Goal: Task Accomplishment & Management: Use online tool/utility

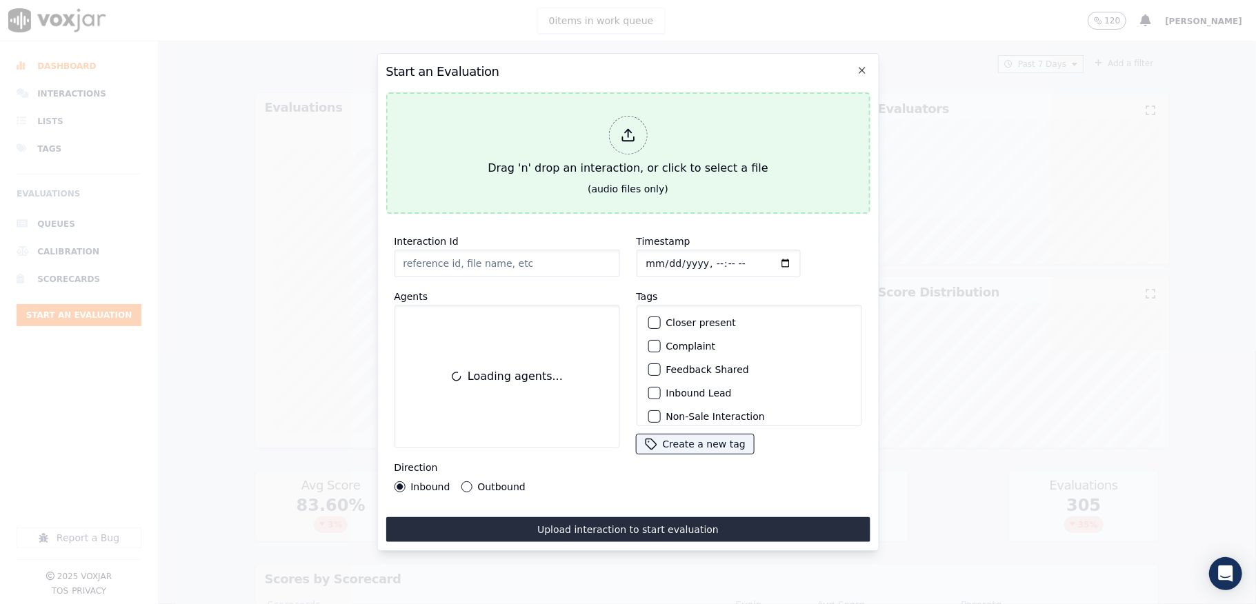
click at [589, 131] on div "Drag 'n' drop an interaction, or click to select a file" at bounding box center [627, 146] width 291 height 72
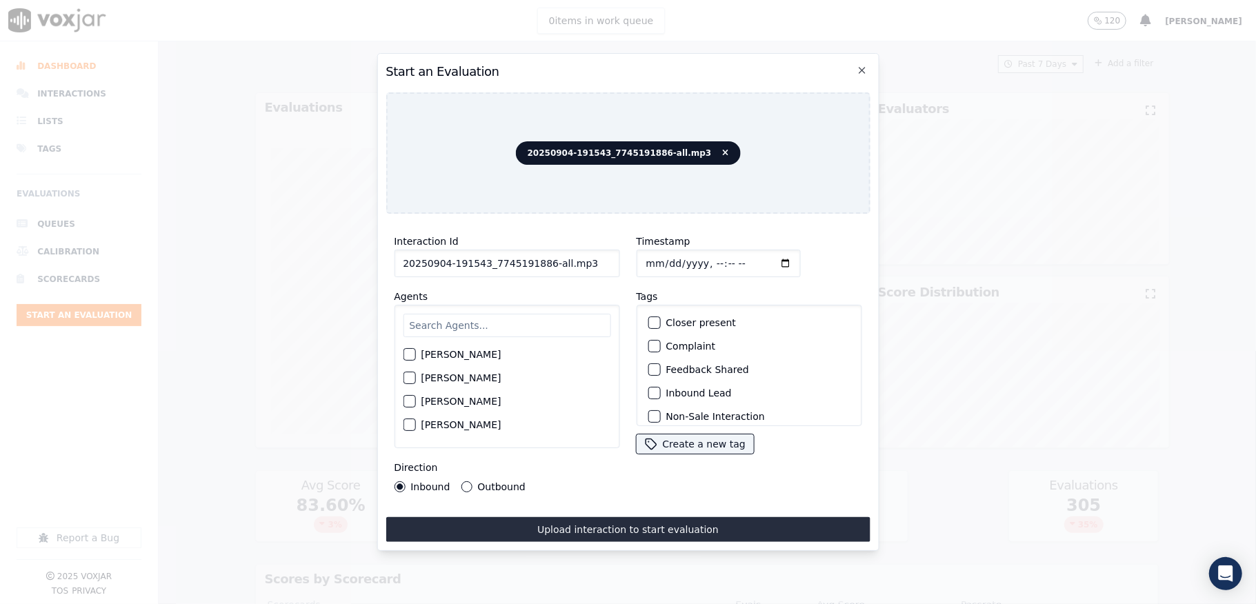
drag, startPoint x: 540, startPoint y: 257, endPoint x: 633, endPoint y: 257, distance: 93.1
click at [633, 257] on div "Interaction Id 20250904-191543_7745191886-all.mp3 Agents [PERSON_NAME] [PERSON_…" at bounding box center [628, 363] width 484 height 276
type input "20250904-191543_7745191886-C1"
click at [660, 250] on input "Timestamp" at bounding box center [718, 264] width 164 height 28
type input "[DATE]T15:06"
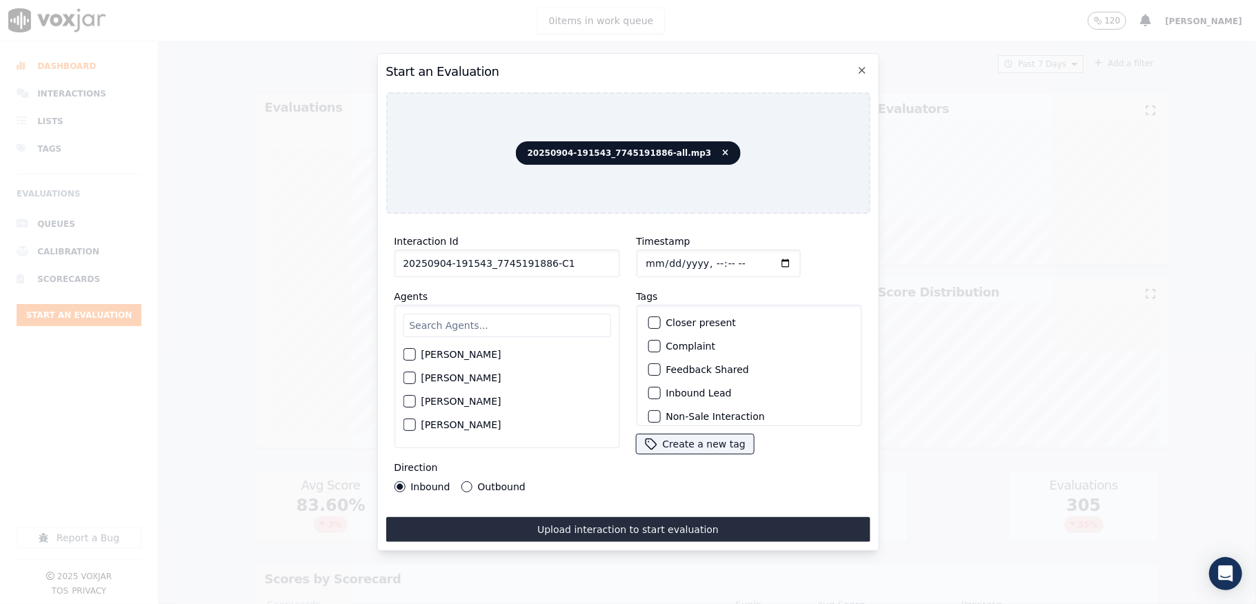
click at [471, 315] on input "text" at bounding box center [507, 325] width 208 height 23
type input "s"
type input "al"
click at [413, 397] on div "button" at bounding box center [409, 402] width 10 height 10
click at [464, 482] on button "Outbound" at bounding box center [466, 487] width 11 height 11
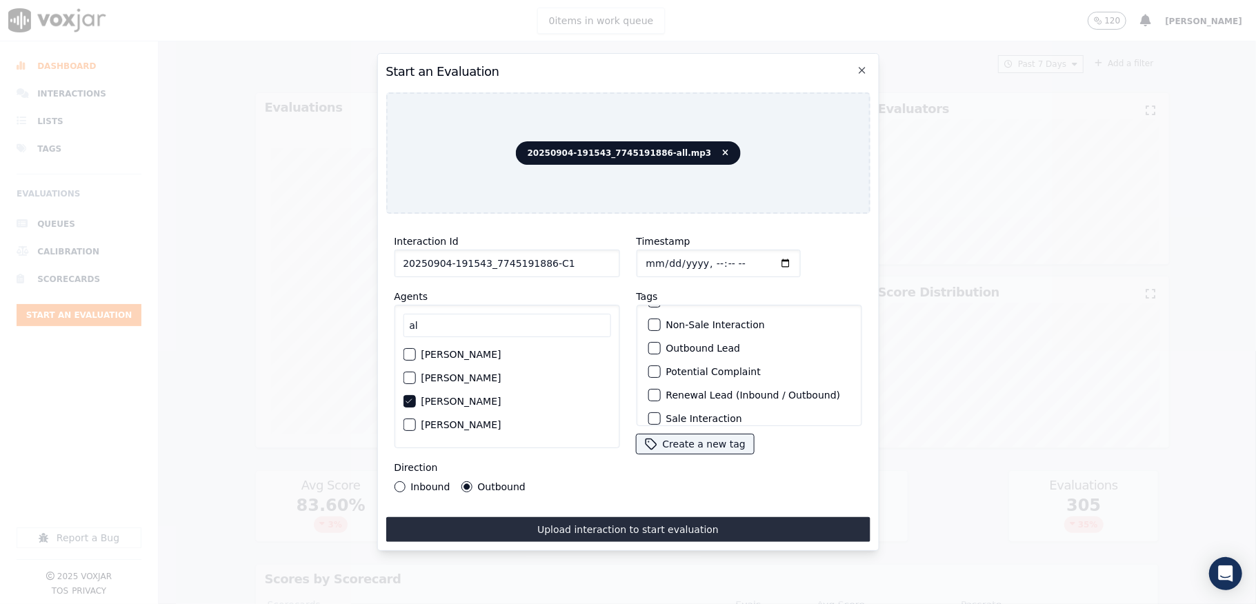
click at [649, 344] on div "button" at bounding box center [654, 349] width 10 height 10
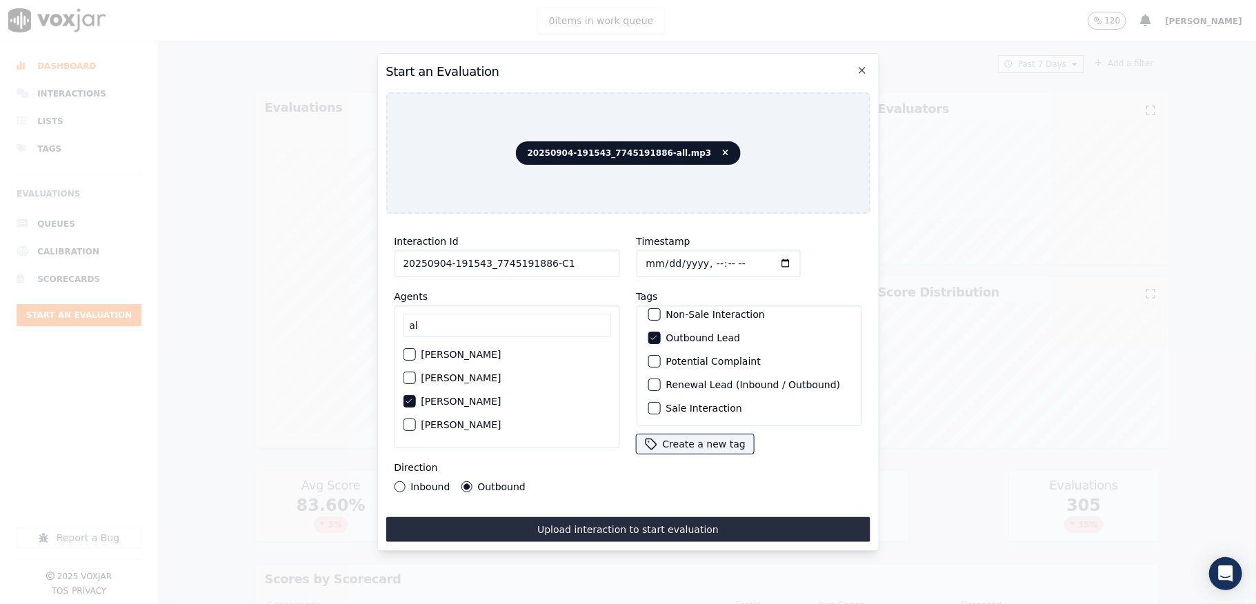
scroll to position [128, 0]
click at [649, 404] on div "button" at bounding box center [654, 409] width 10 height 10
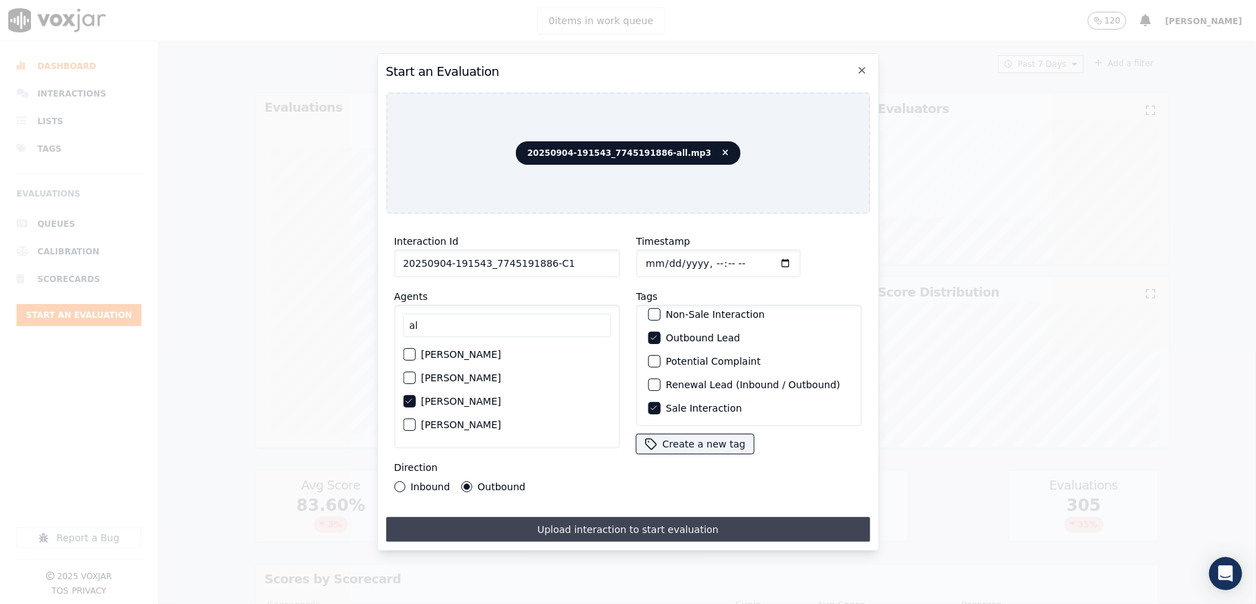
click at [611, 519] on button "Upload interaction to start evaluation" at bounding box center [628, 529] width 484 height 25
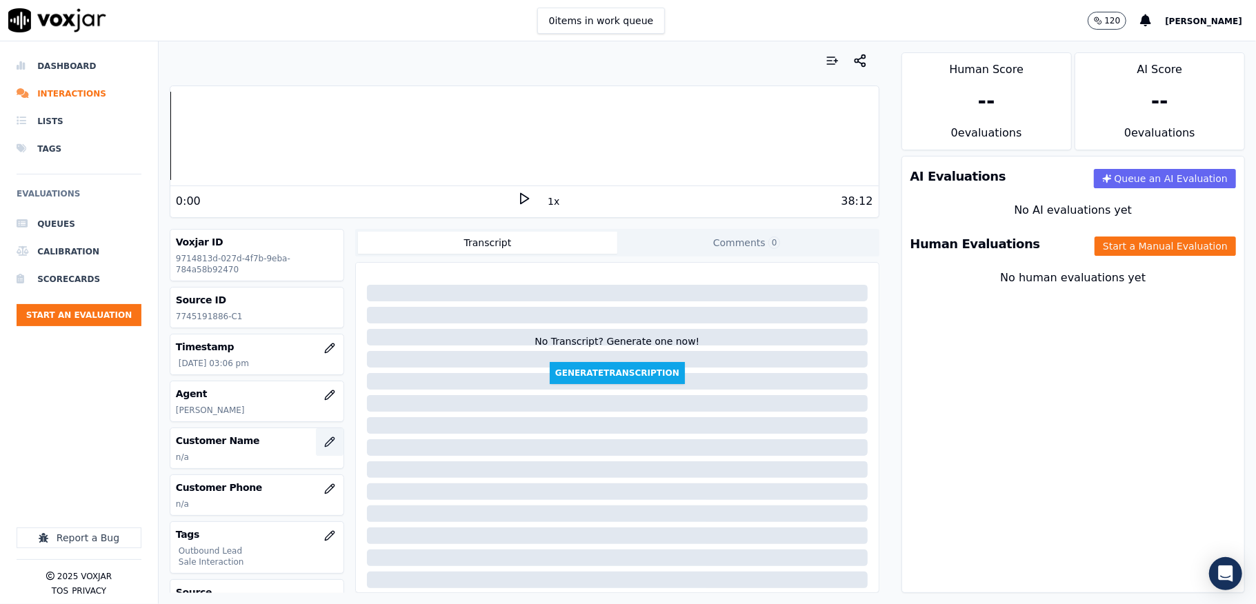
click at [324, 448] on icon "button" at bounding box center [329, 442] width 11 height 11
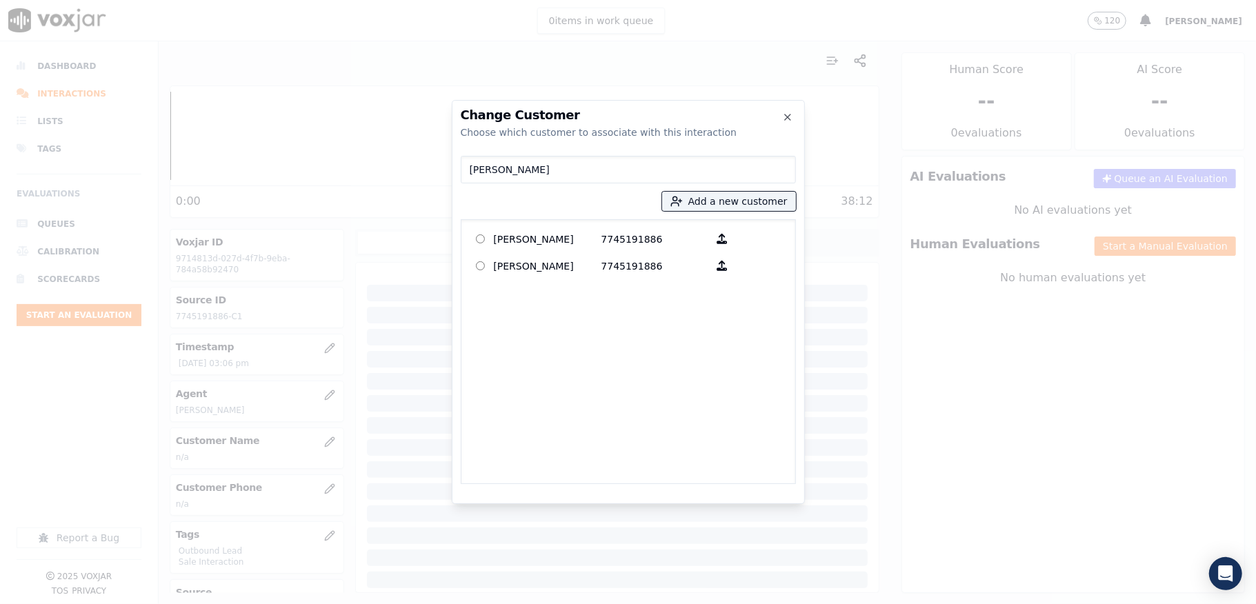
type input "[PERSON_NAME]"
click at [465, 235] on div "[PERSON_NAME] 7745191886 [PERSON_NAME] 7745191886" at bounding box center [628, 351] width 335 height 265
click at [486, 243] on p at bounding box center [480, 238] width 27 height 21
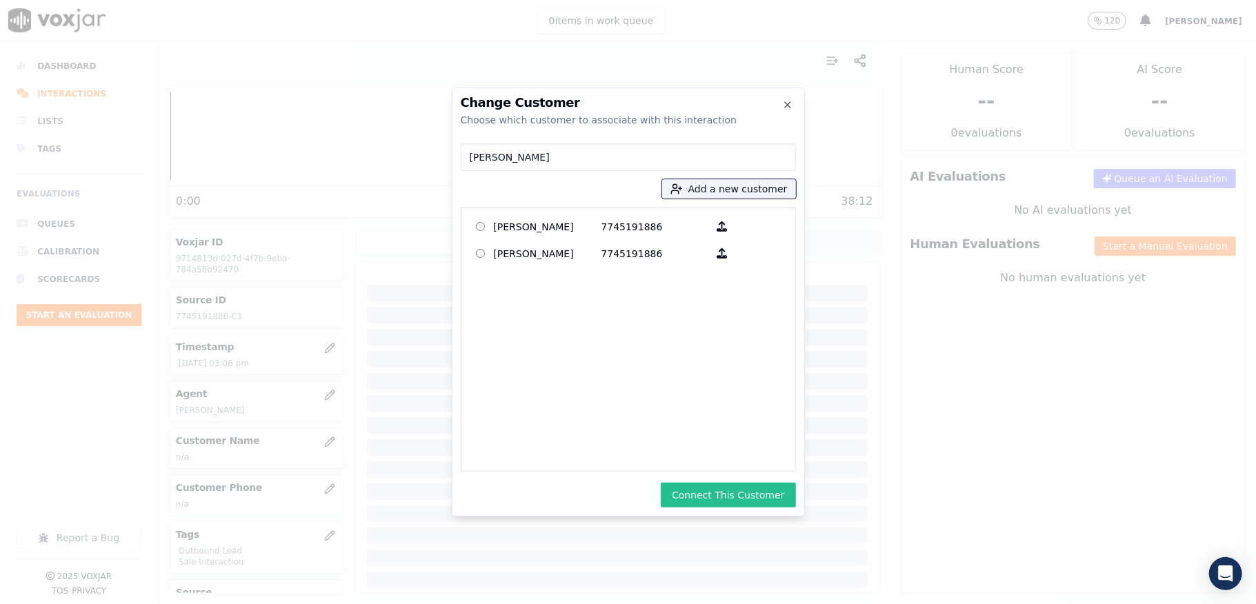
click at [707, 486] on button "Connect This Customer" at bounding box center [728, 495] width 135 height 25
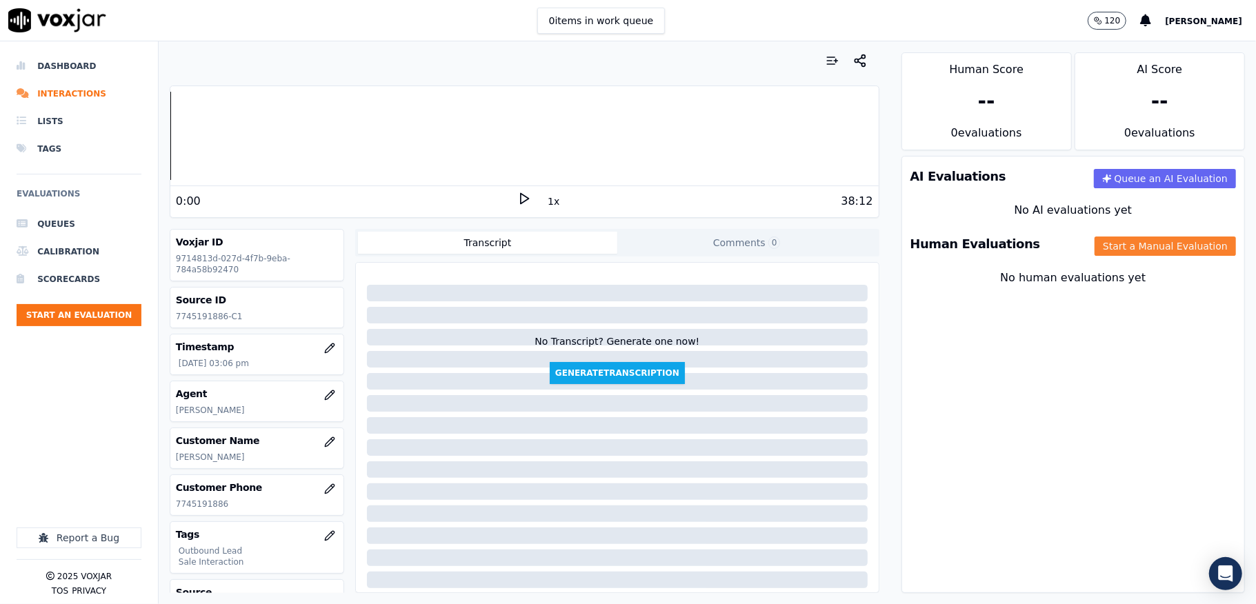
click at [1116, 244] on button "Start a Manual Evaluation" at bounding box center [1165, 246] width 141 height 19
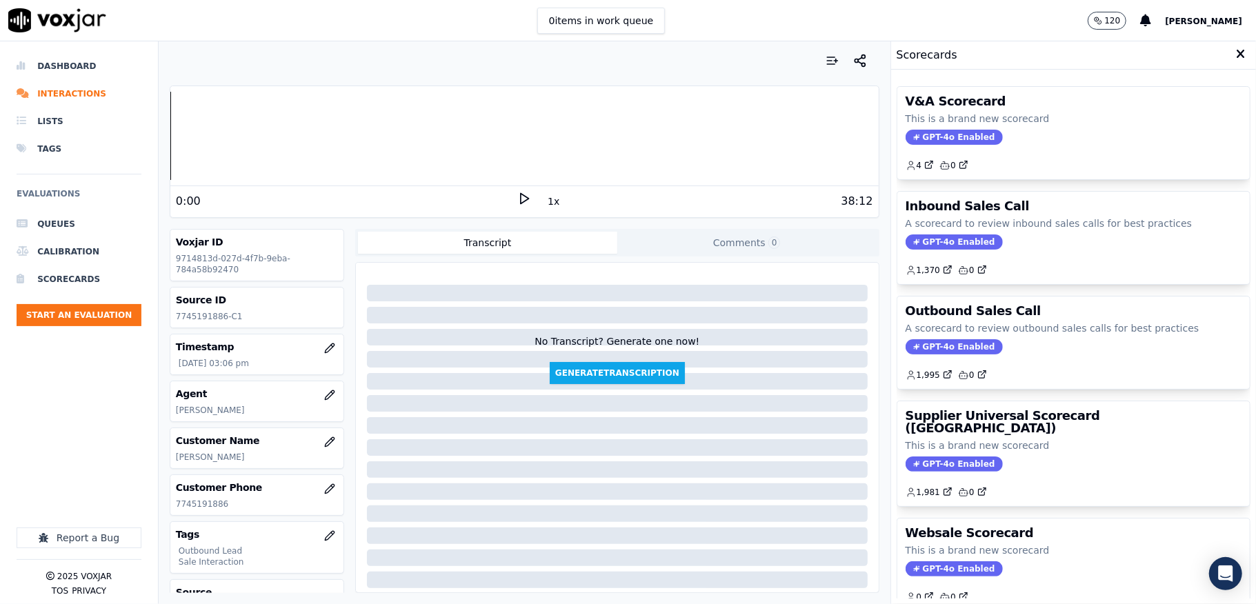
drag, startPoint x: 927, startPoint y: 340, endPoint x: 928, endPoint y: 348, distance: 7.6
click at [928, 340] on div "Outbound Sales Call A scorecard to review outbound sales calls for best practic…" at bounding box center [1074, 343] width 353 height 92
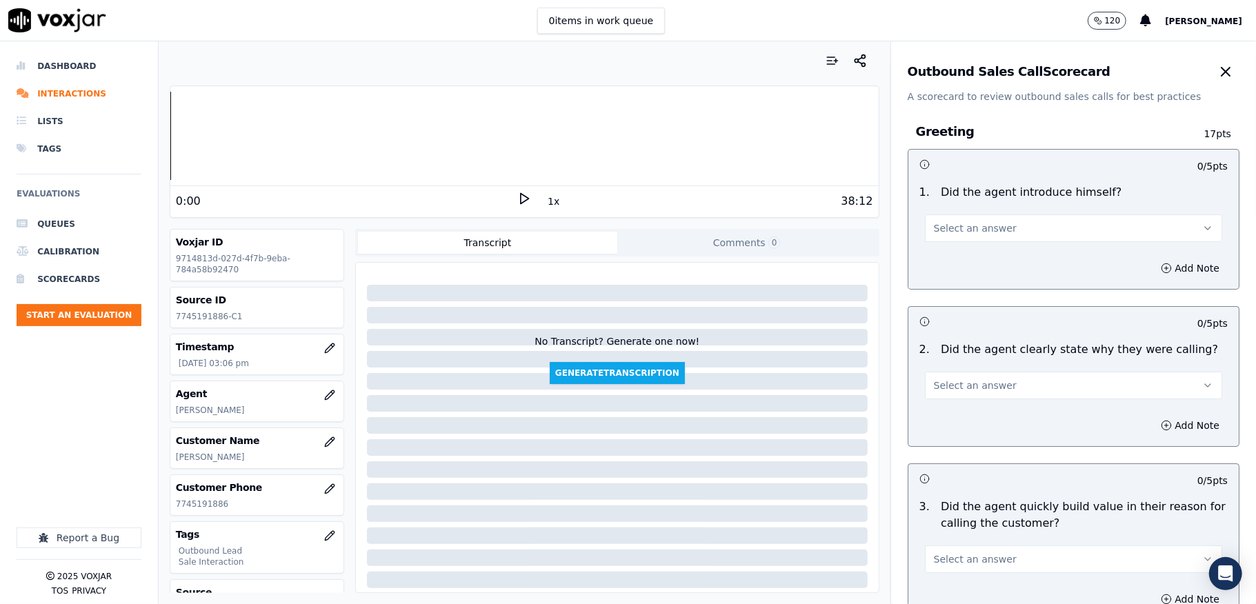
click at [998, 238] on button "Select an answer" at bounding box center [1073, 229] width 297 height 28
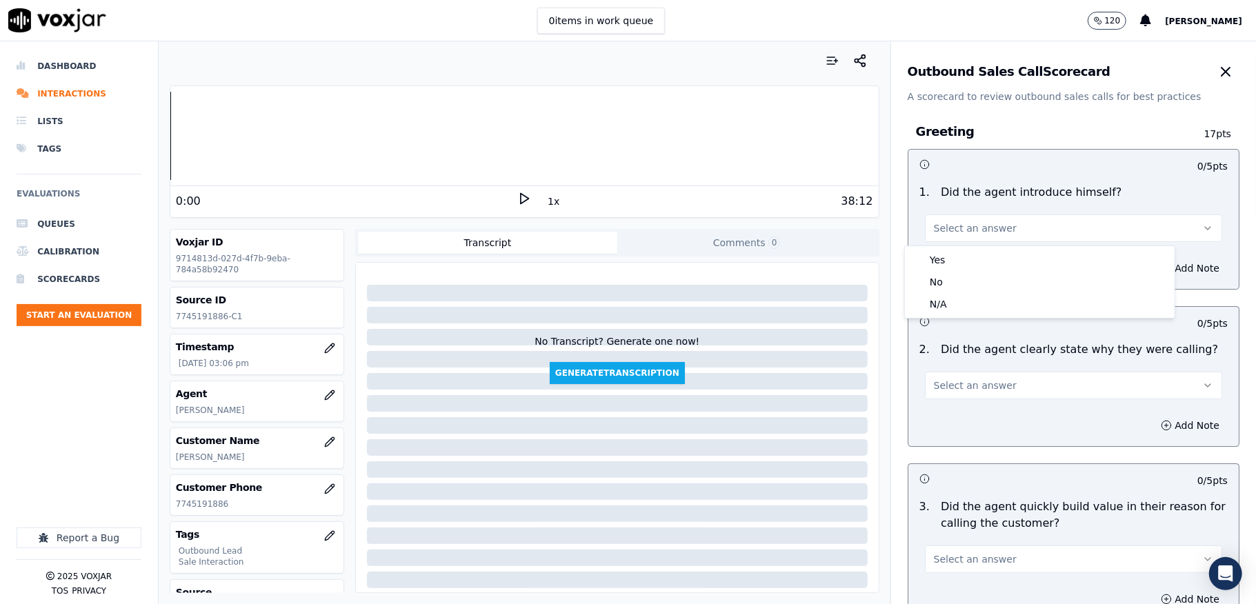
click at [989, 255] on div "Yes" at bounding box center [1040, 260] width 264 height 22
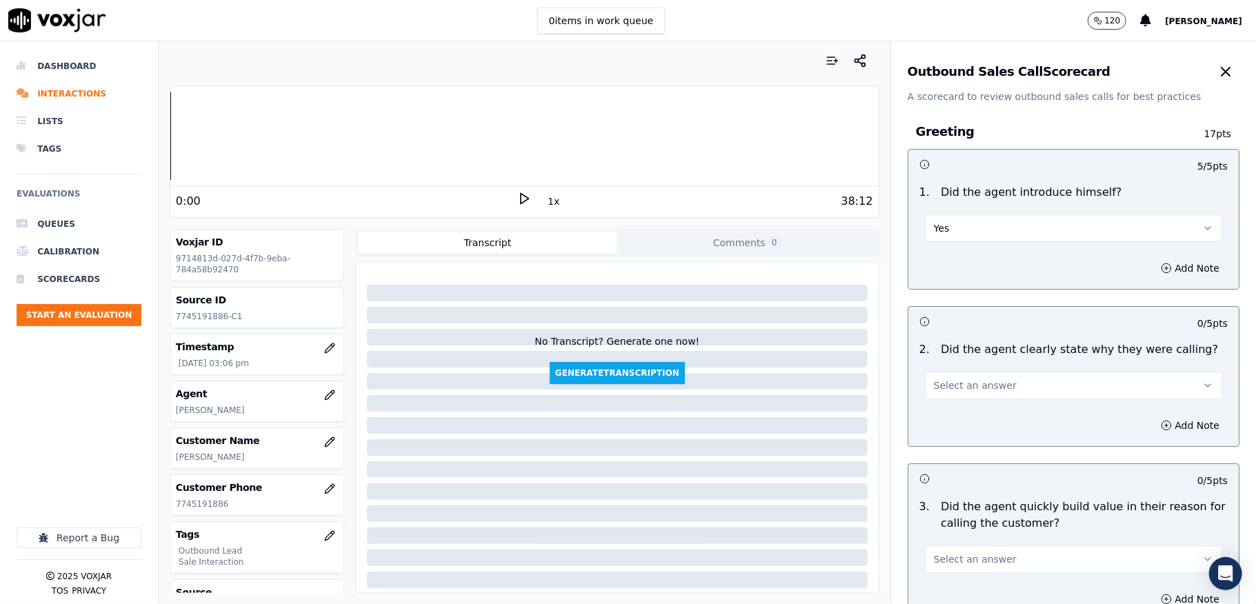
click at [970, 393] on button "Select an answer" at bounding box center [1073, 386] width 297 height 28
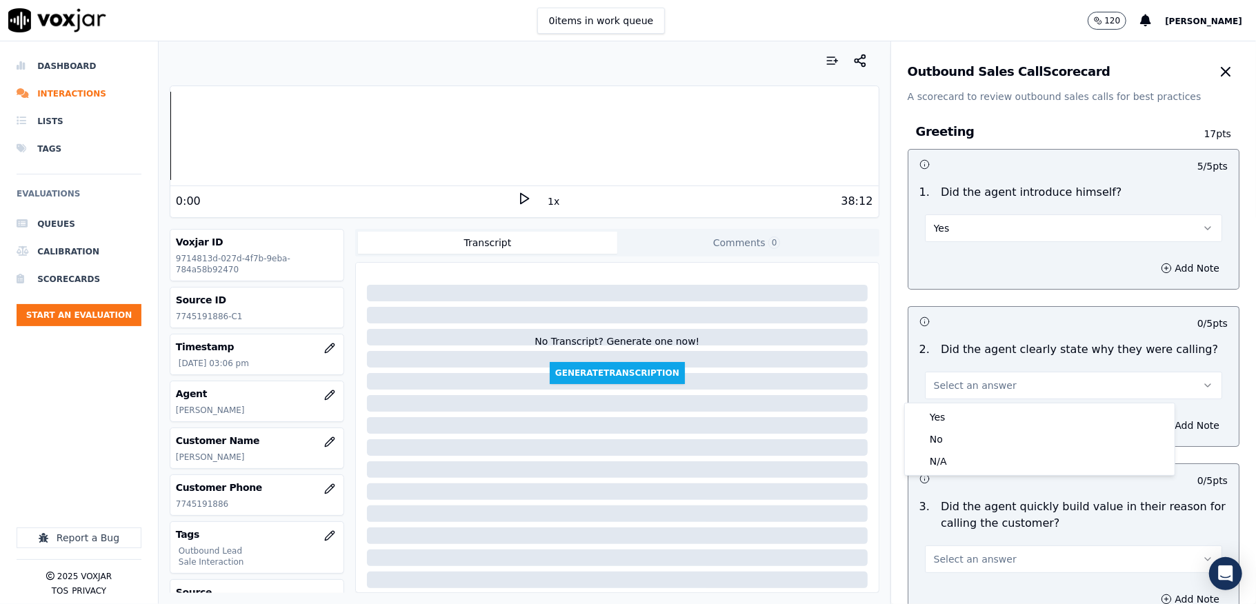
click at [953, 411] on div "Yes" at bounding box center [1040, 417] width 264 height 22
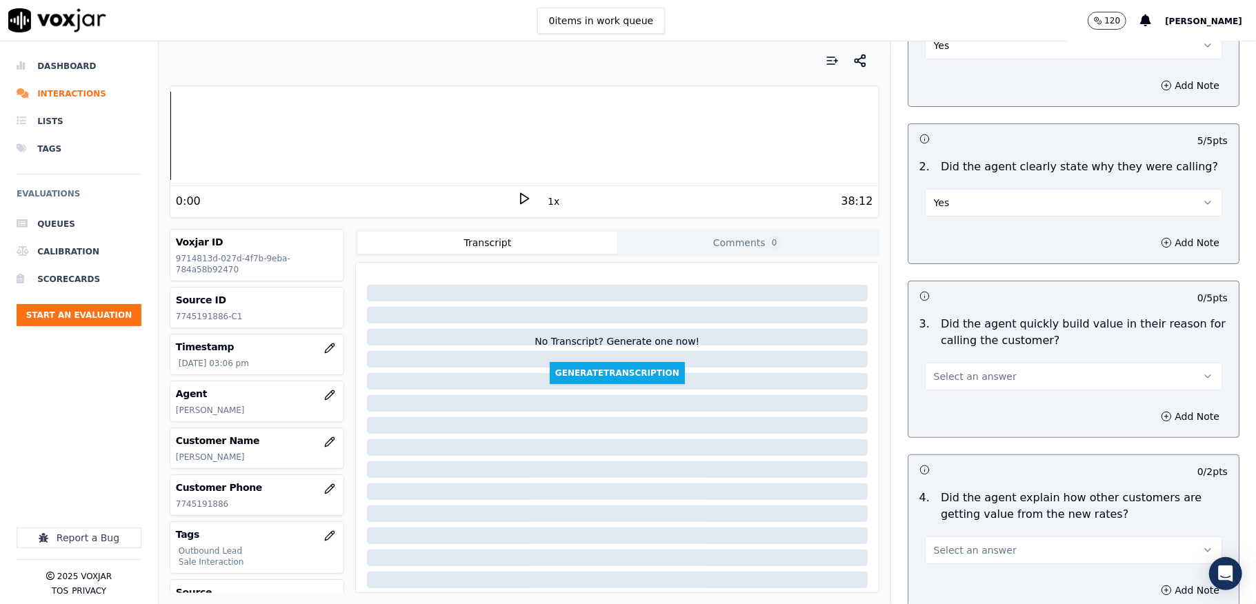
scroll to position [184, 0]
click at [950, 376] on span "Select an answer" at bounding box center [975, 376] width 83 height 14
click at [948, 401] on div "Yes" at bounding box center [1040, 408] width 264 height 22
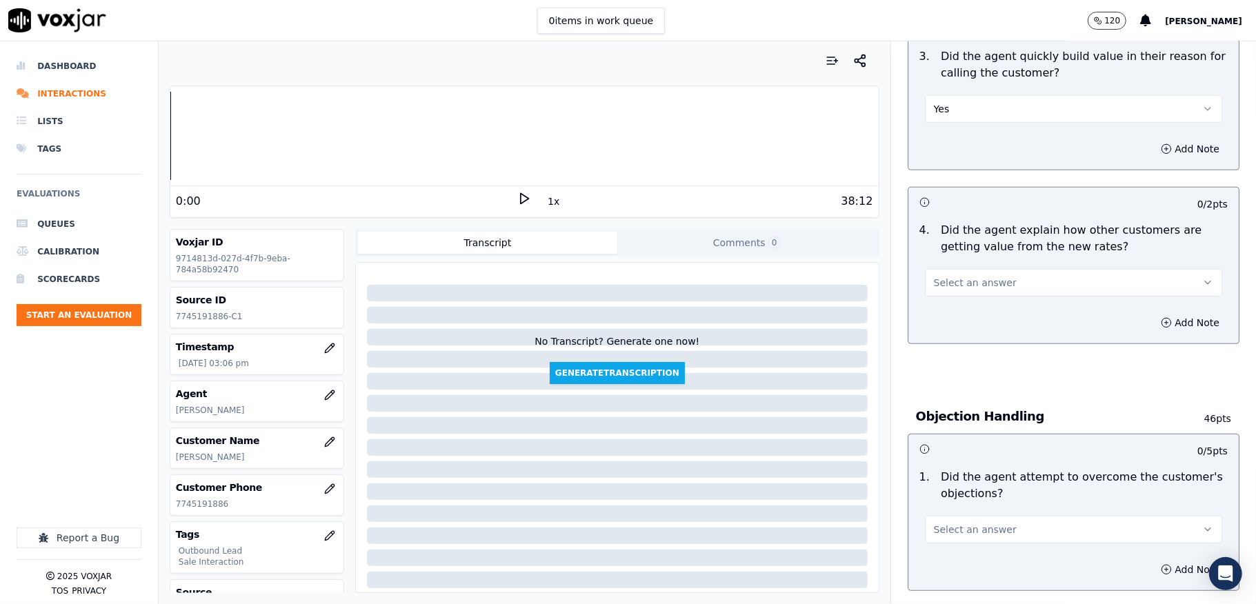
scroll to position [459, 0]
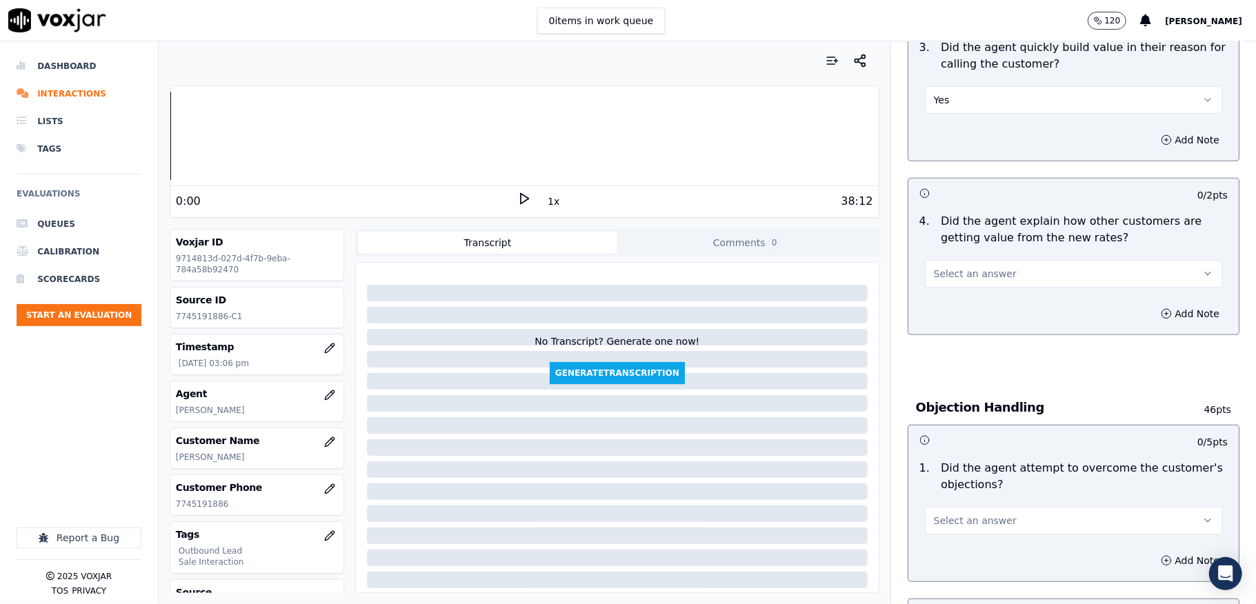
click at [970, 283] on button "Select an answer" at bounding box center [1073, 274] width 297 height 28
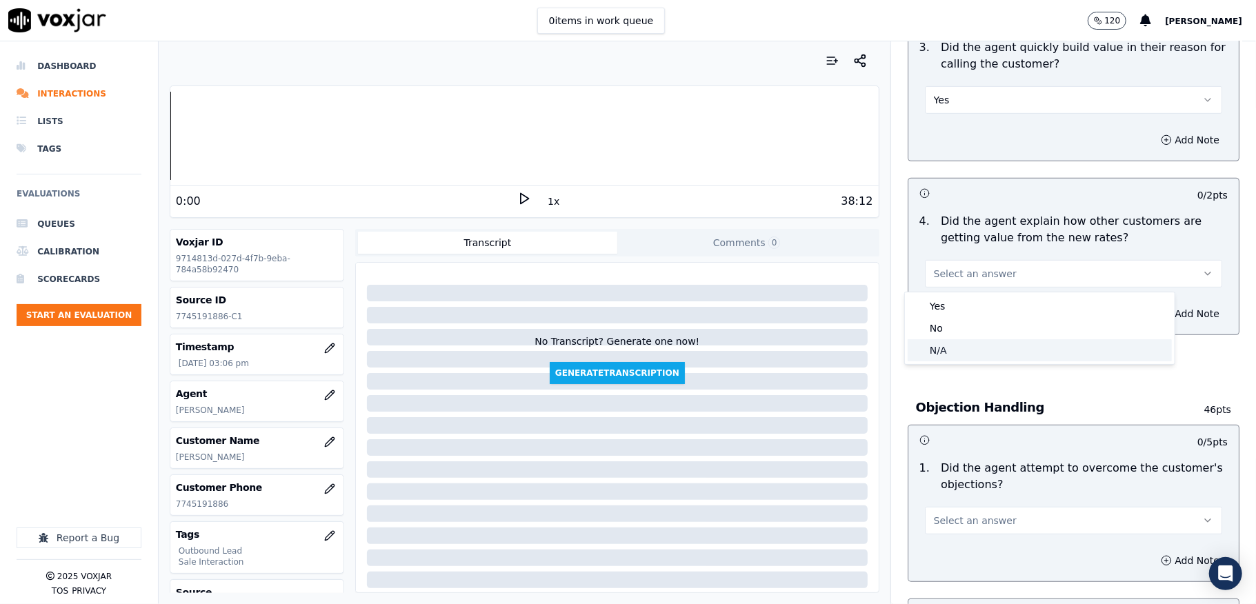
click at [942, 348] on div "N/A" at bounding box center [1040, 350] width 264 height 22
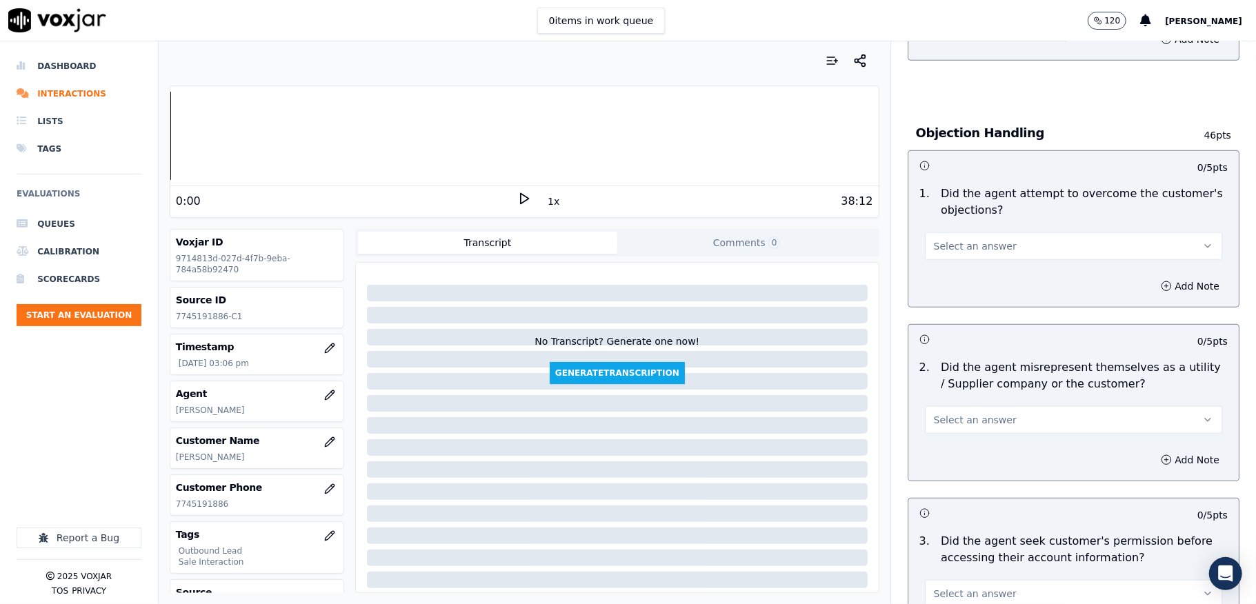
scroll to position [735, 0]
click at [972, 250] on span "Select an answer" at bounding box center [975, 245] width 83 height 14
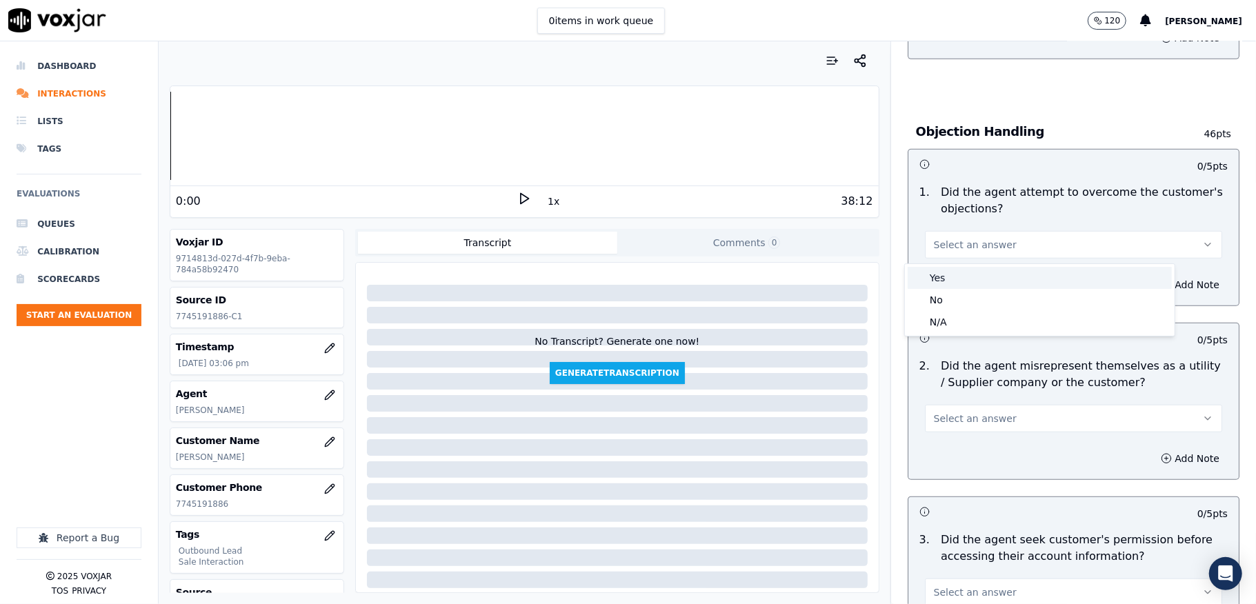
click at [953, 277] on div "Yes" at bounding box center [1040, 278] width 264 height 22
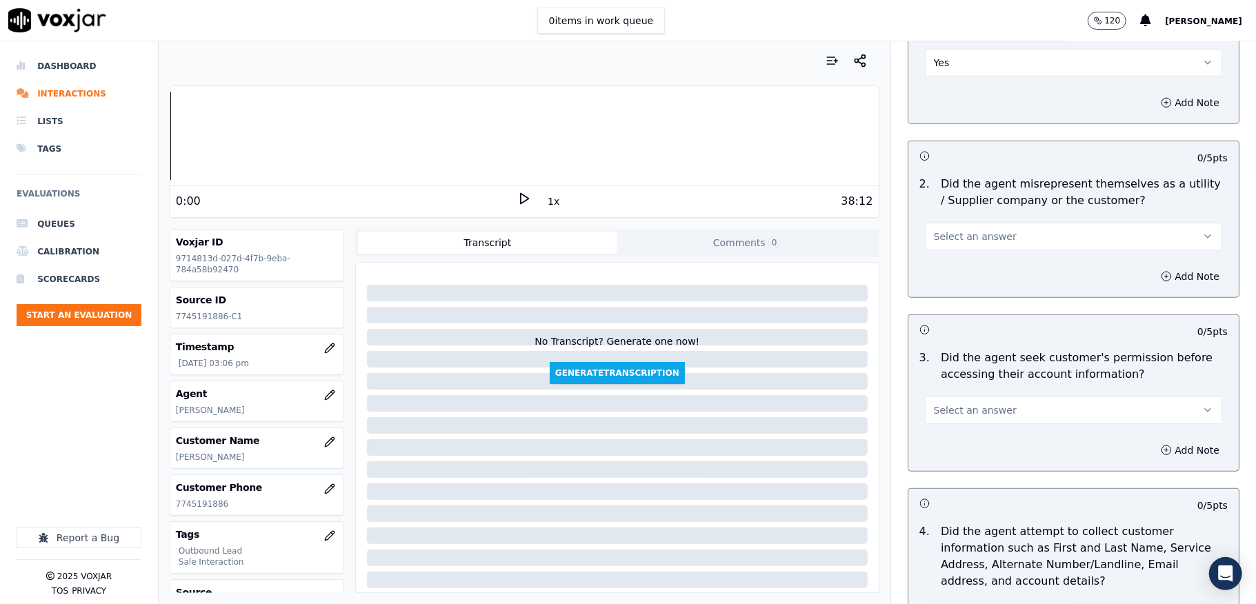
scroll to position [920, 0]
drag, startPoint x: 964, startPoint y: 235, endPoint x: 967, endPoint y: 244, distance: 9.6
click at [965, 233] on span "Select an answer" at bounding box center [975, 235] width 83 height 14
click at [956, 272] on div "Yes" at bounding box center [1040, 268] width 264 height 22
click at [1153, 282] on button "Add Note" at bounding box center [1190, 274] width 75 height 19
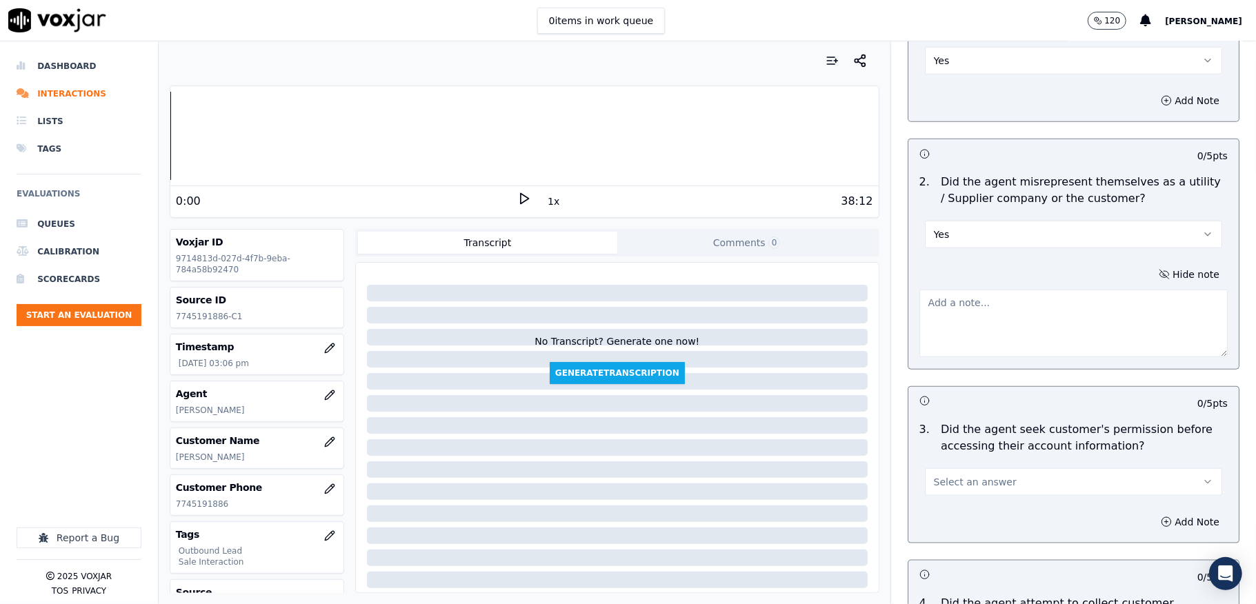
click at [1051, 310] on textarea at bounding box center [1074, 324] width 308 height 68
paste textarea "@2:17 [PERSON_NAME] - I will simply just give you the updated rate then I will …"
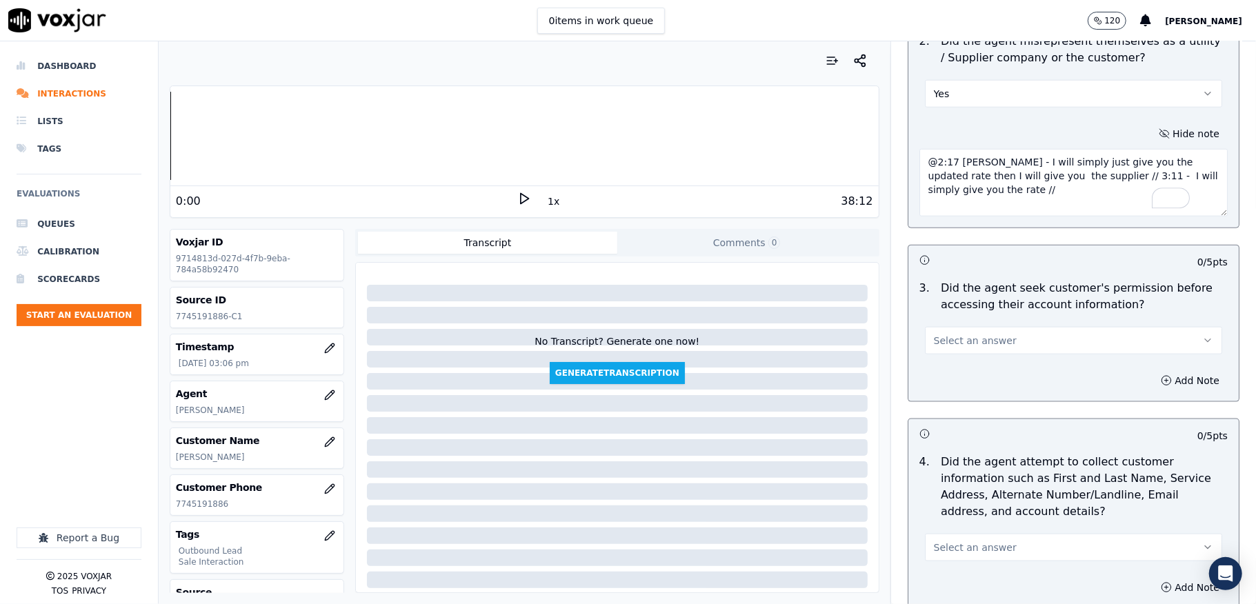
scroll to position [1196, 0]
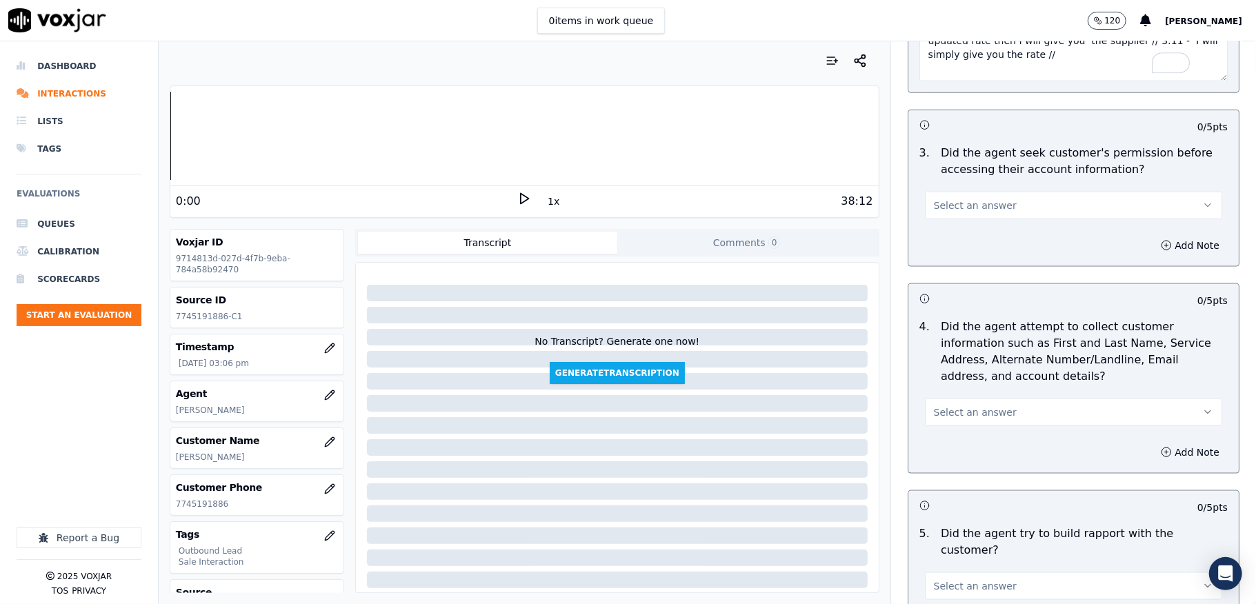
type textarea "@2:17 [PERSON_NAME] - I will simply just give you the updated rate then I will …"
click at [963, 219] on button "Select an answer" at bounding box center [1073, 206] width 297 height 28
click at [947, 266] on div "No" at bounding box center [1040, 262] width 264 height 22
click at [1153, 248] on button "Add Note" at bounding box center [1190, 245] width 75 height 19
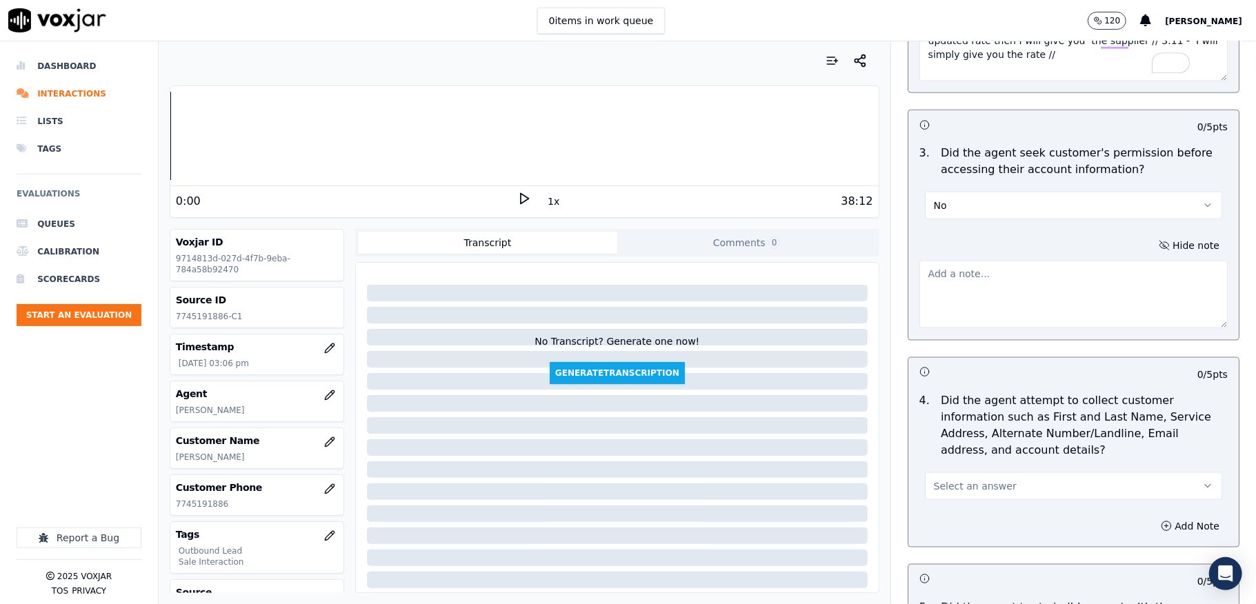
click at [1038, 296] on textarea at bounding box center [1074, 295] width 308 height 68
paste textarea "Call id - 20250904-191543_@1:21 [PERSON_NAME] shares the account number <> The …"
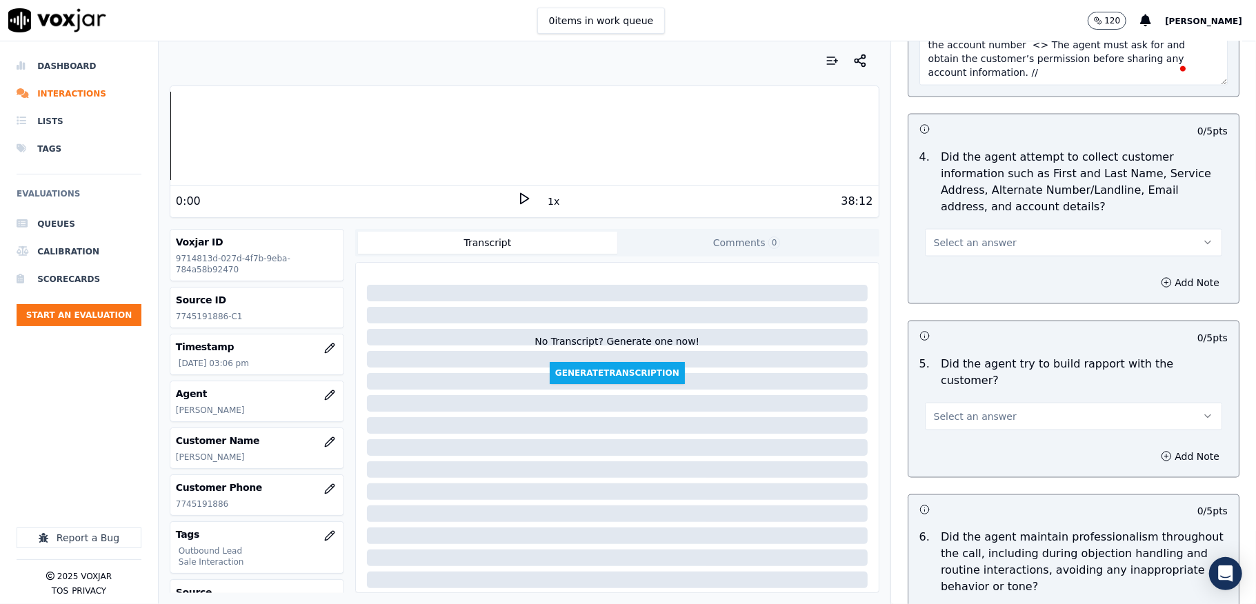
scroll to position [1472, 0]
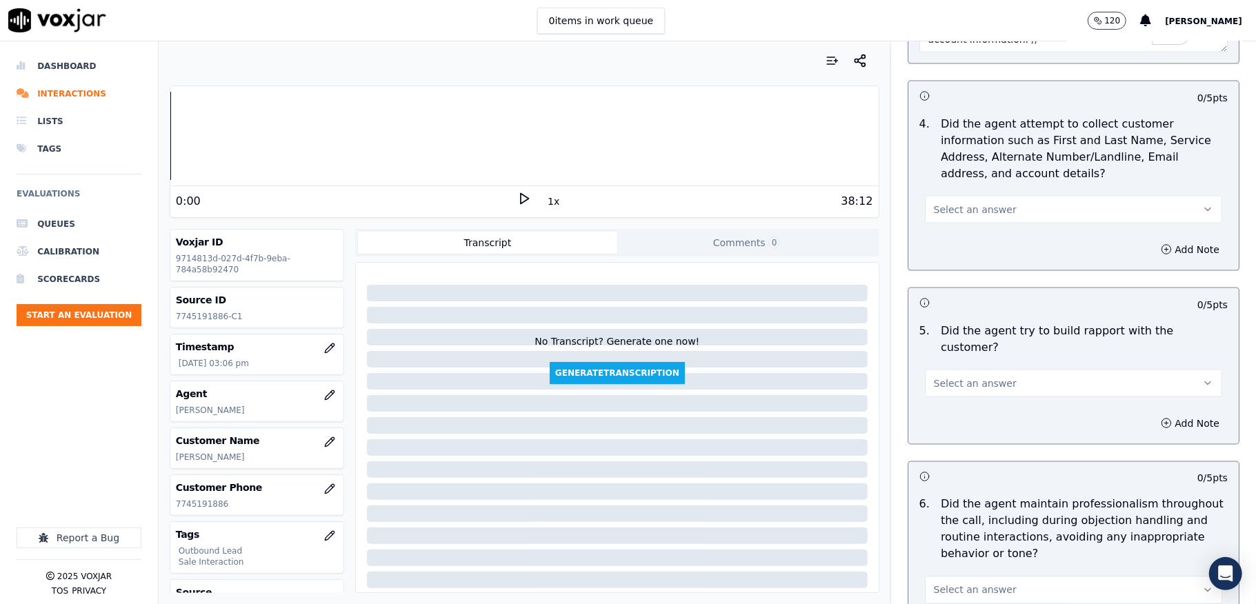
type textarea "Call id - 20250904-191543_@1:21 [PERSON_NAME] shares the account number <> The …"
click at [984, 210] on span "Select an answer" at bounding box center [975, 210] width 83 height 14
click at [958, 288] on div "N/A" at bounding box center [1040, 289] width 264 height 22
click at [940, 377] on span "Select an answer" at bounding box center [975, 384] width 83 height 14
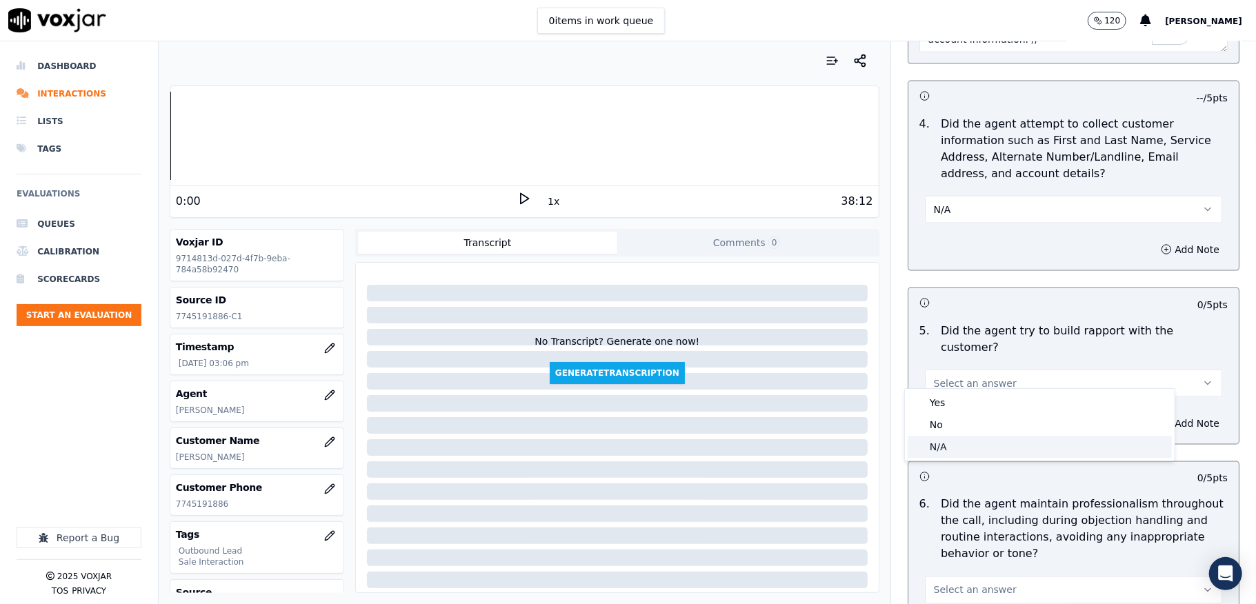
drag, startPoint x: 936, startPoint y: 445, endPoint x: 934, endPoint y: 437, distance: 7.7
click at [933, 447] on div "N/A" at bounding box center [1040, 447] width 264 height 22
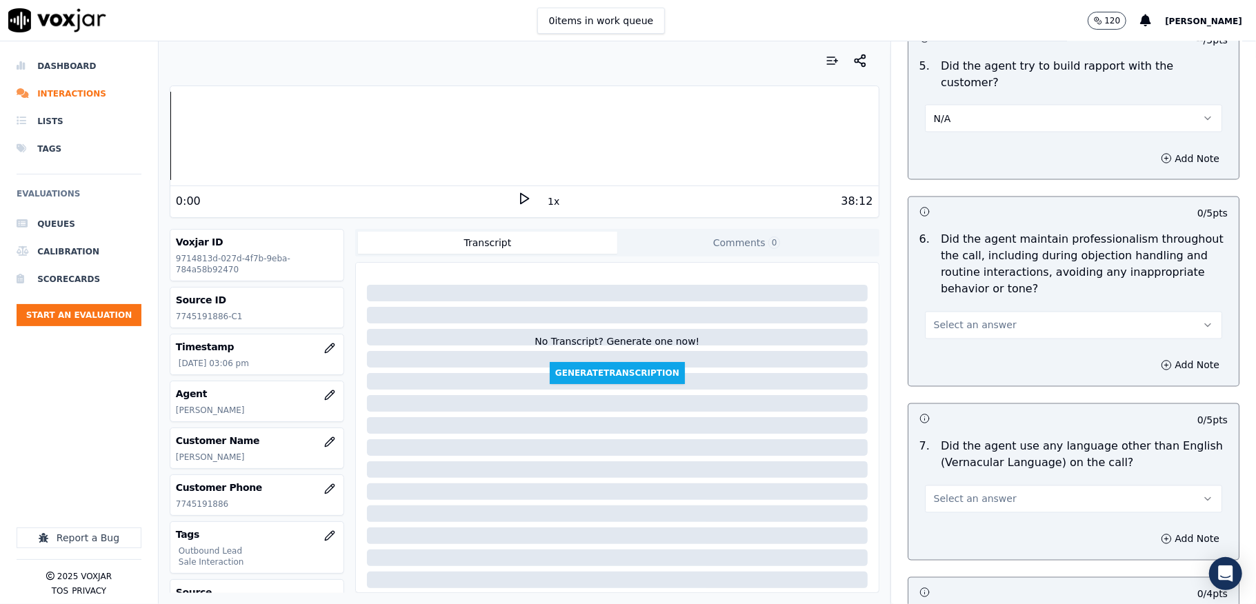
scroll to position [1748, 0]
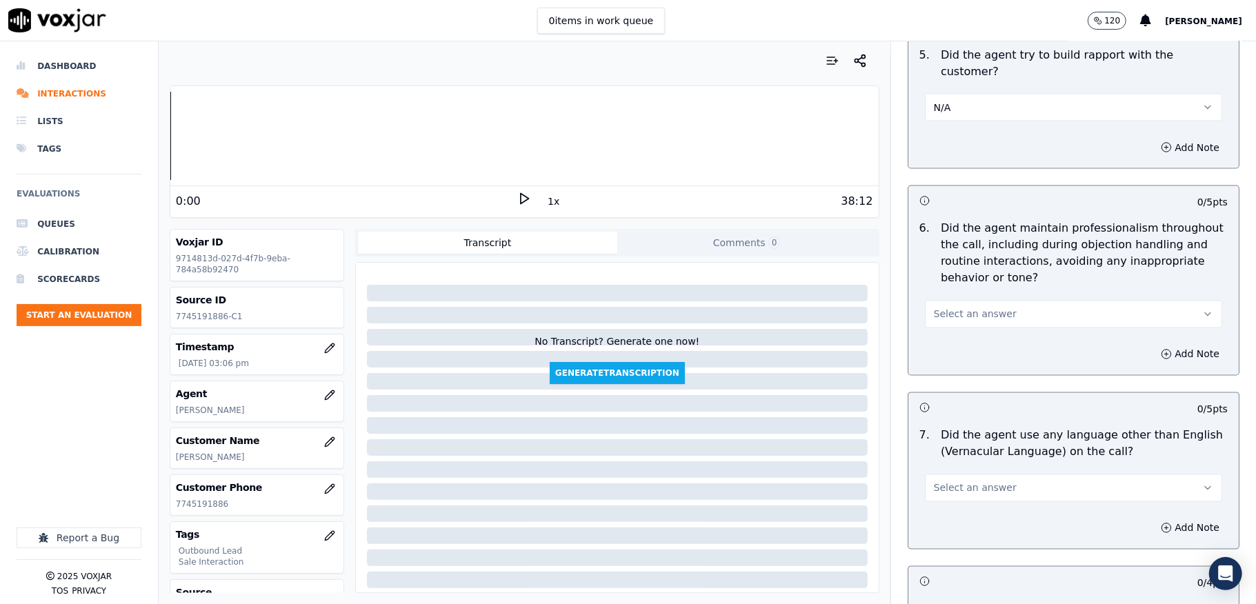
click at [982, 312] on button "Select an answer" at bounding box center [1073, 315] width 297 height 28
click at [965, 337] on div "Yes" at bounding box center [1040, 335] width 264 height 22
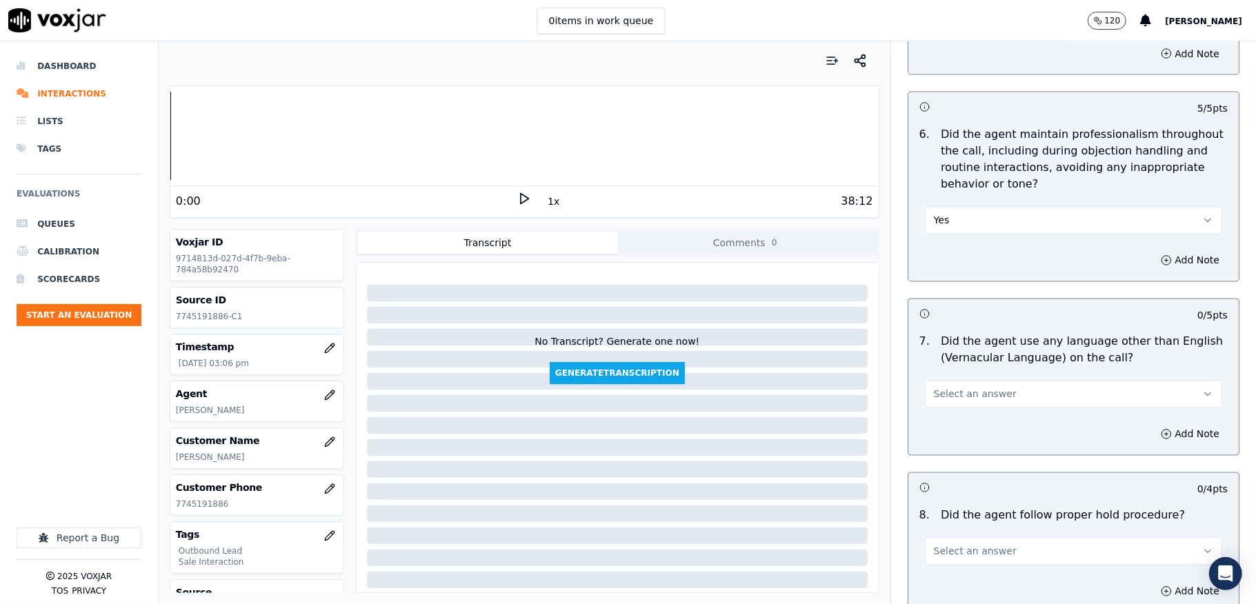
scroll to position [1932, 0]
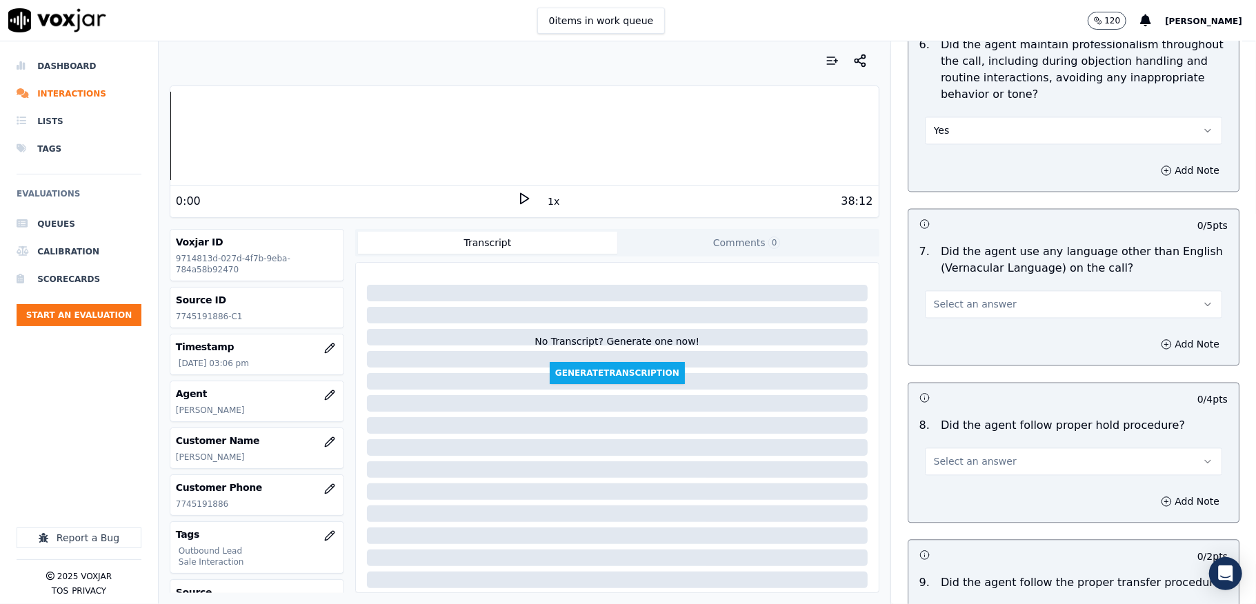
click at [970, 297] on span "Select an answer" at bounding box center [975, 304] width 83 height 14
click at [941, 346] on div "No" at bounding box center [1040, 347] width 264 height 22
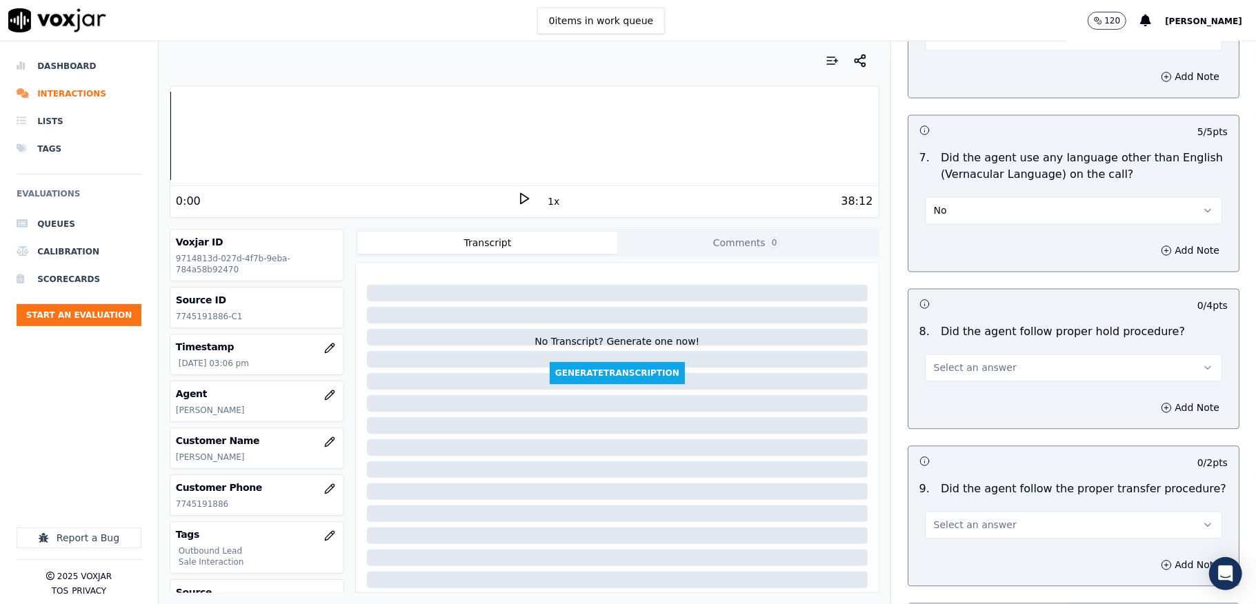
scroll to position [2115, 0]
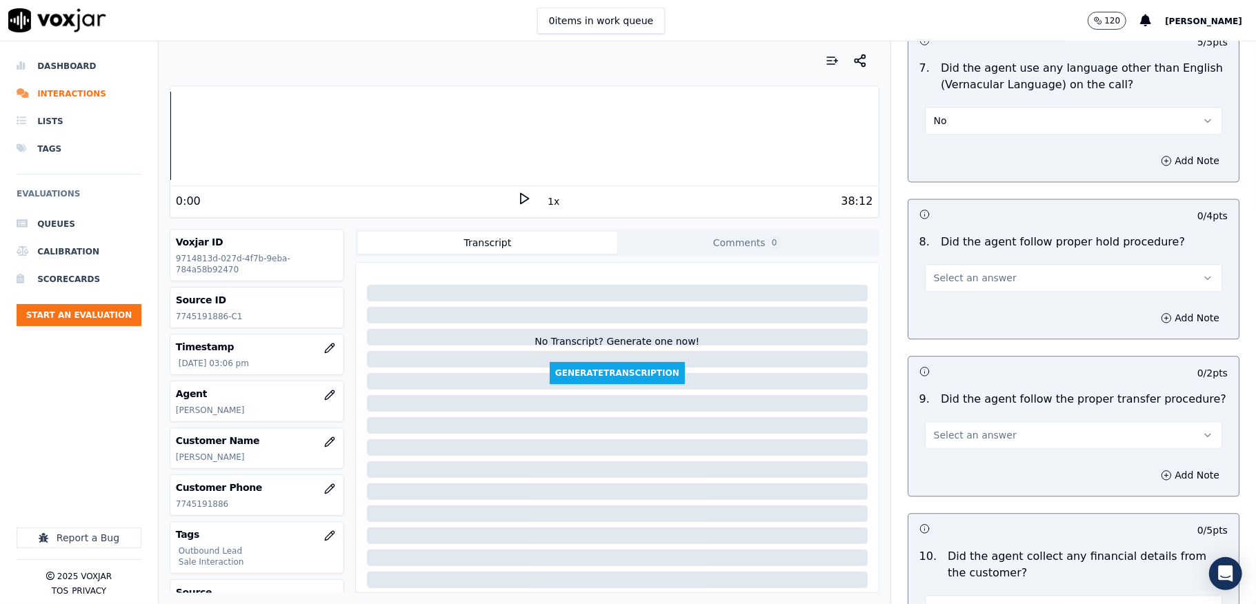
click at [967, 271] on span "Select an answer" at bounding box center [975, 278] width 83 height 14
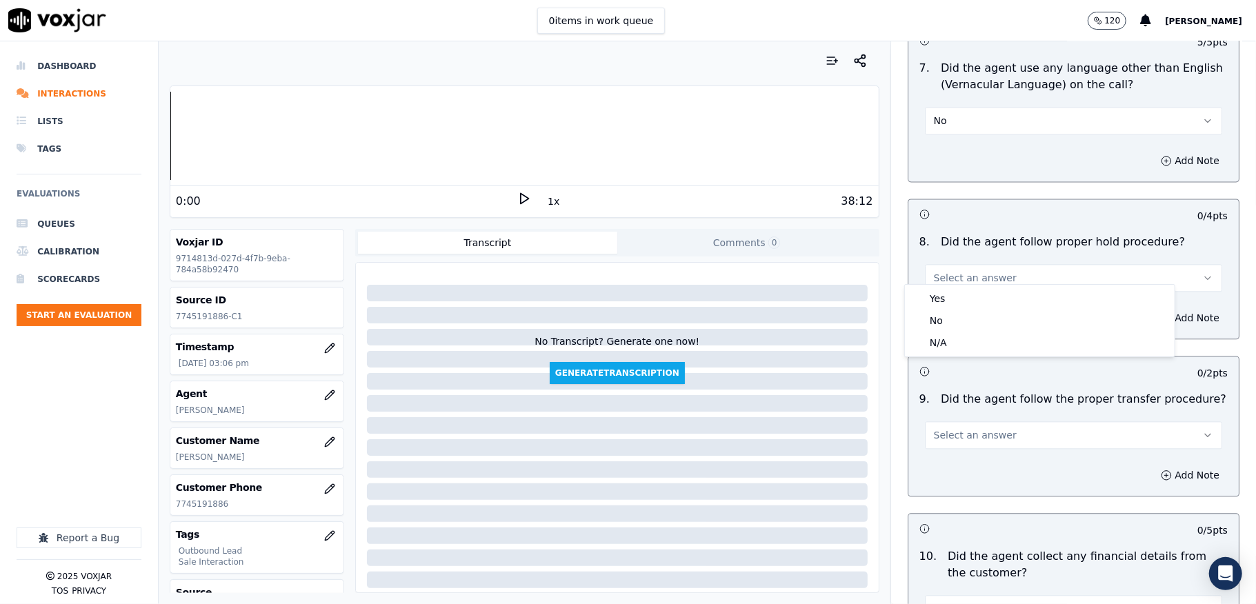
click at [965, 295] on div "Yes" at bounding box center [1040, 299] width 264 height 22
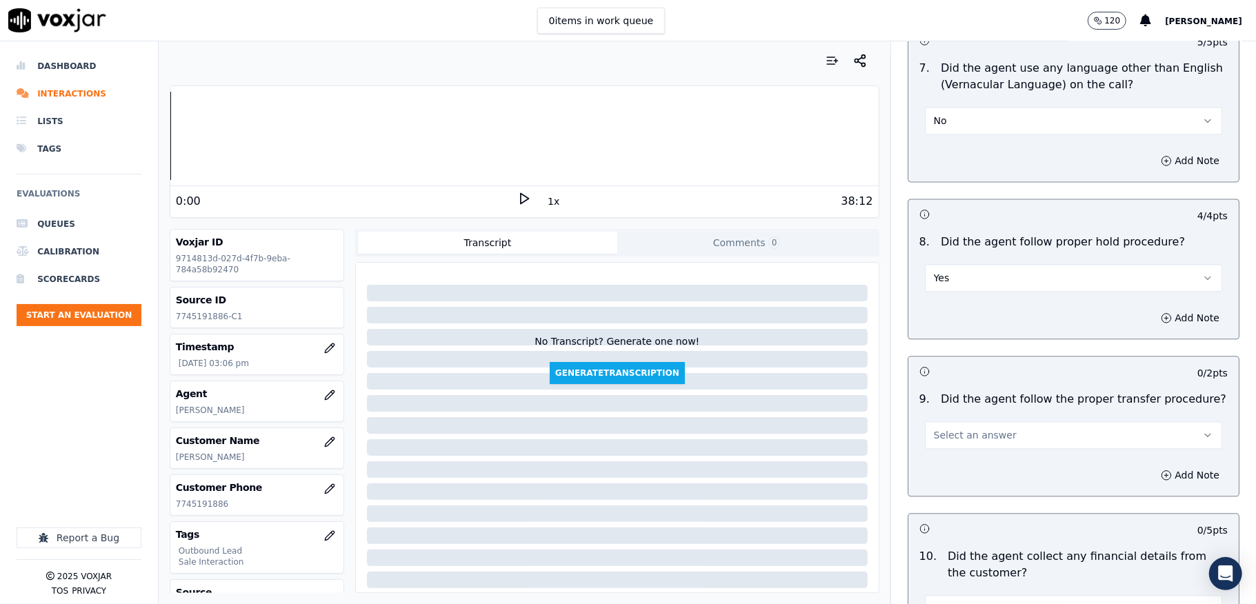
click at [950, 428] on span "Select an answer" at bounding box center [975, 435] width 83 height 14
click at [937, 462] on div "Yes" at bounding box center [1040, 456] width 264 height 22
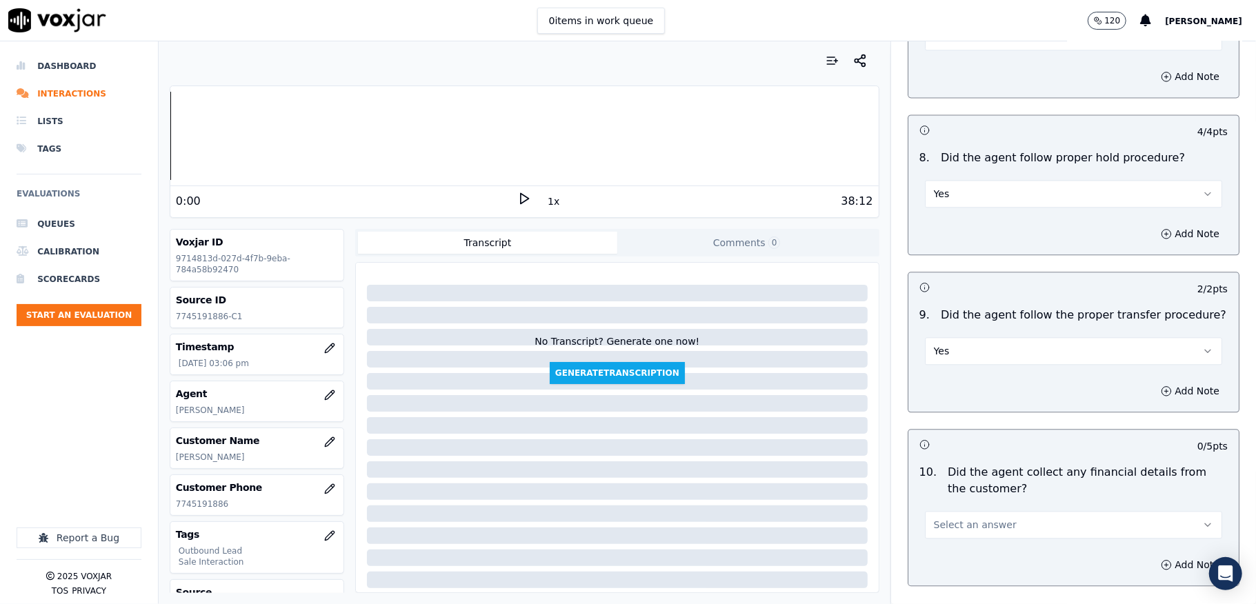
scroll to position [2391, 0]
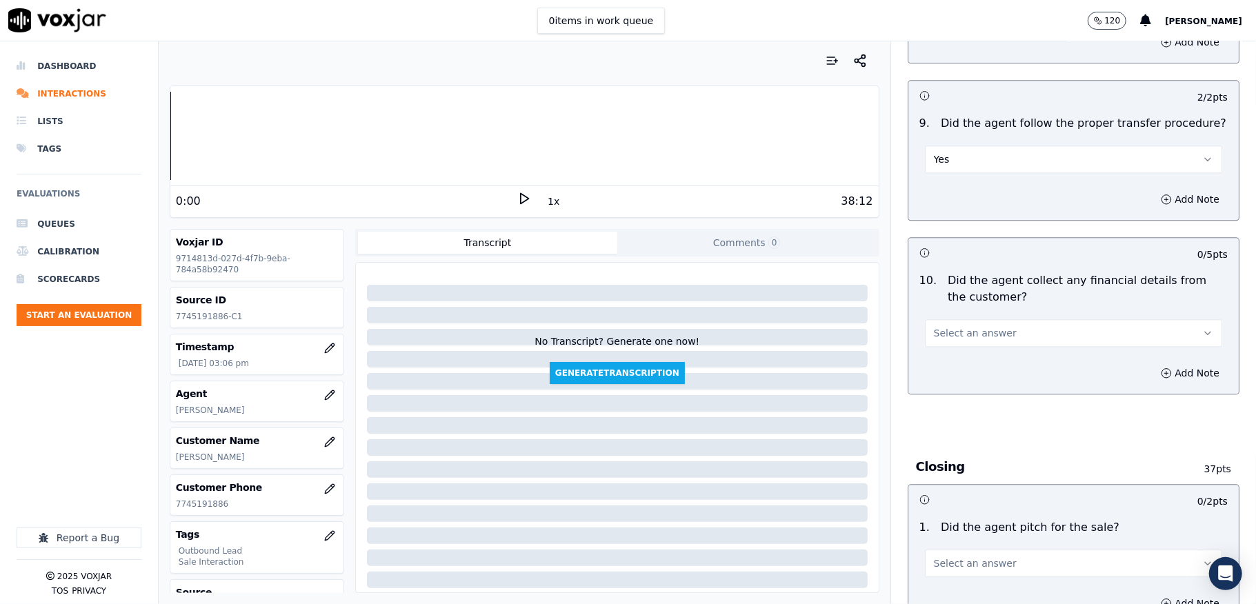
click at [977, 326] on span "Select an answer" at bounding box center [975, 333] width 83 height 14
click at [960, 374] on div "No" at bounding box center [1040, 377] width 264 height 22
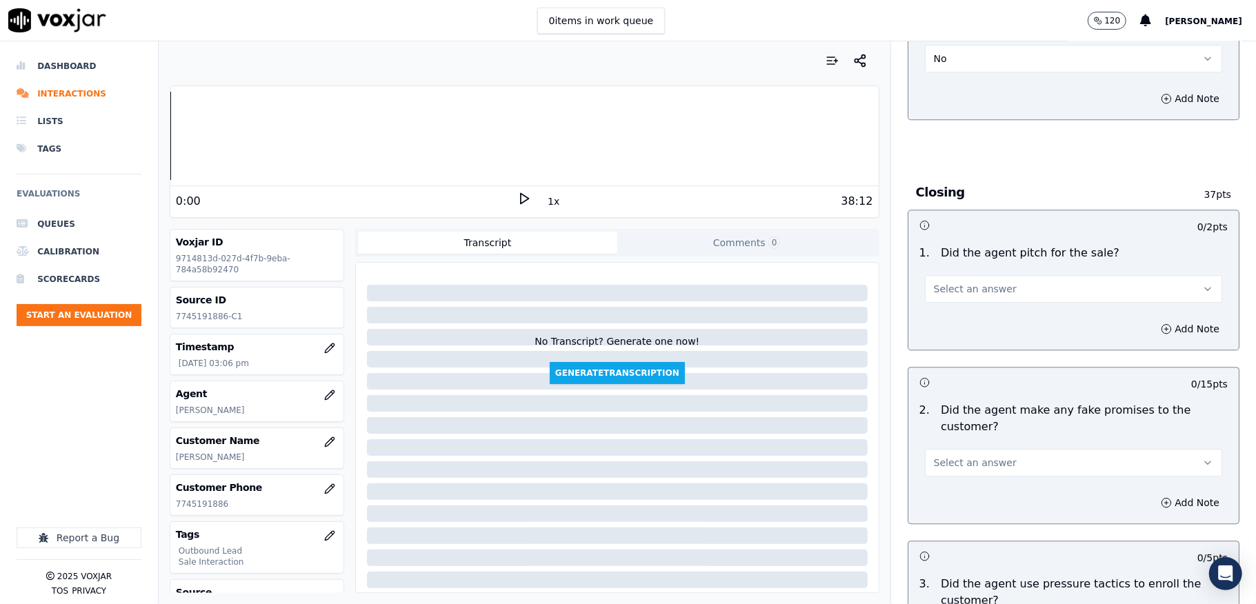
scroll to position [2667, 0]
click at [982, 283] on span "Select an answer" at bounding box center [975, 288] width 83 height 14
click at [953, 307] on div "Yes" at bounding box center [1040, 310] width 264 height 22
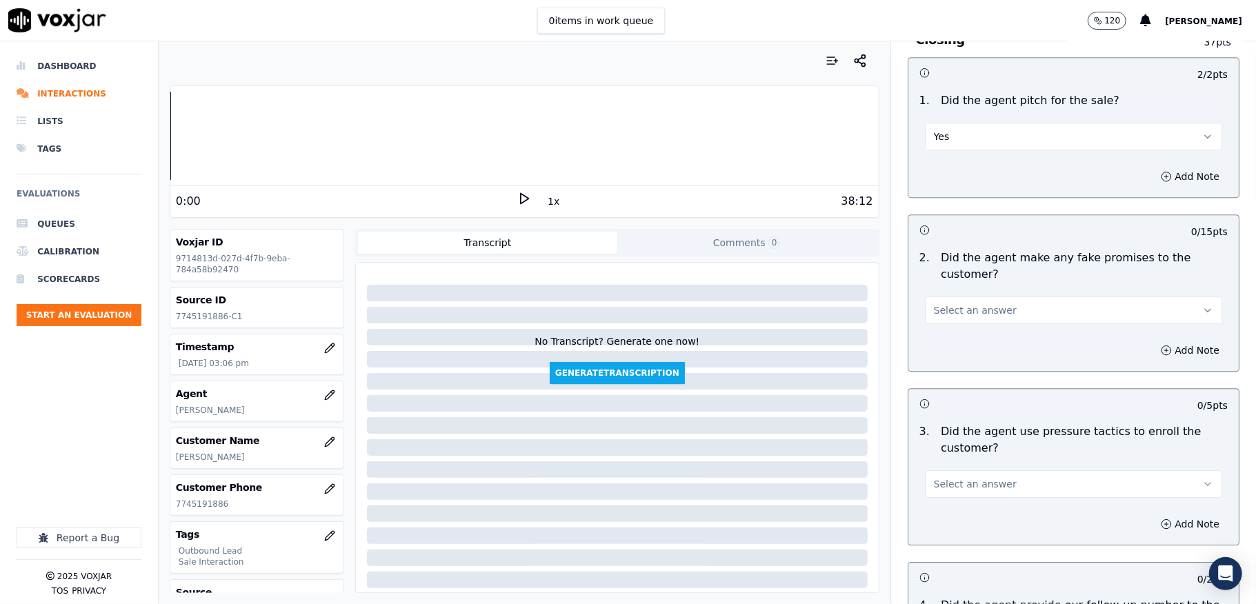
scroll to position [2851, 0]
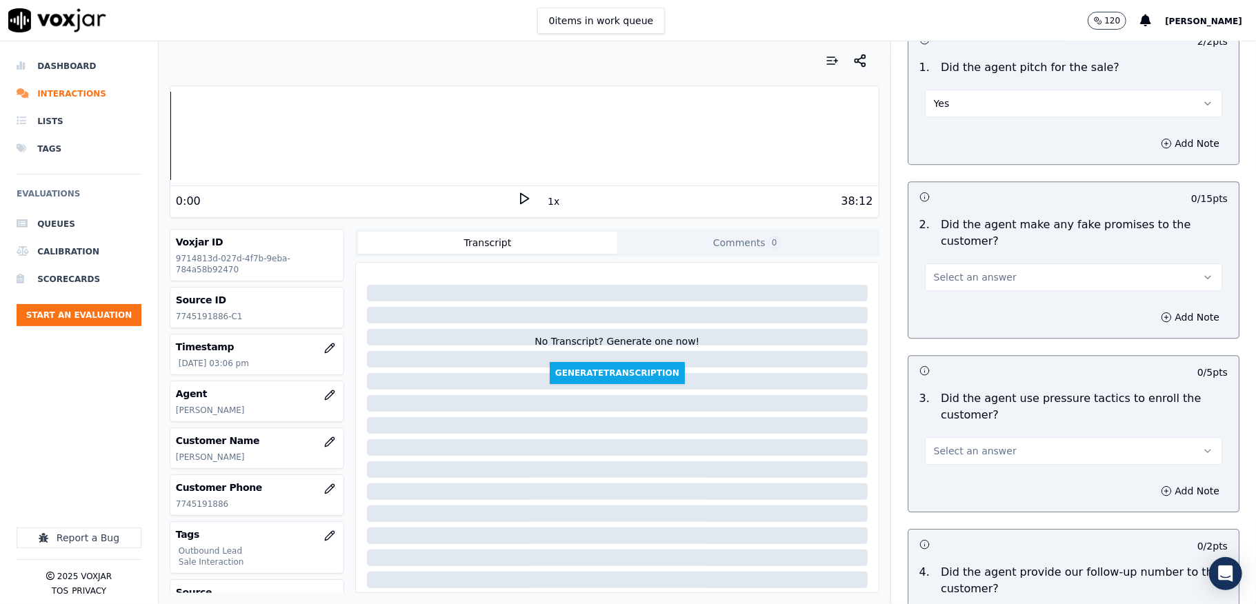
click at [964, 264] on button "Select an answer" at bounding box center [1073, 278] width 297 height 28
click at [944, 324] on div "No" at bounding box center [1040, 322] width 264 height 22
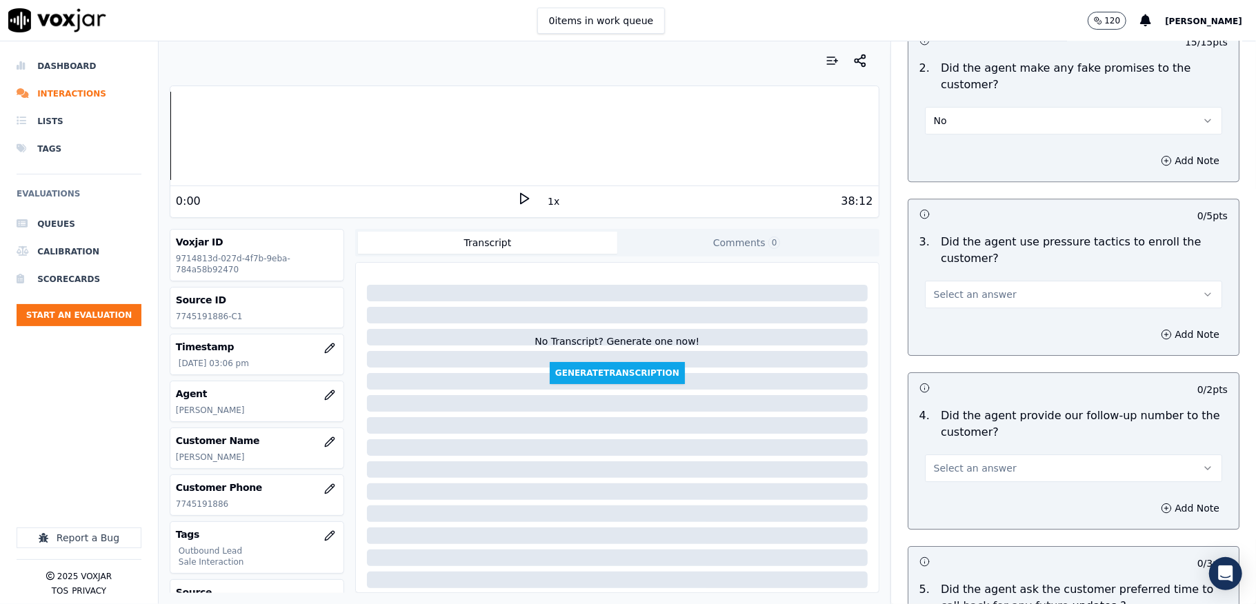
scroll to position [3036, 0]
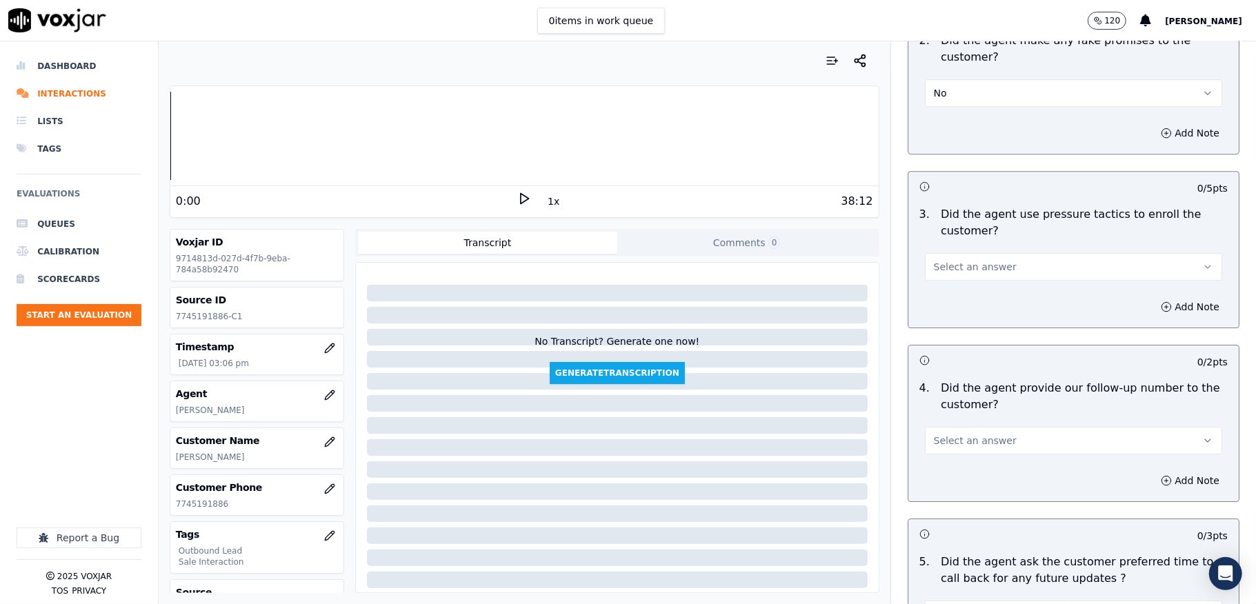
click at [998, 253] on button "Select an answer" at bounding box center [1073, 267] width 297 height 28
click at [959, 302] on div "No" at bounding box center [1040, 312] width 264 height 22
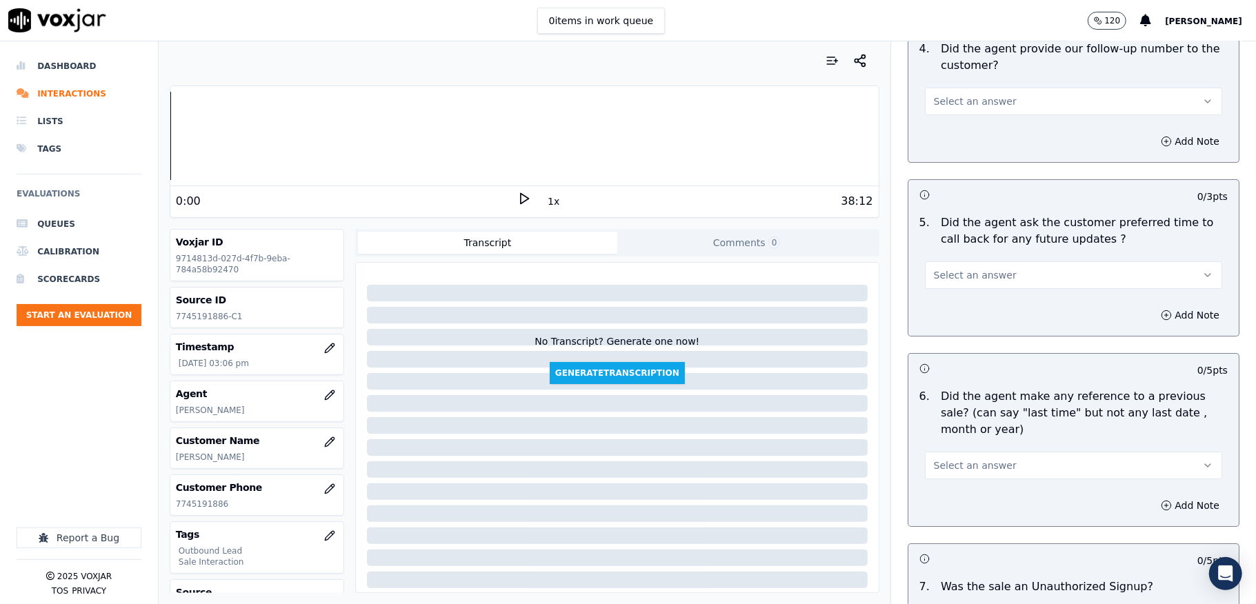
scroll to position [3403, 0]
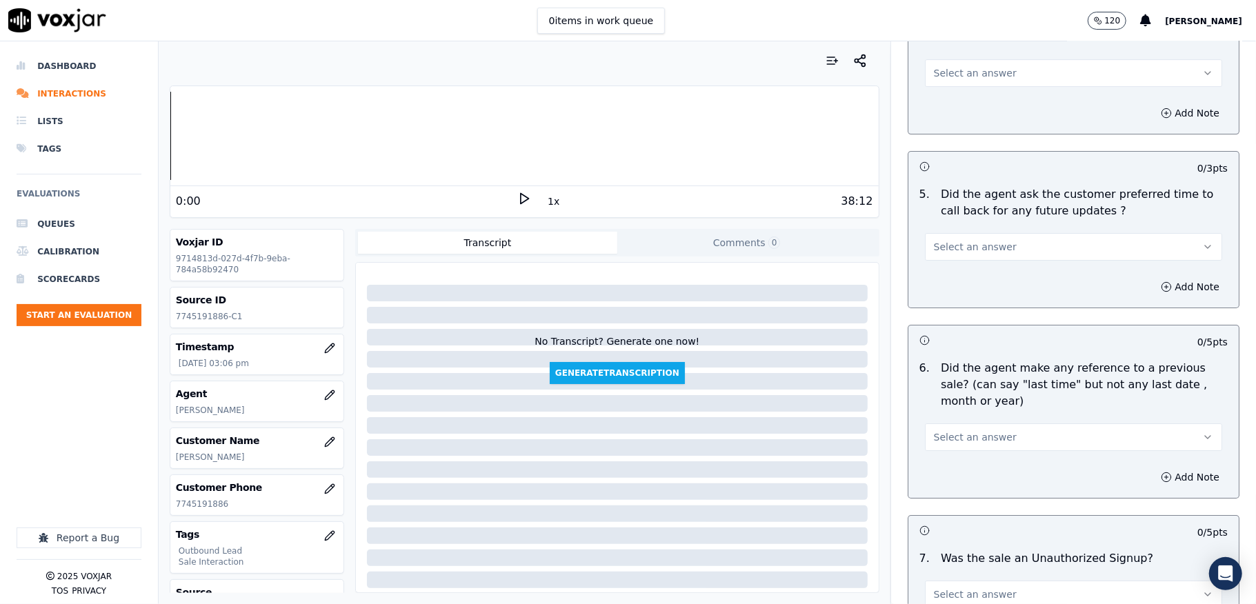
click at [965, 240] on span "Select an answer" at bounding box center [975, 247] width 83 height 14
click at [956, 306] on div "N/A" at bounding box center [1040, 315] width 264 height 22
click at [931, 424] on button "Select an answer" at bounding box center [1073, 438] width 297 height 28
click at [942, 480] on div "No" at bounding box center [1040, 484] width 264 height 22
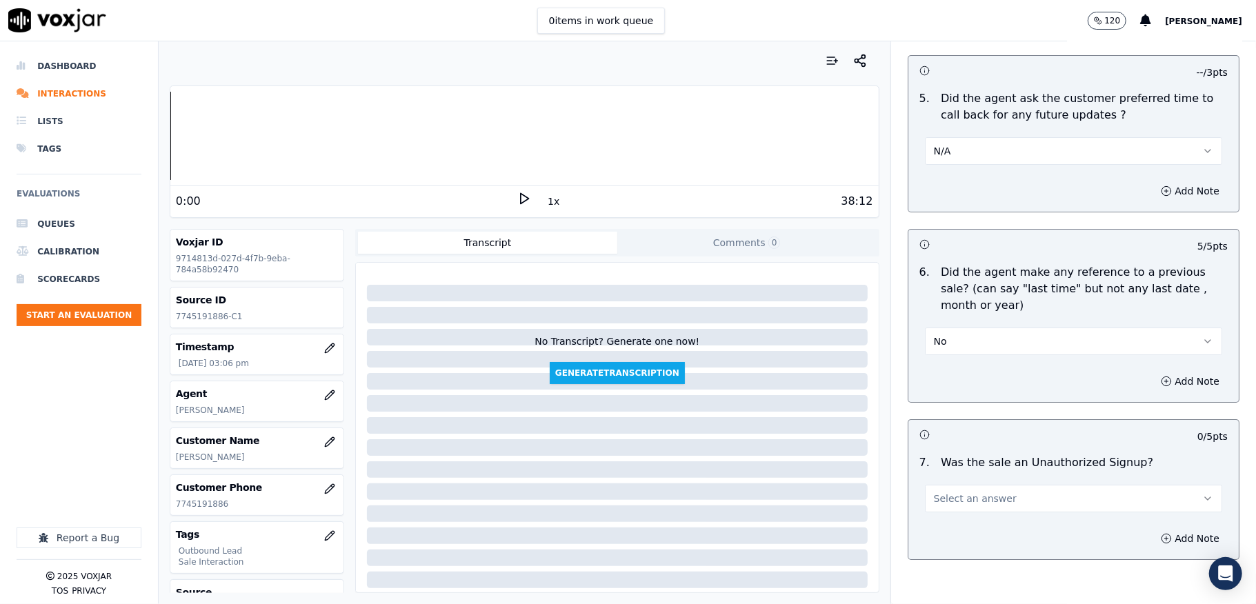
scroll to position [3579, 0]
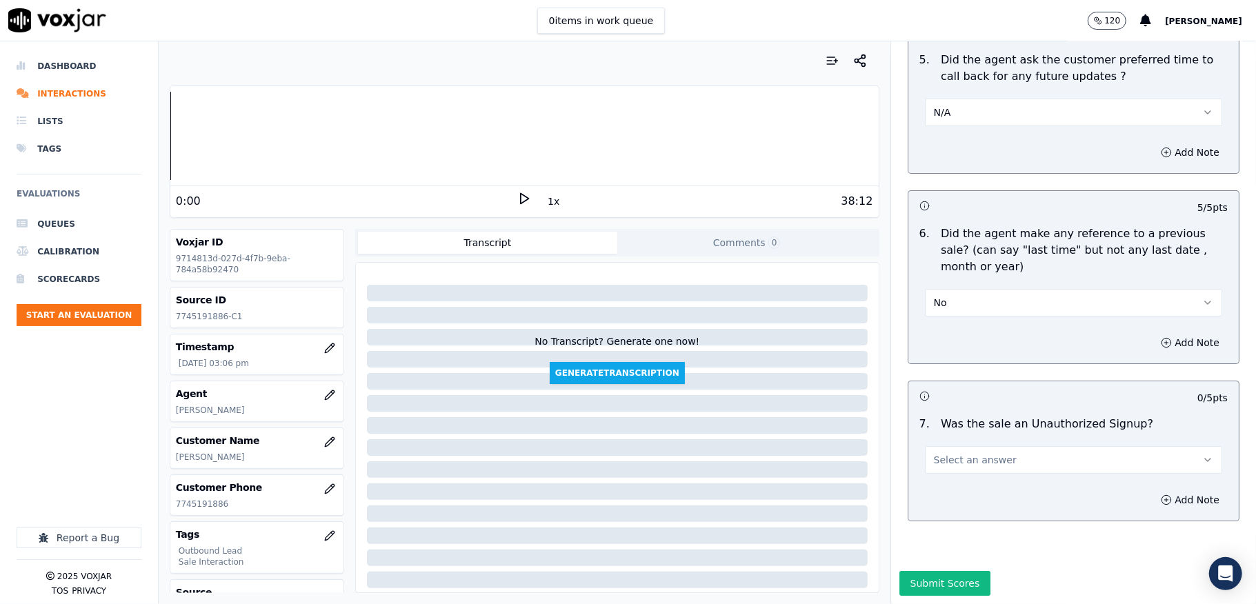
click at [953, 453] on span "Select an answer" at bounding box center [975, 460] width 83 height 14
click at [960, 461] on div "No" at bounding box center [1040, 466] width 264 height 22
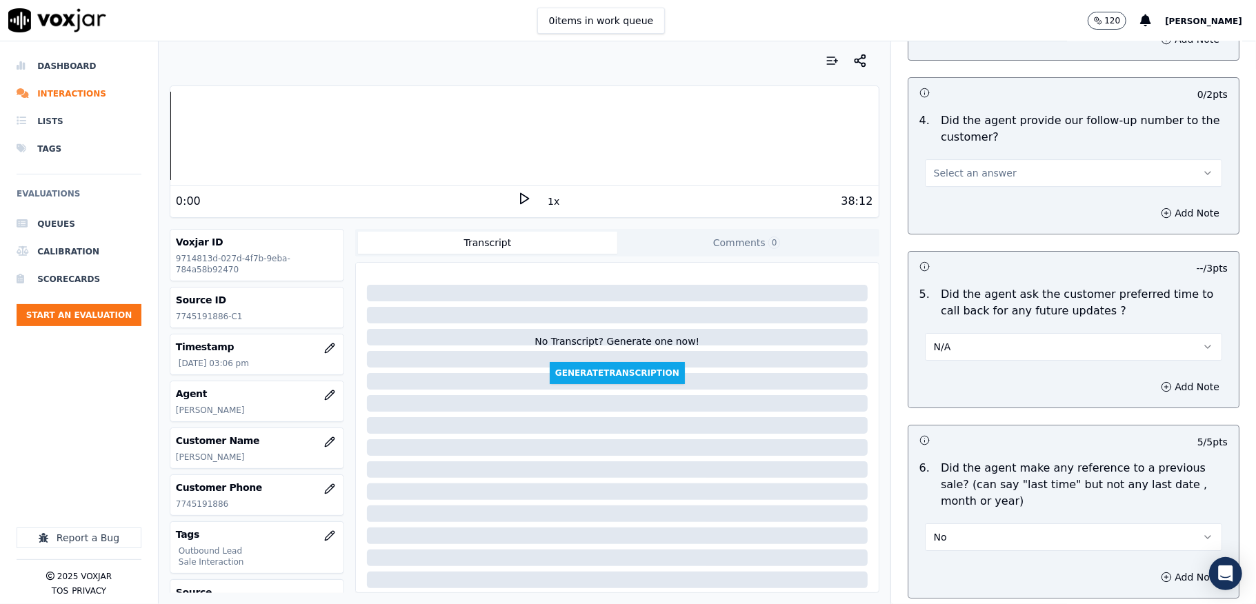
scroll to position [3211, 0]
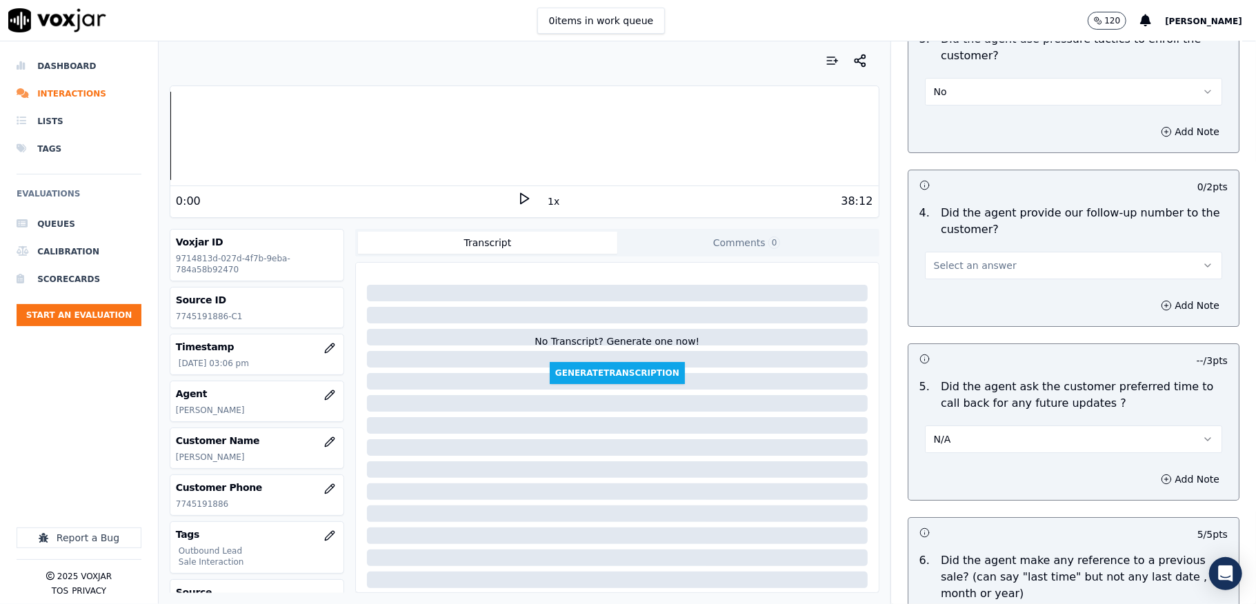
click at [1005, 266] on button "Select an answer" at bounding box center [1073, 266] width 297 height 28
click at [953, 290] on div "Yes" at bounding box center [1040, 289] width 264 height 22
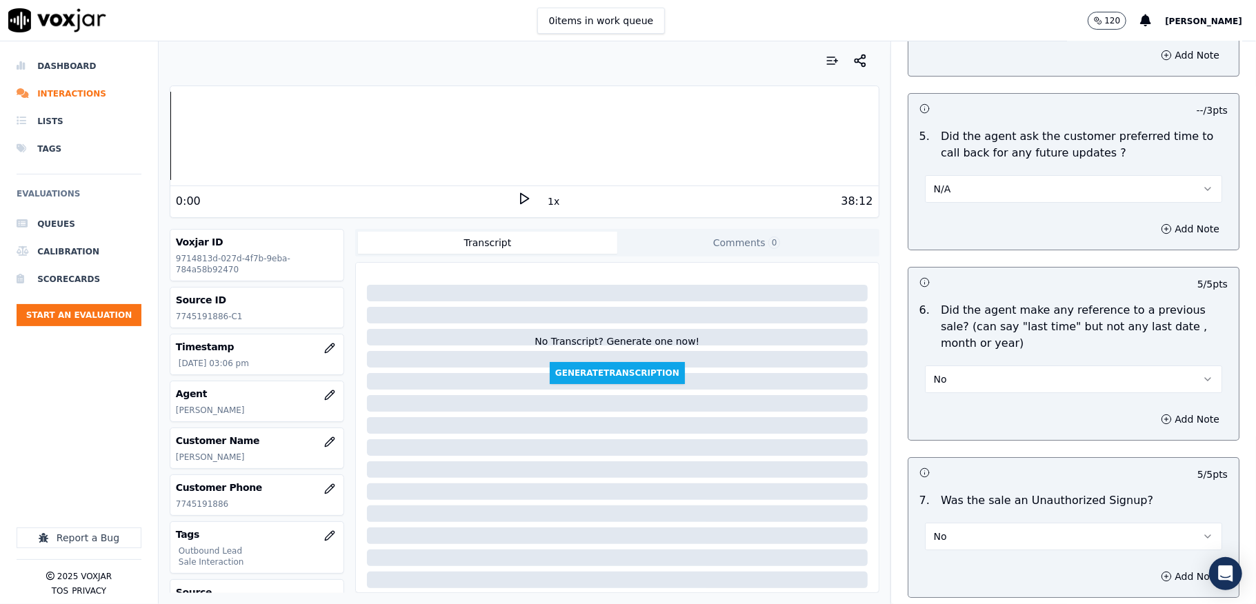
scroll to position [3579, 0]
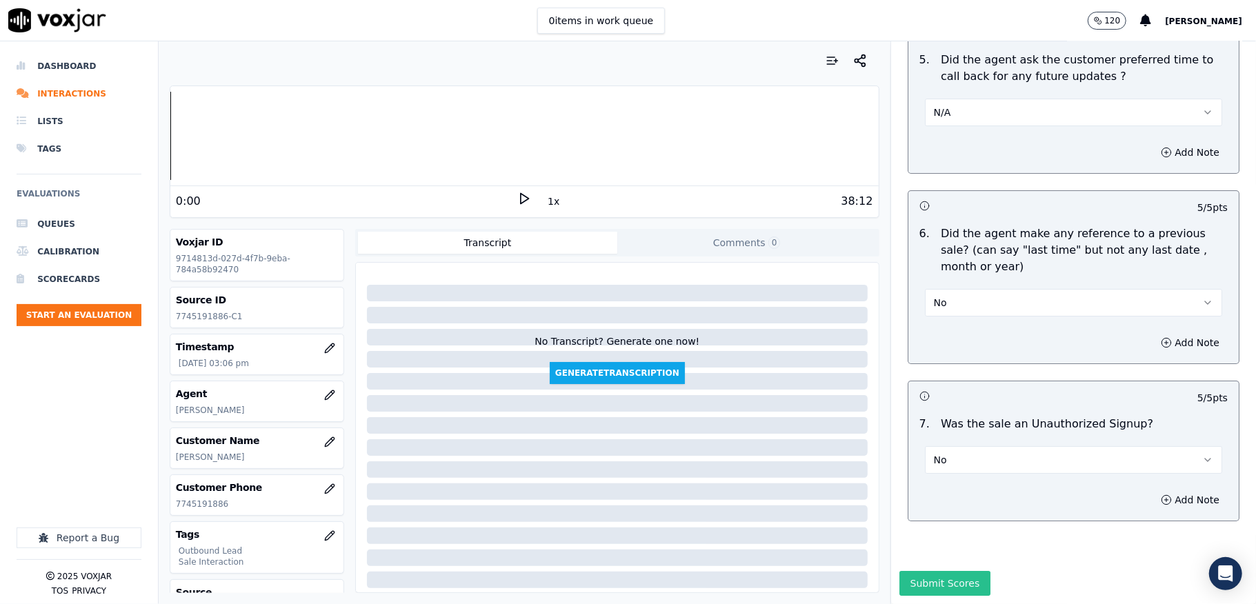
click at [933, 571] on button "Submit Scores" at bounding box center [946, 583] width 92 height 25
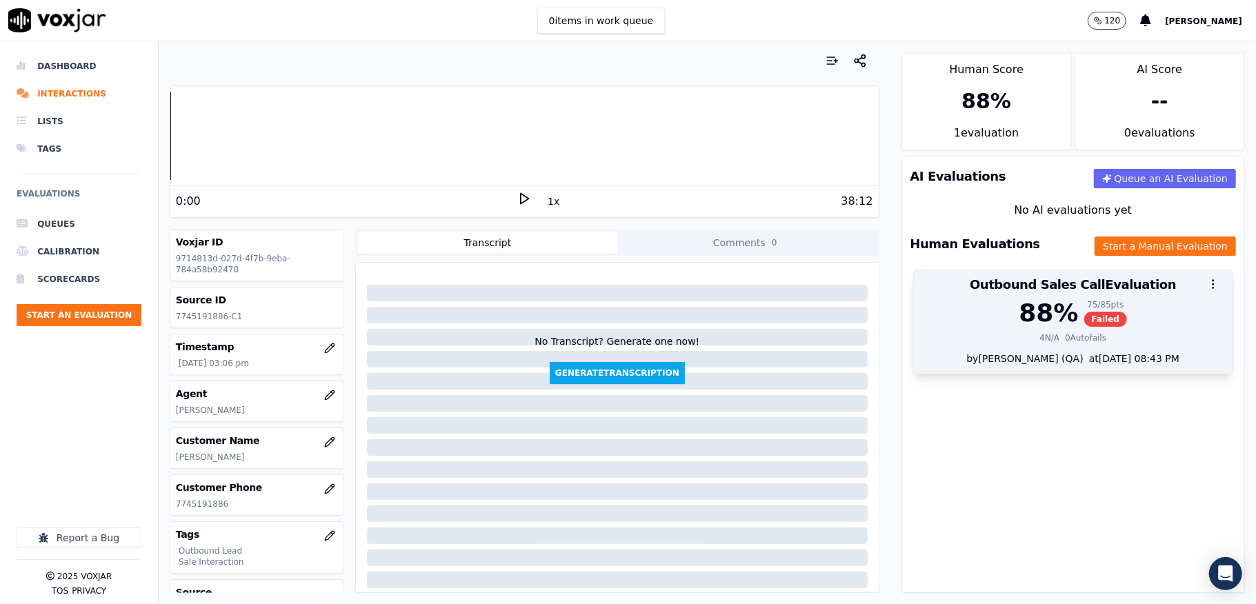
click at [1085, 313] on span "Failed" at bounding box center [1106, 319] width 43 height 15
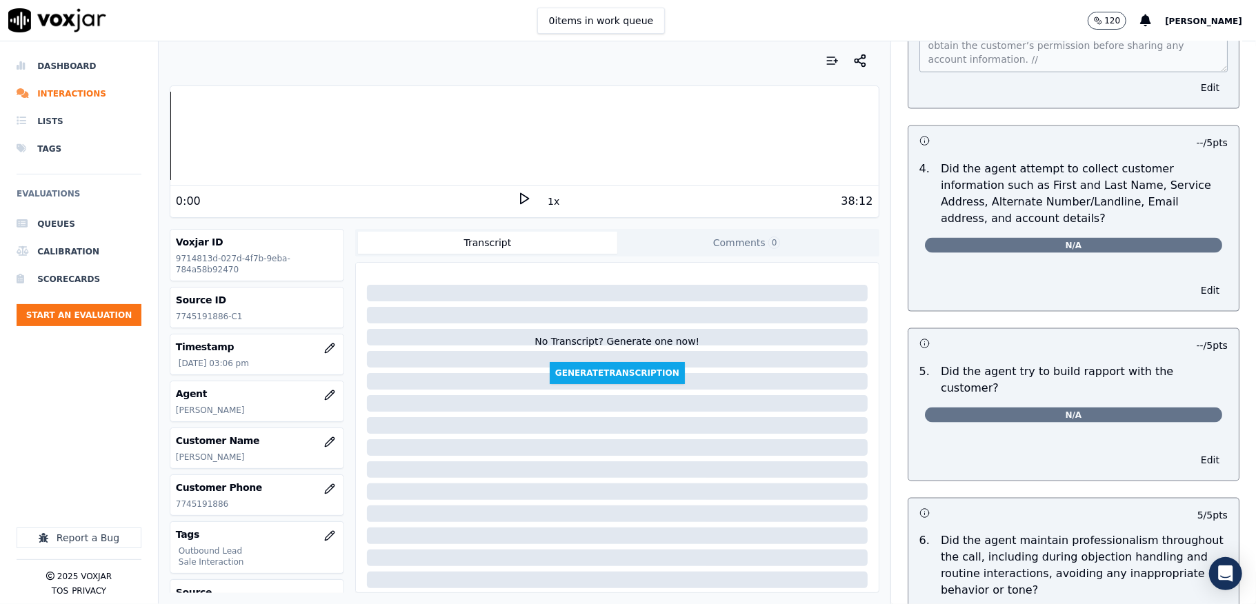
scroll to position [1527, 0]
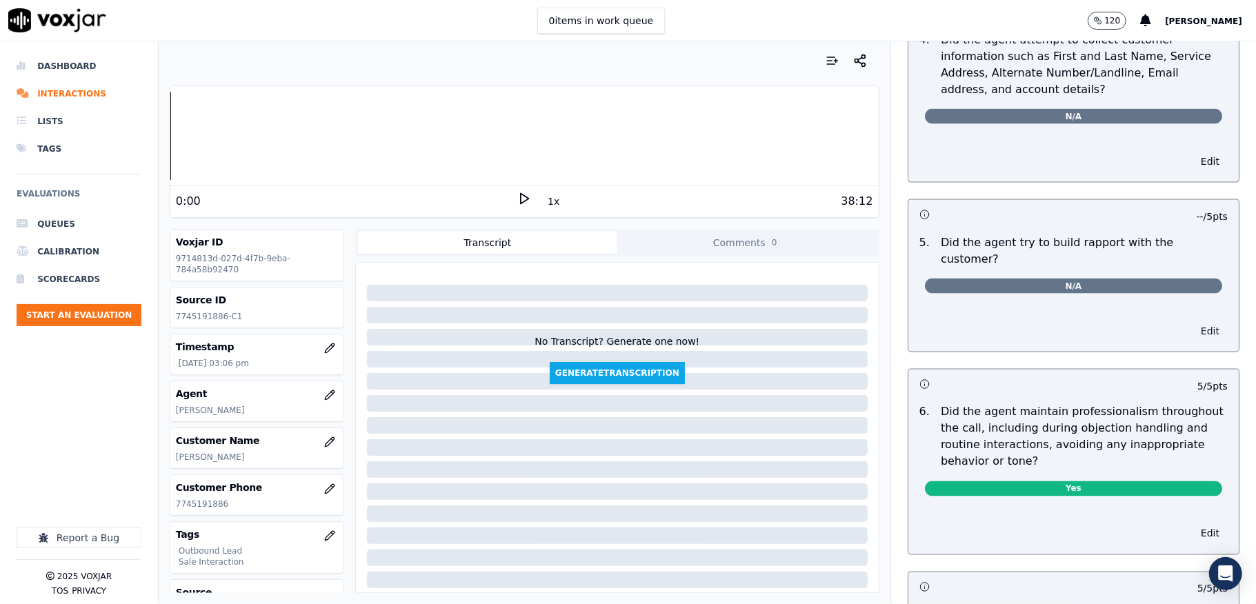
click at [1193, 322] on button "Edit" at bounding box center [1210, 331] width 35 height 19
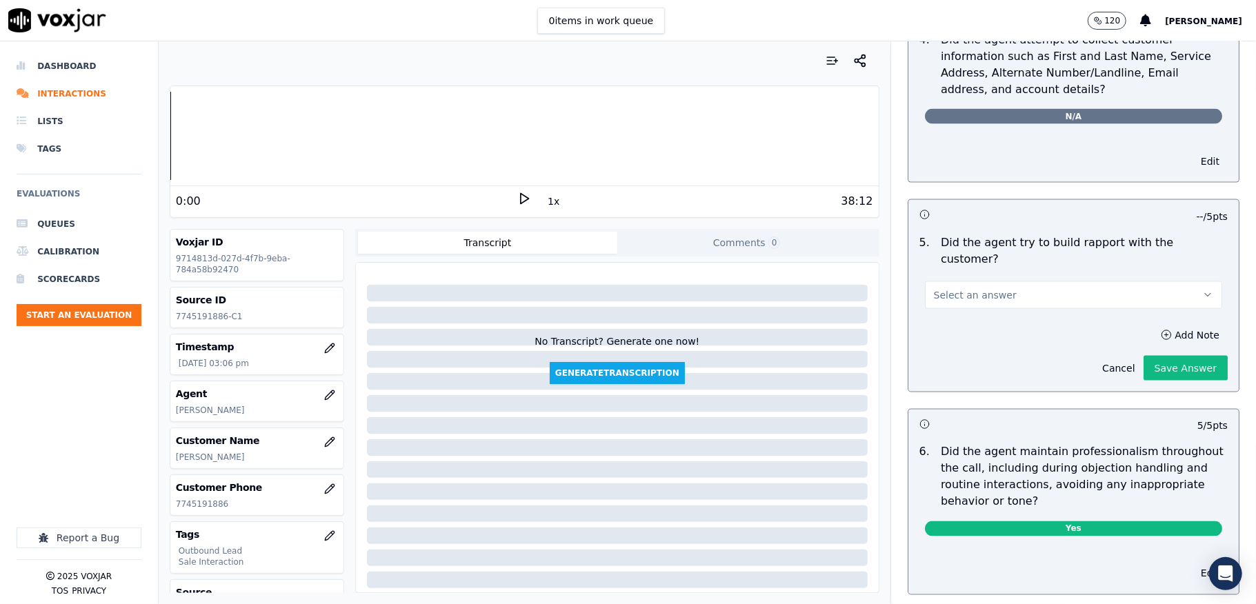
click at [1047, 290] on button "Select an answer" at bounding box center [1073, 295] width 297 height 28
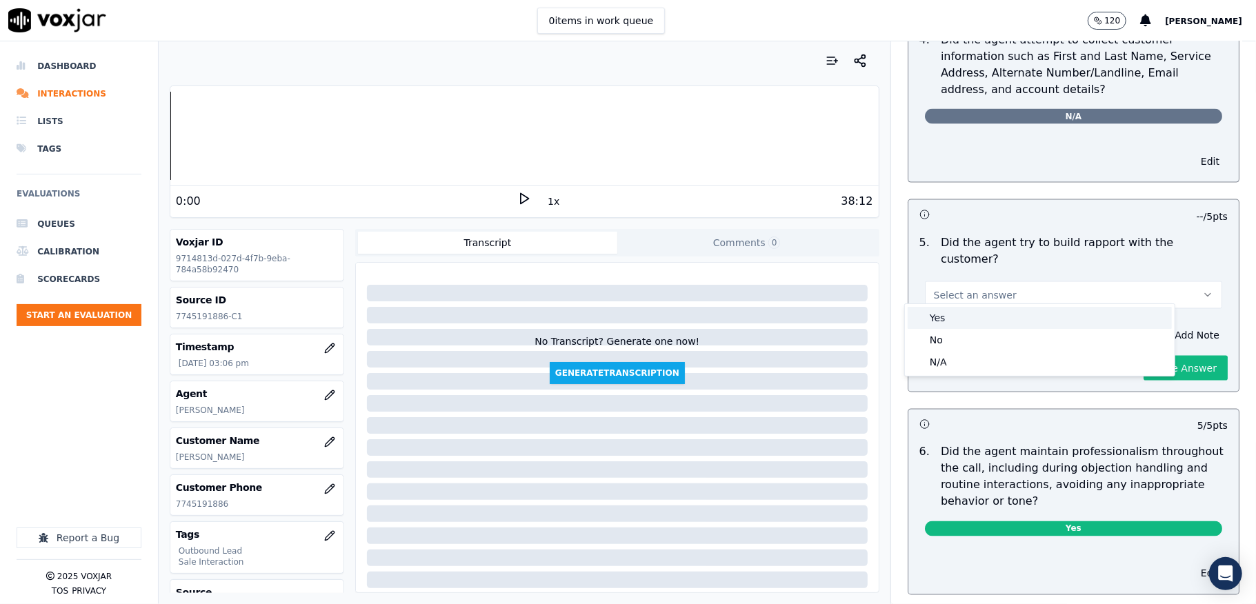
click at [1032, 320] on div "Yes" at bounding box center [1040, 318] width 264 height 22
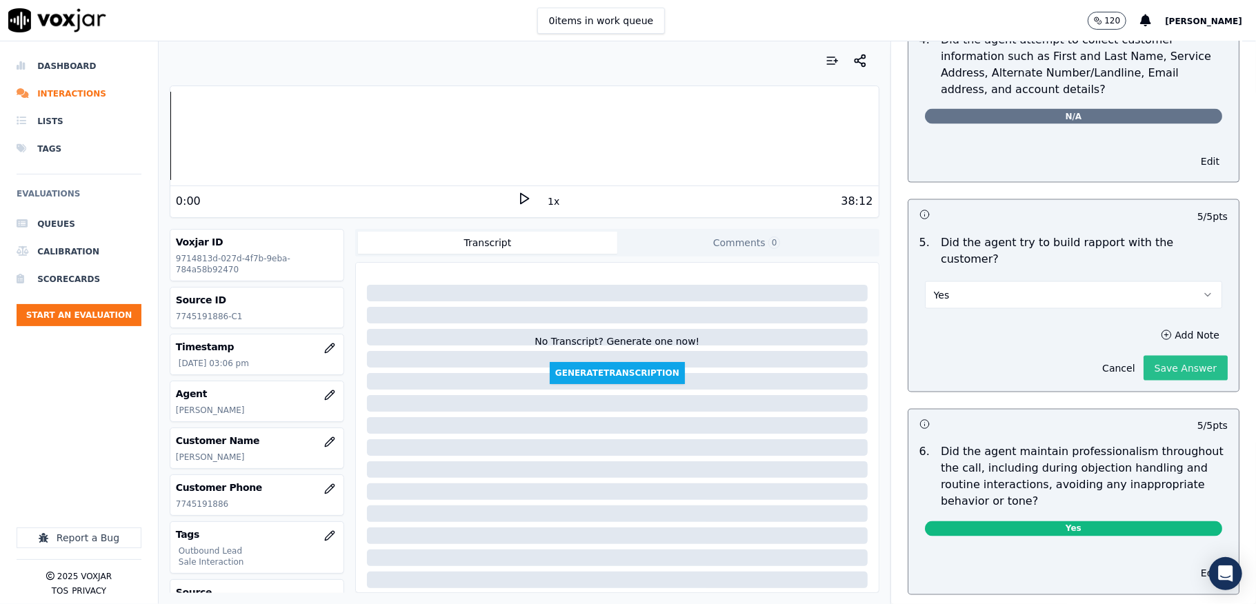
click at [1144, 359] on button "Save Answer" at bounding box center [1186, 368] width 84 height 25
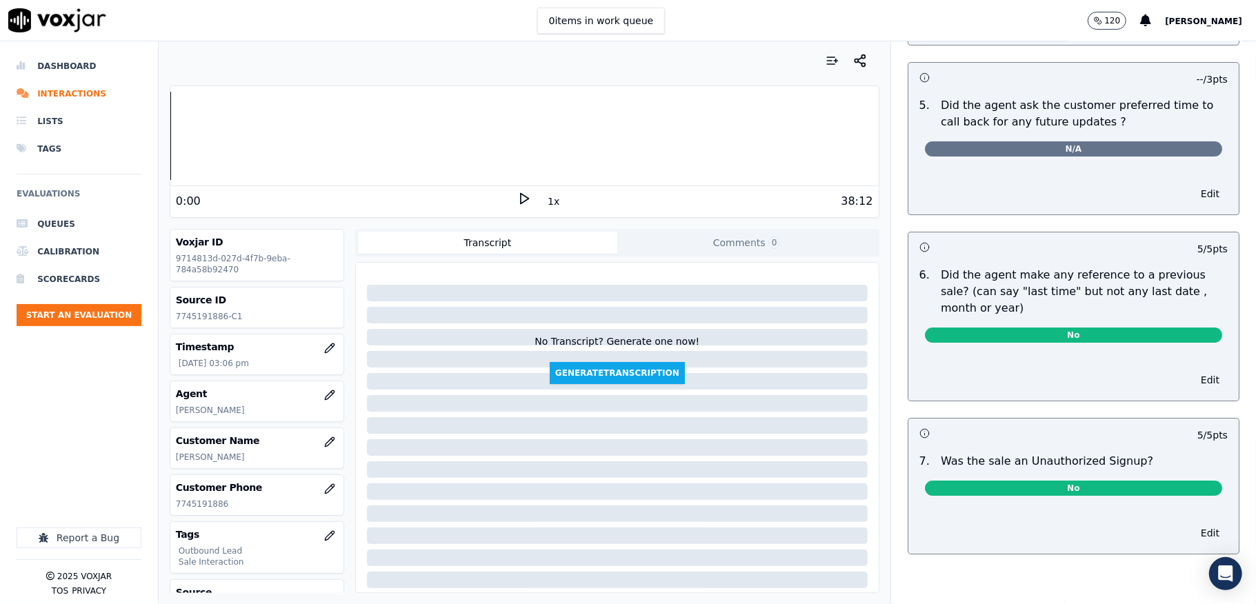
scroll to position [0, 0]
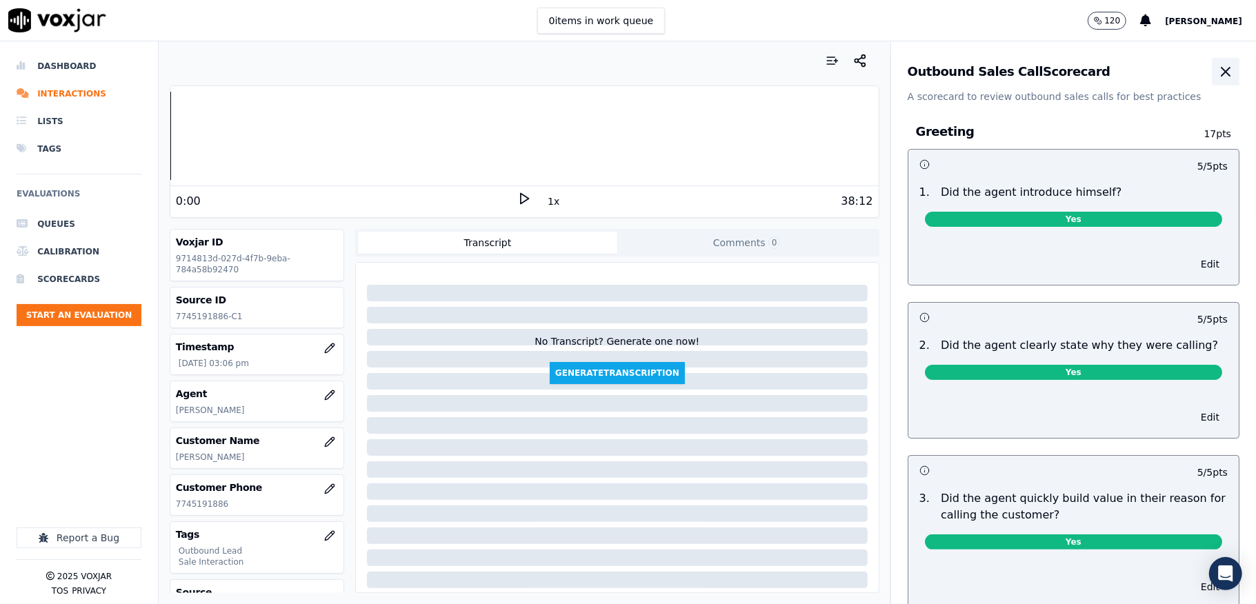
click at [1212, 76] on button "button" at bounding box center [1226, 72] width 28 height 28
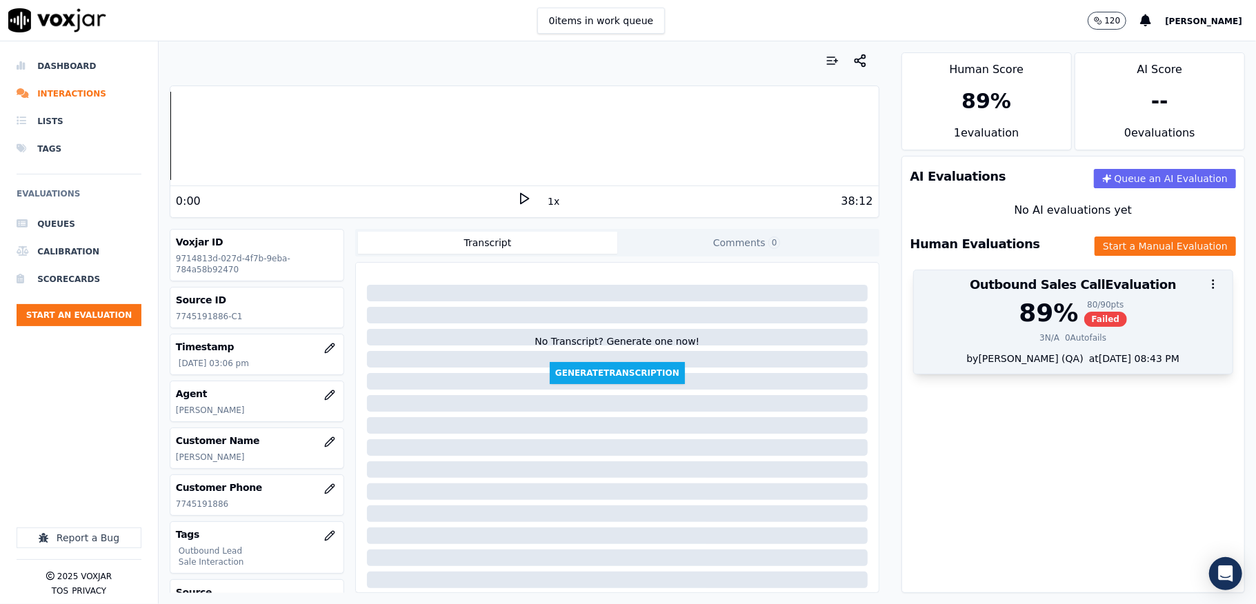
click at [1085, 309] on div "80 / 90 pts" at bounding box center [1106, 304] width 43 height 11
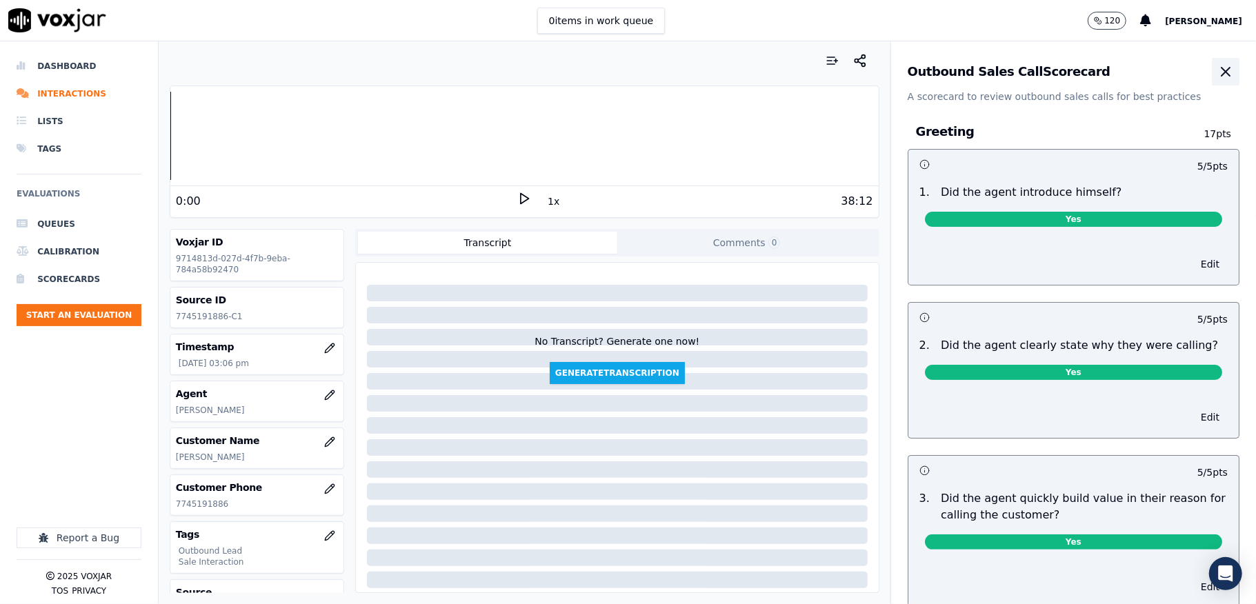
click at [1218, 70] on icon "button" at bounding box center [1226, 71] width 17 height 17
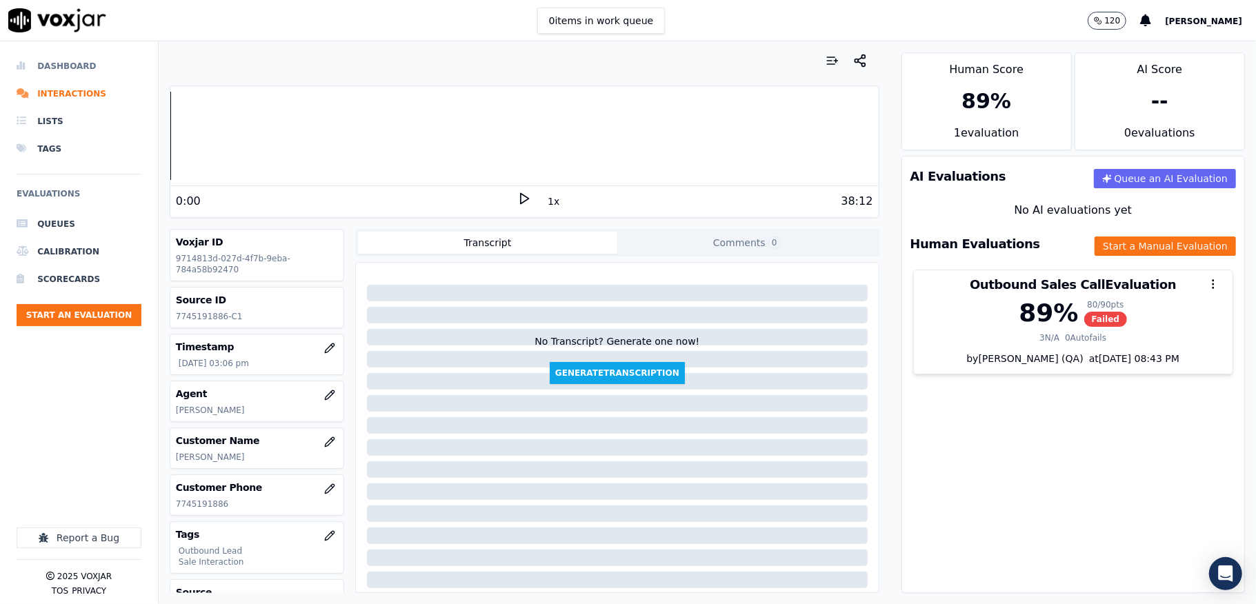
click at [47, 75] on li "Dashboard" at bounding box center [79, 66] width 125 height 28
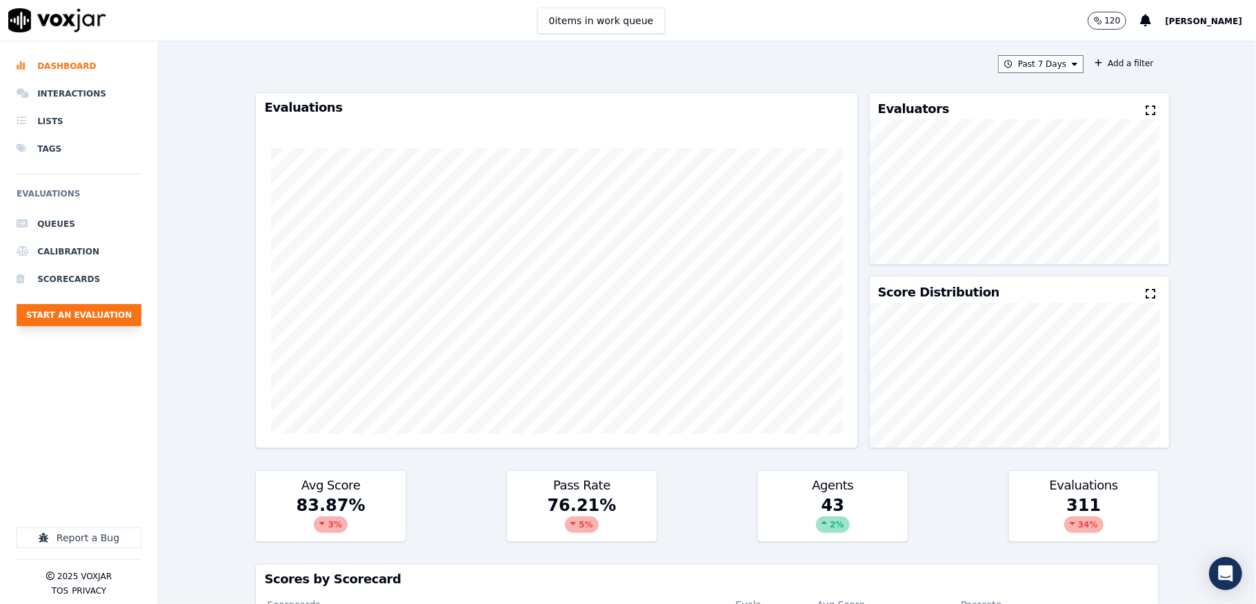
click at [115, 320] on button "Start an Evaluation" at bounding box center [79, 315] width 125 height 22
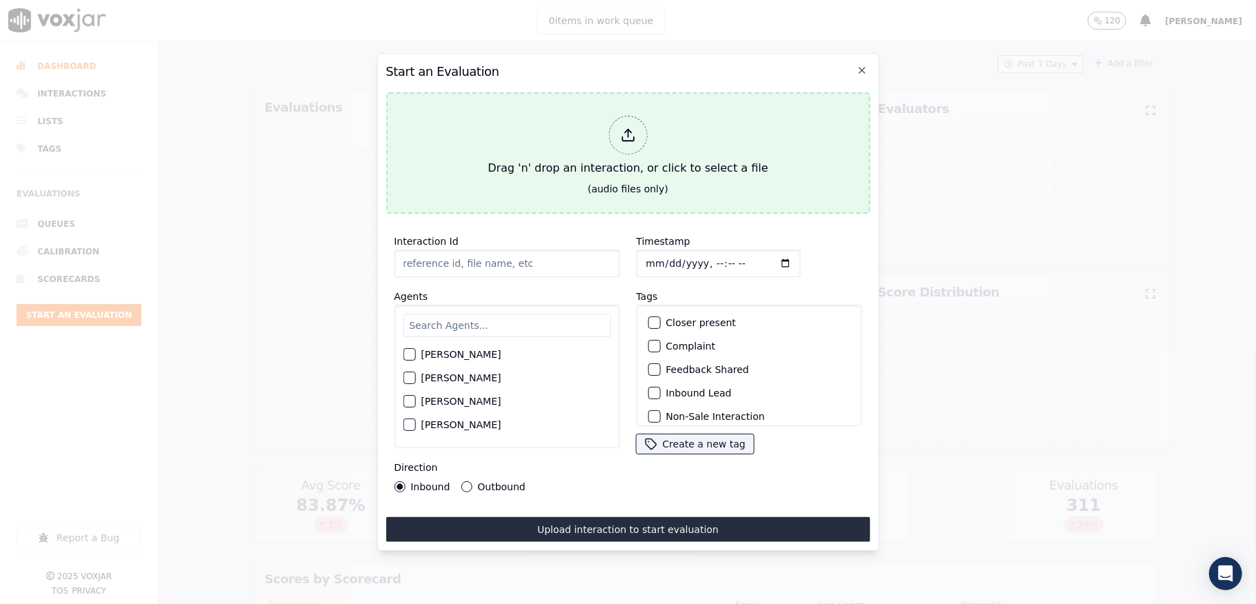
click at [624, 128] on icon at bounding box center [627, 135] width 15 height 15
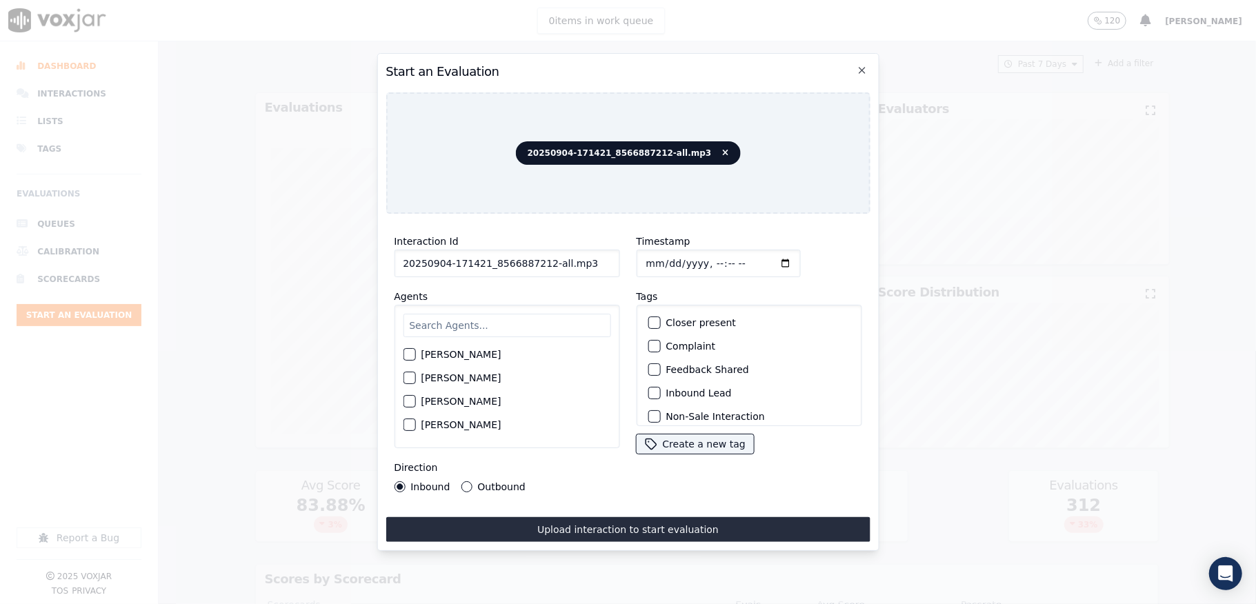
drag, startPoint x: 542, startPoint y: 258, endPoint x: 644, endPoint y: 260, distance: 101.4
click at [644, 260] on div "Interaction Id 20250904-171421_8566887212-all.mp3 Agents [PERSON_NAME] [PERSON_…" at bounding box center [628, 363] width 484 height 276
type input "20250904-171421_8566887212-C1"
click at [664, 253] on input "Timestamp" at bounding box center [718, 264] width 164 height 28
type input "[DATE]T15:40"
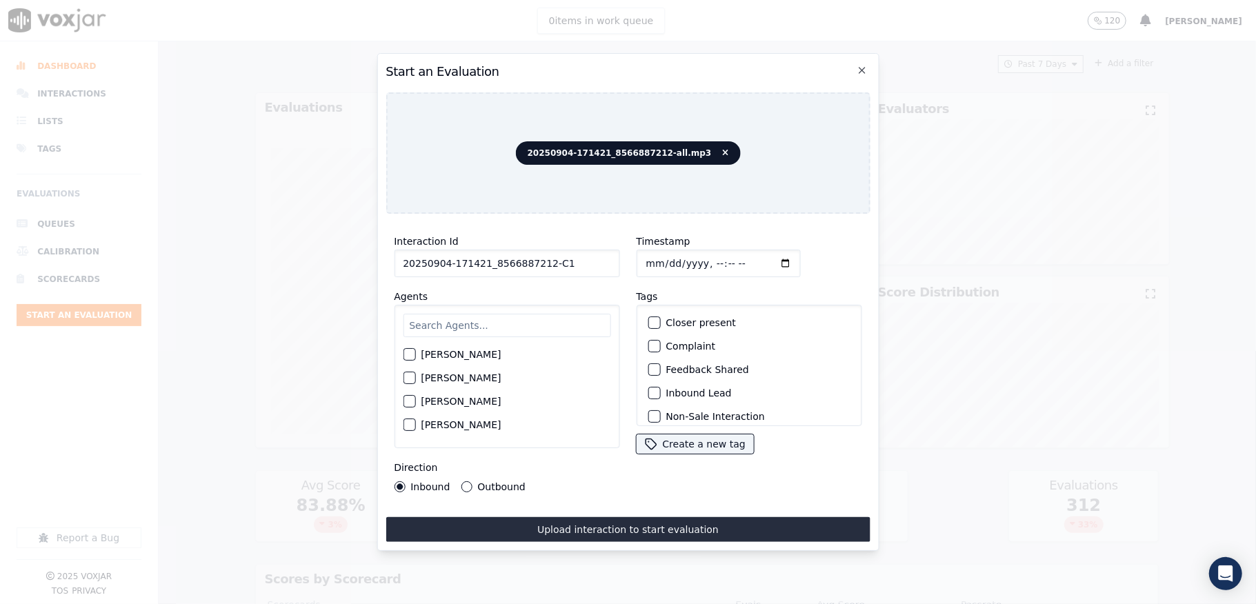
click at [467, 319] on input "text" at bounding box center [507, 325] width 208 height 23
type input "stu"
click at [412, 354] on div "button" at bounding box center [409, 359] width 10 height 10
click at [464, 483] on button "Outbound" at bounding box center [466, 487] width 11 height 11
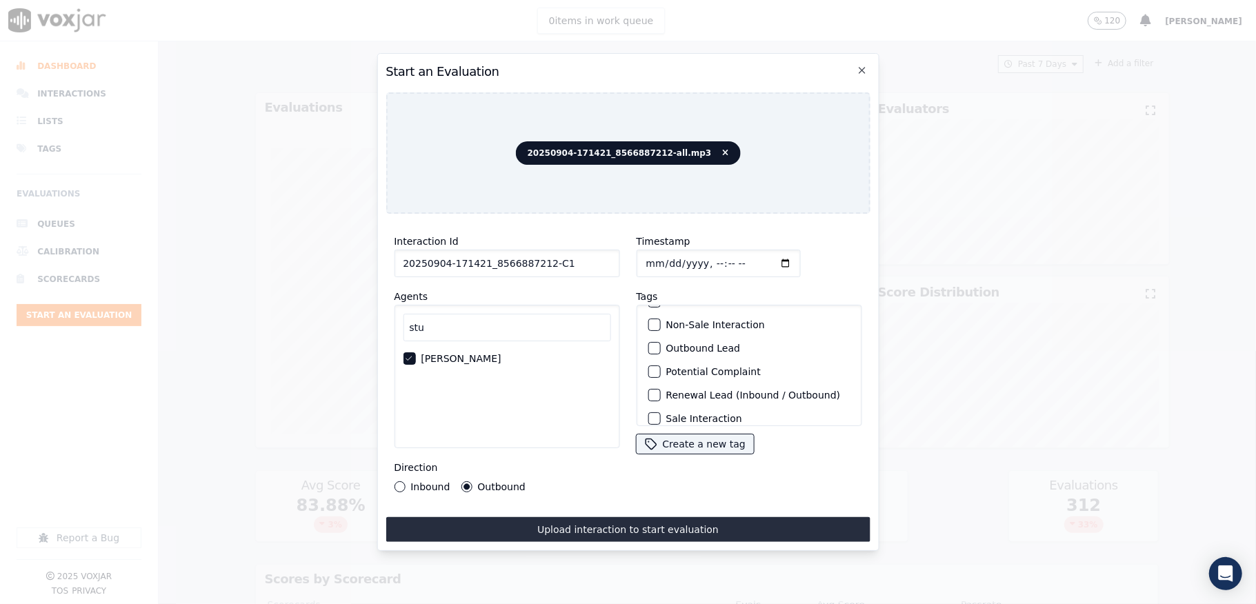
click at [649, 344] on div "button" at bounding box center [654, 349] width 10 height 10
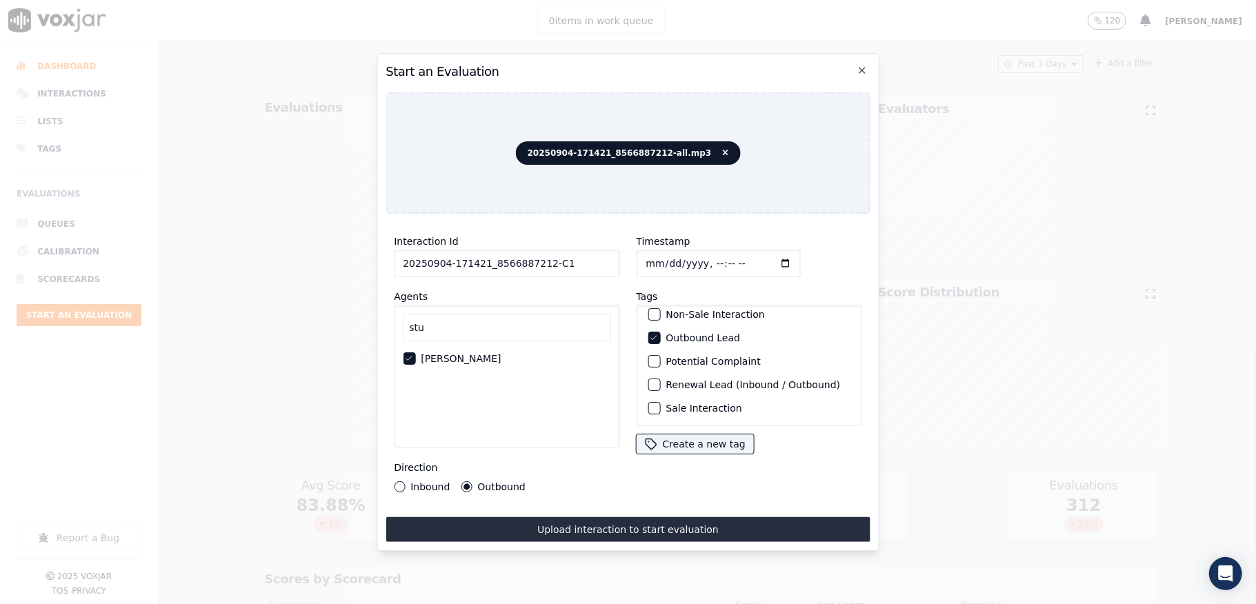
scroll to position [128, 0]
click at [649, 404] on div "button" at bounding box center [654, 409] width 10 height 10
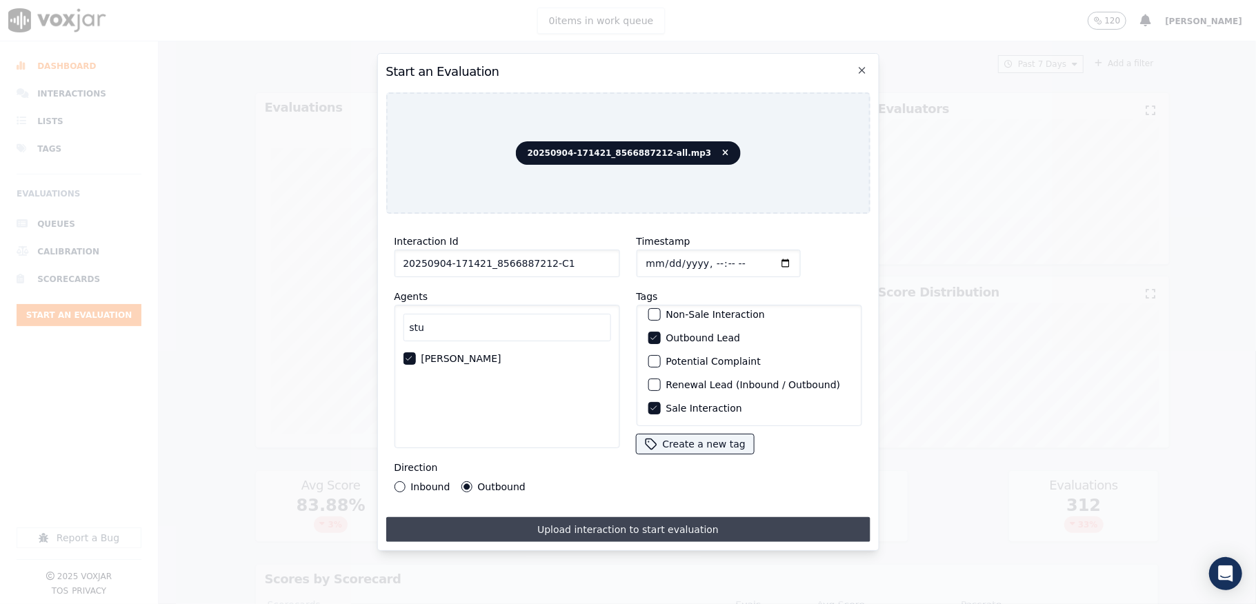
click at [618, 522] on button "Upload interaction to start evaluation" at bounding box center [628, 529] width 484 height 25
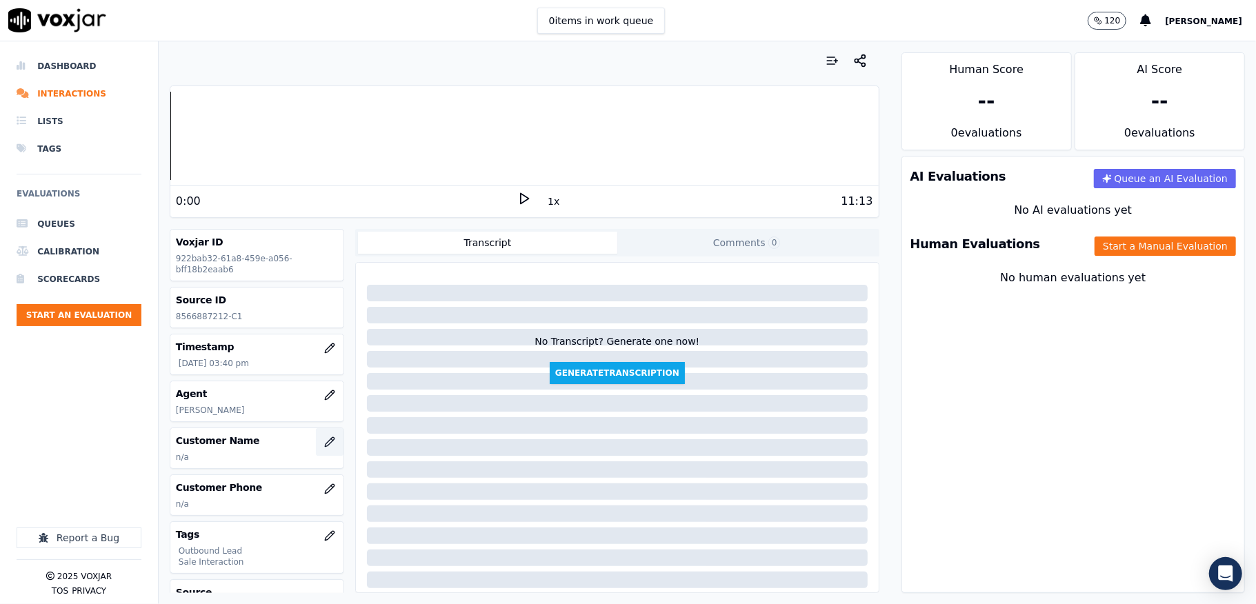
click at [324, 444] on icon "button" at bounding box center [329, 442] width 11 height 11
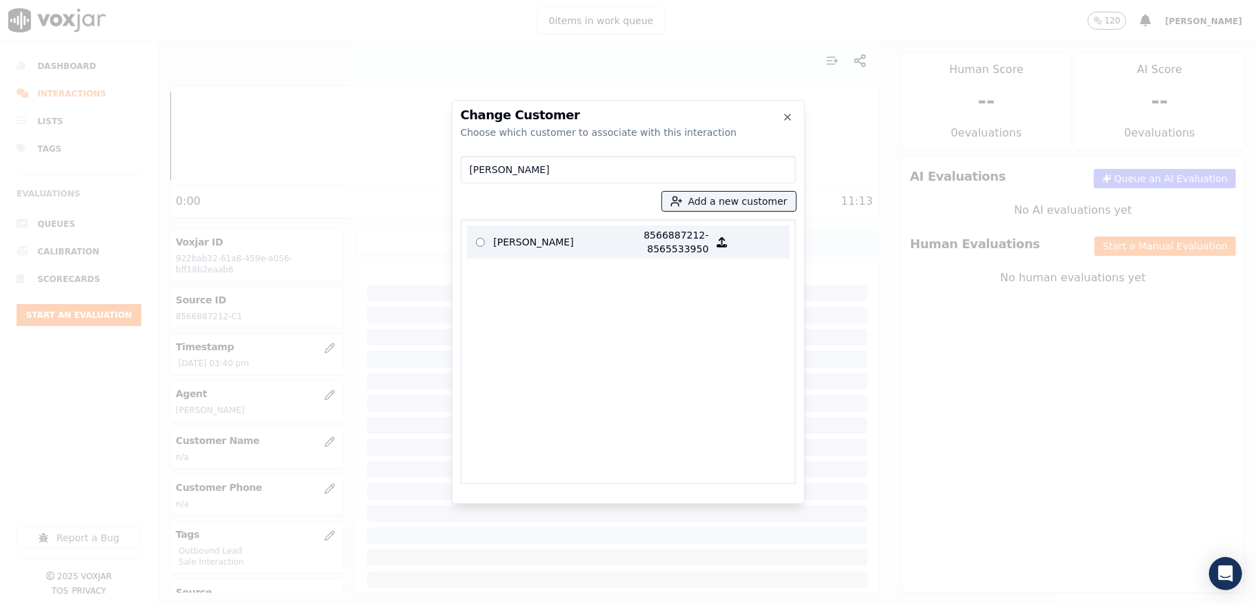
type input "[PERSON_NAME]"
click at [549, 244] on p "[PERSON_NAME]" at bounding box center [548, 242] width 108 height 28
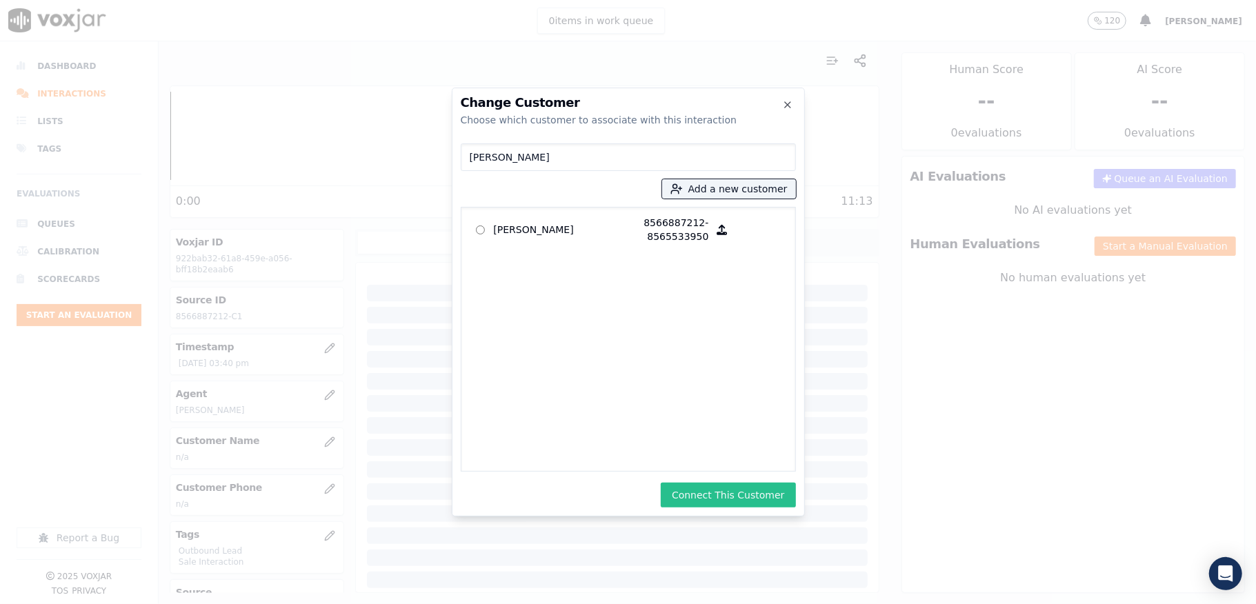
click at [695, 493] on button "Connect This Customer" at bounding box center [728, 495] width 135 height 25
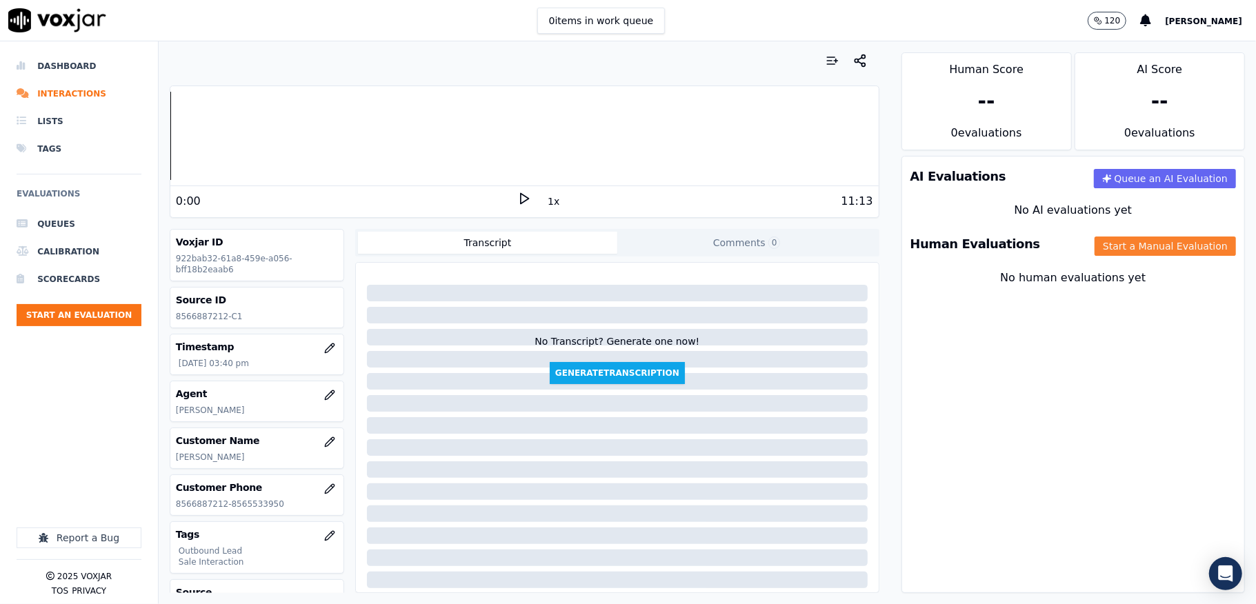
click at [1135, 252] on button "Start a Manual Evaluation" at bounding box center [1165, 246] width 141 height 19
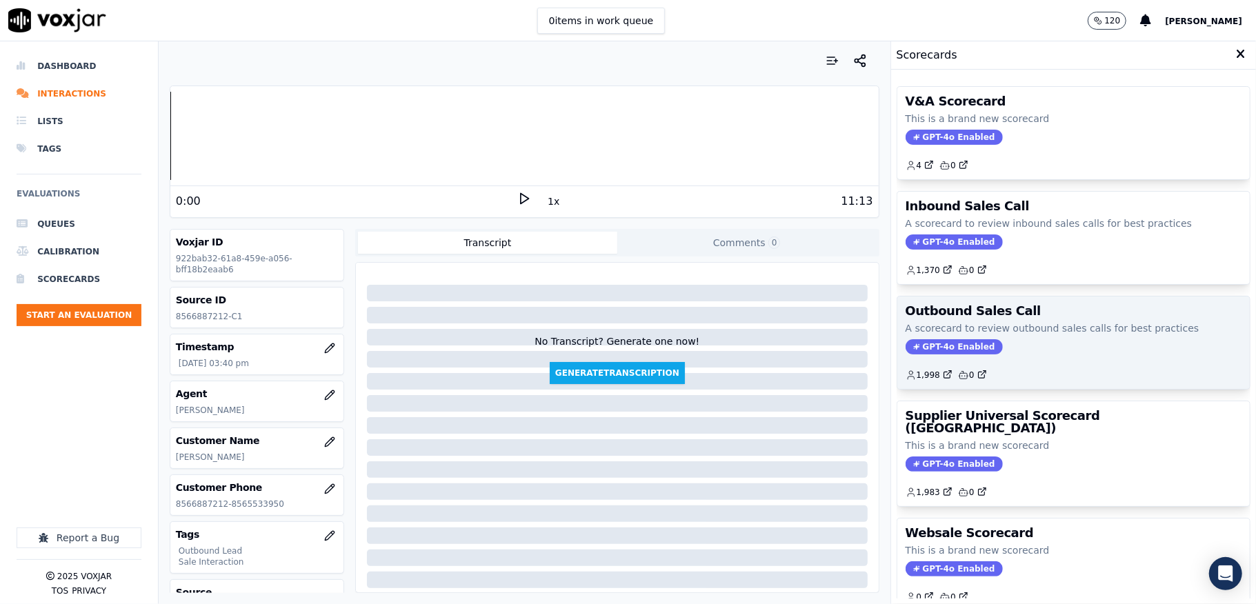
click at [945, 349] on span "GPT-4o Enabled" at bounding box center [954, 346] width 97 height 15
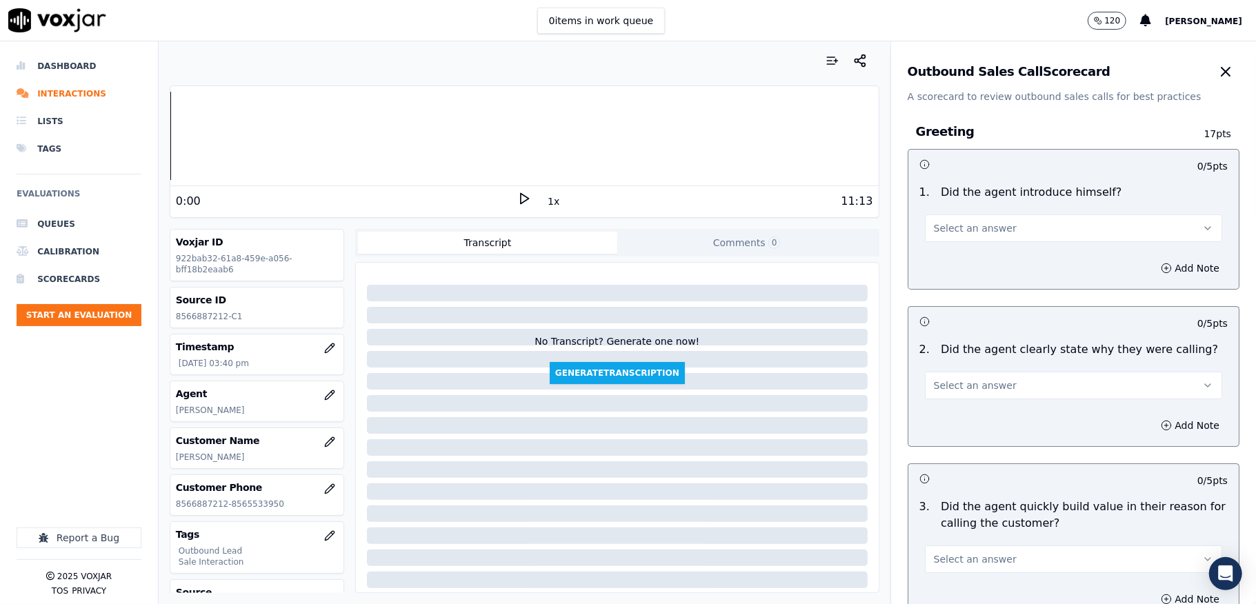
click at [1002, 224] on button "Select an answer" at bounding box center [1073, 229] width 297 height 28
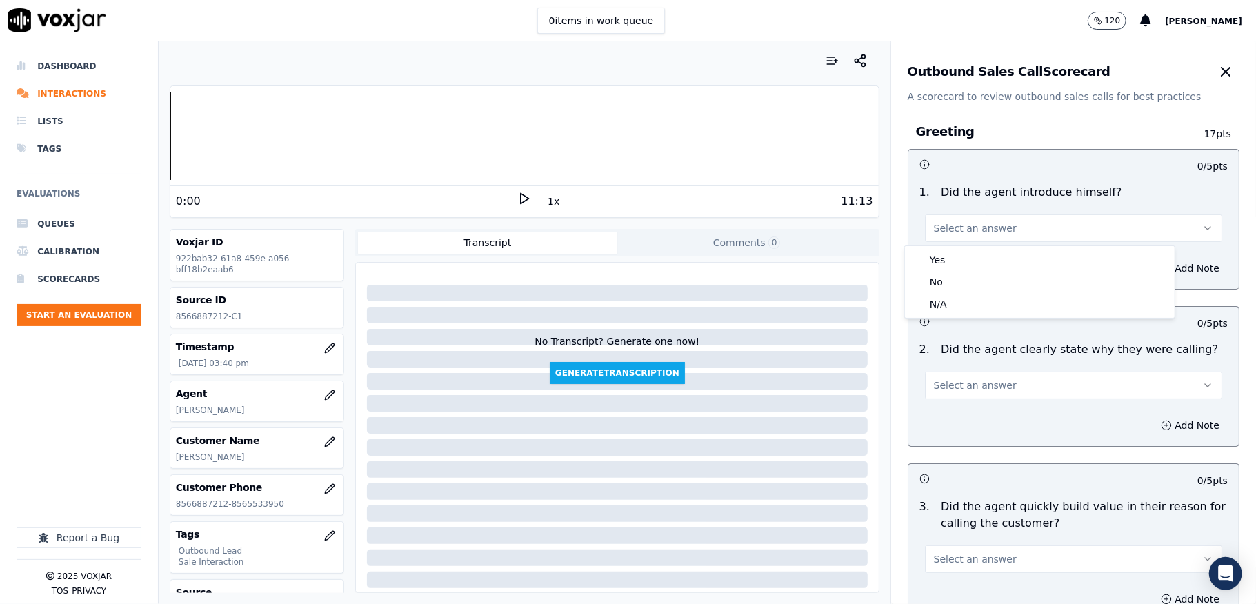
click at [983, 255] on div "Yes" at bounding box center [1040, 260] width 264 height 22
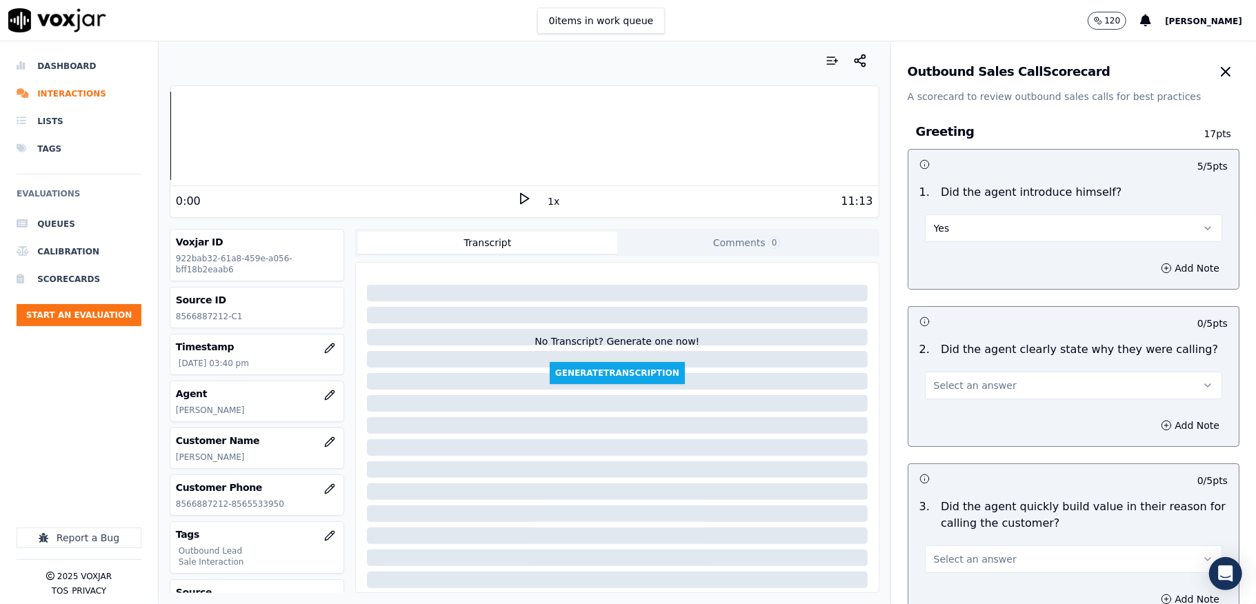
drag, startPoint x: 958, startPoint y: 379, endPoint x: 951, endPoint y: 400, distance: 22.5
click at [956, 381] on button "Select an answer" at bounding box center [1073, 386] width 297 height 28
click at [956, 382] on span "Select an answer" at bounding box center [975, 386] width 83 height 14
click at [951, 410] on div "Add Note" at bounding box center [1074, 425] width 330 height 41
click at [973, 395] on button "Select an answer" at bounding box center [1073, 386] width 297 height 28
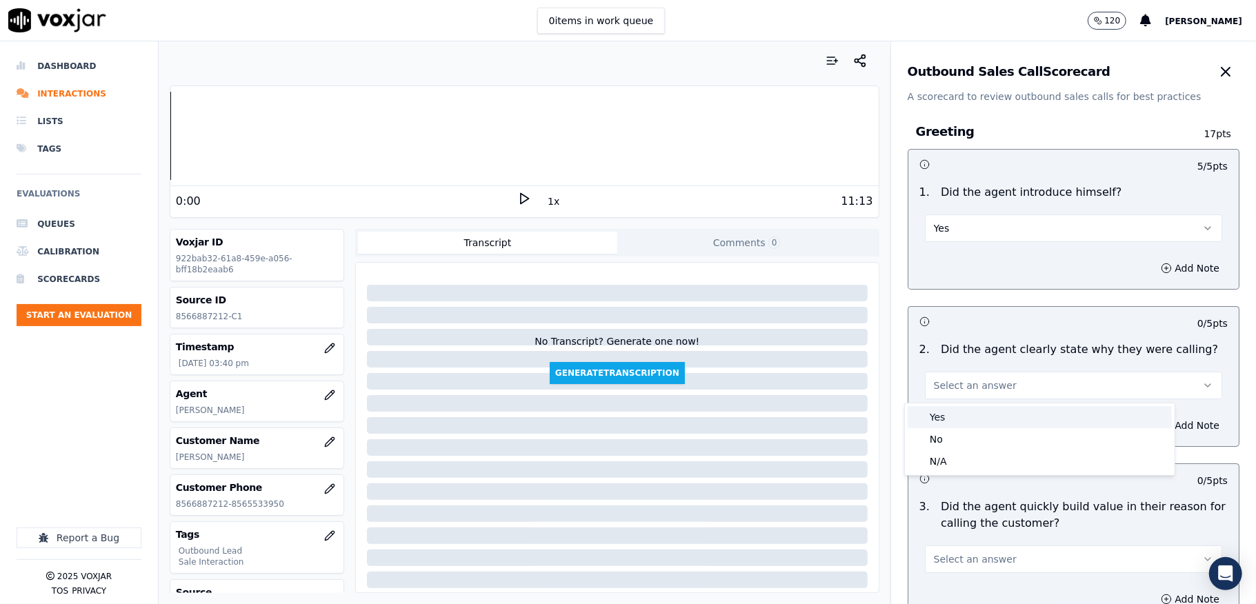
click at [966, 413] on div "Yes" at bounding box center [1040, 417] width 264 height 22
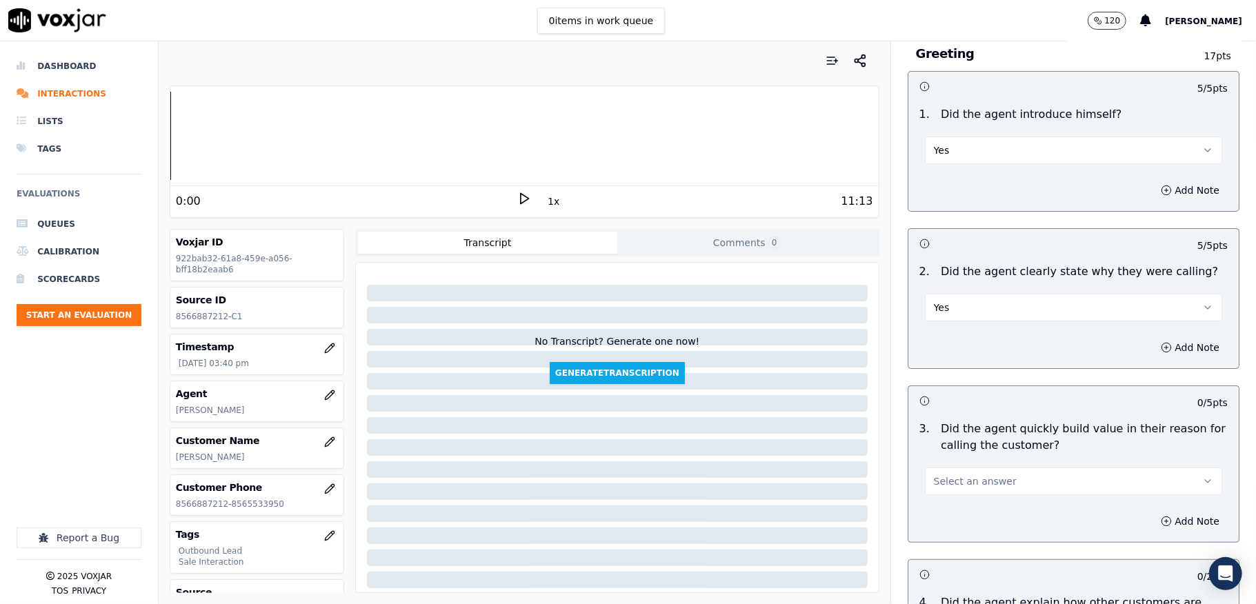
scroll to position [276, 0]
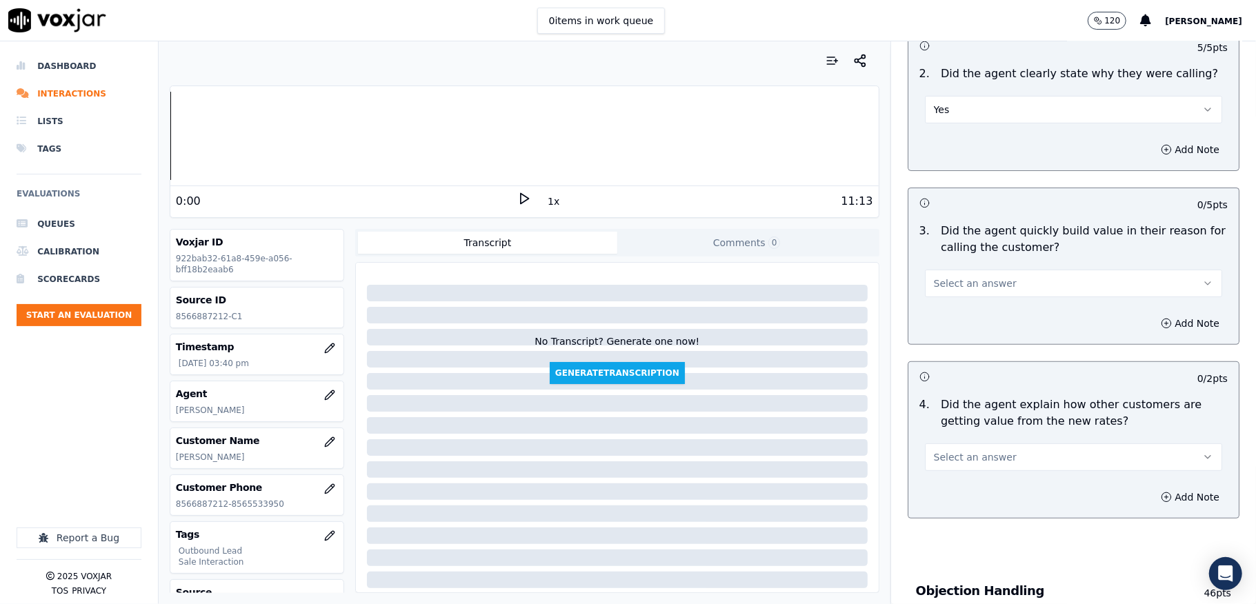
click at [1007, 291] on button "Select an answer" at bounding box center [1073, 284] width 297 height 28
click at [993, 317] on div "Yes" at bounding box center [1040, 316] width 264 height 22
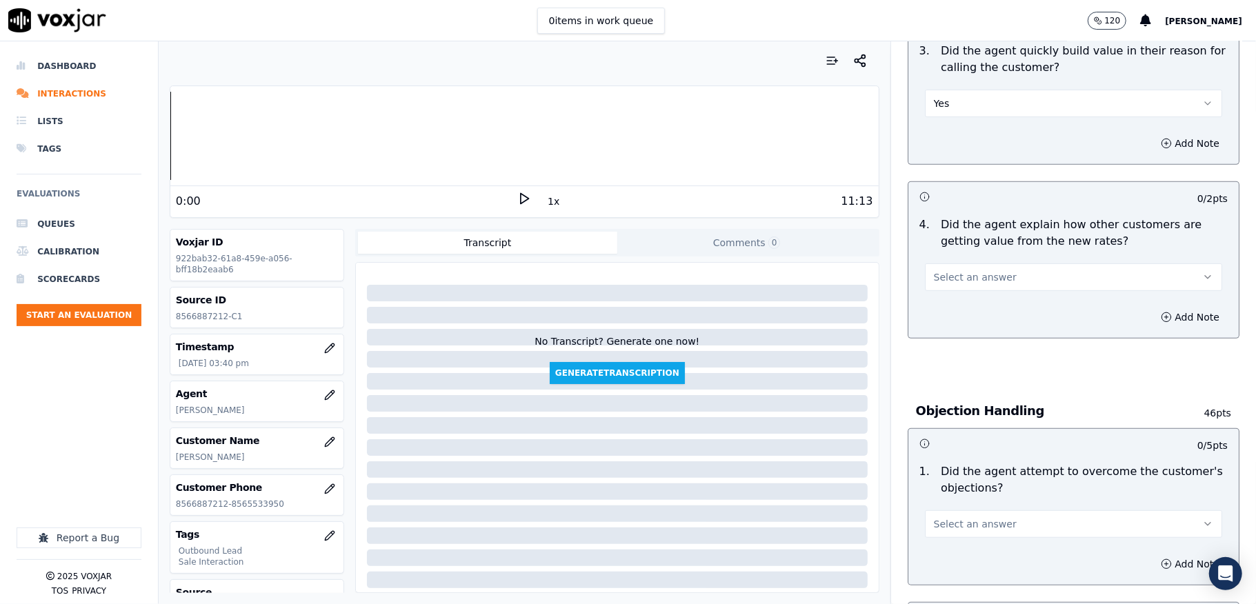
scroll to position [459, 0]
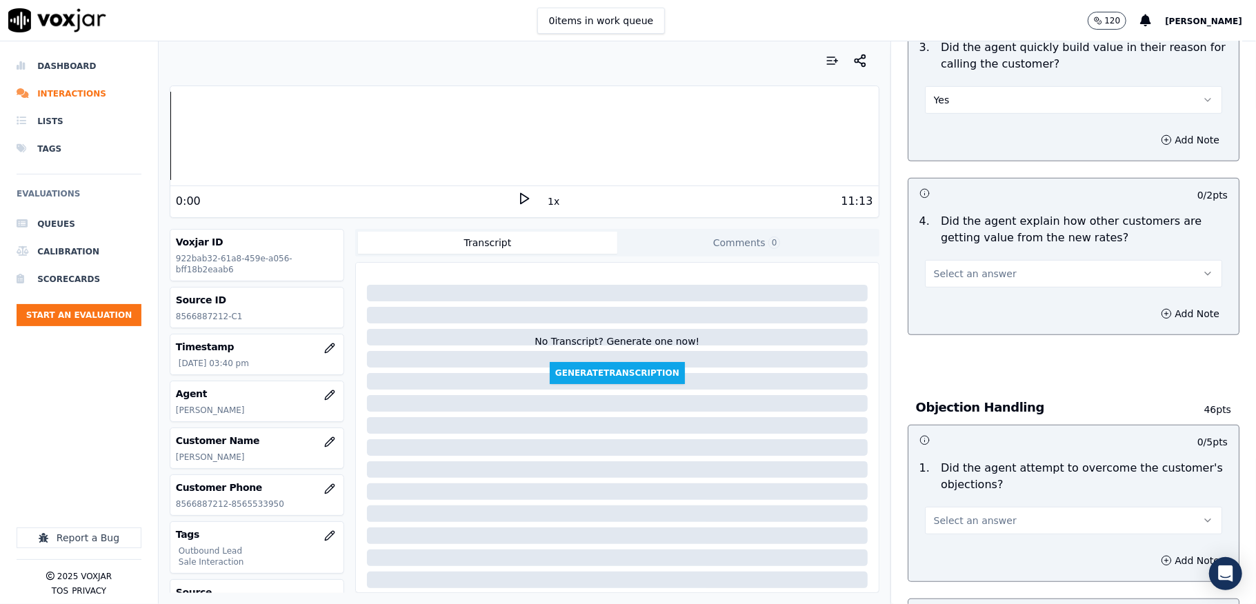
click at [999, 274] on button "Select an answer" at bounding box center [1073, 274] width 297 height 28
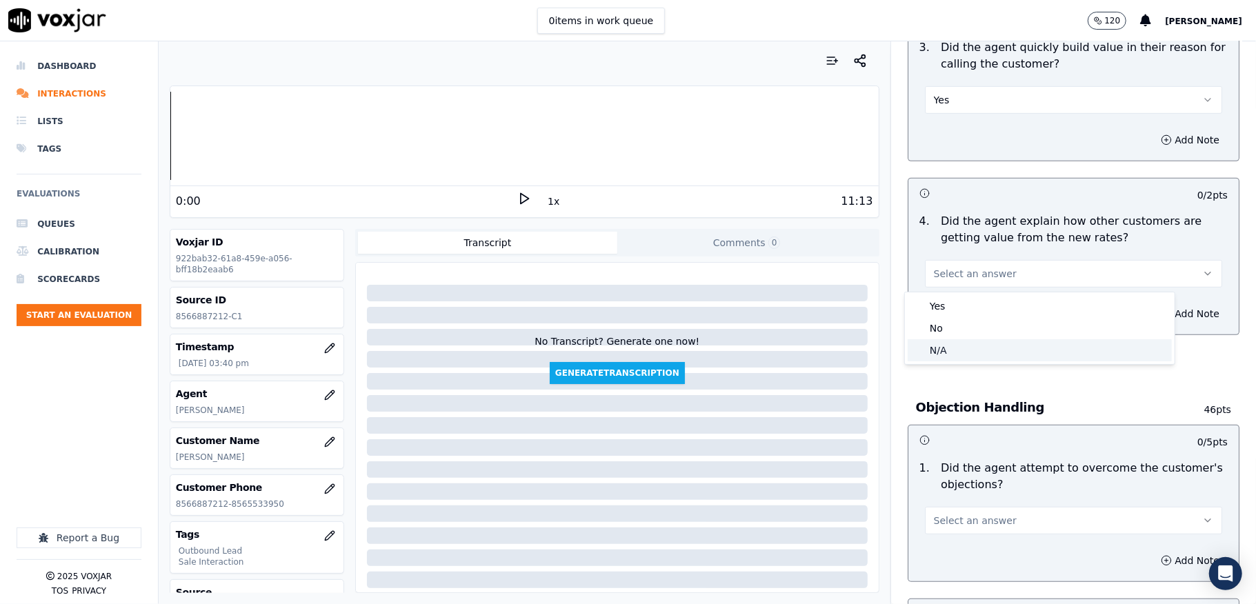
drag, startPoint x: 976, startPoint y: 350, endPoint x: 973, endPoint y: 288, distance: 62.8
click at [975, 351] on div "N/A" at bounding box center [1040, 350] width 264 height 22
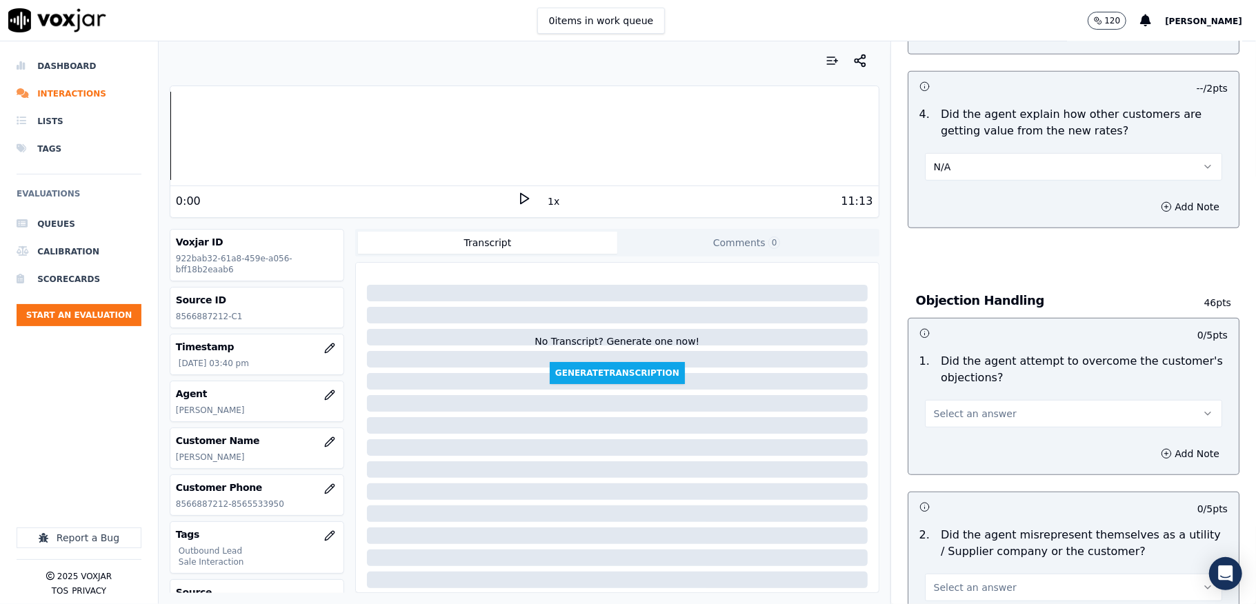
scroll to position [735, 0]
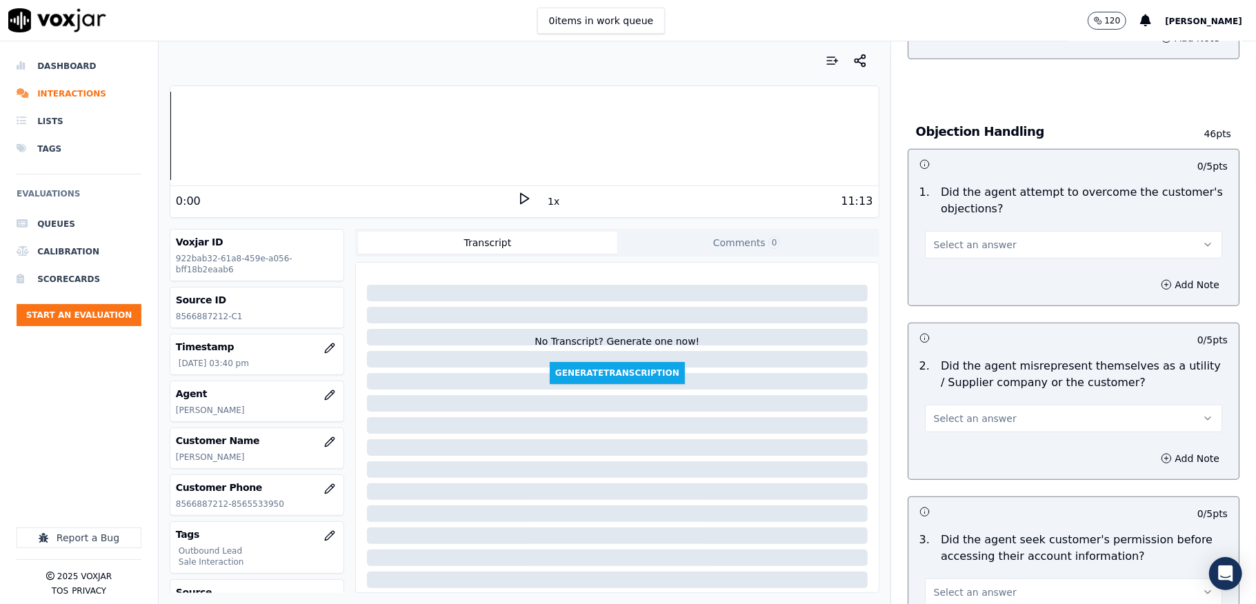
click at [987, 233] on button "Select an answer" at bounding box center [1073, 245] width 297 height 28
click at [952, 277] on div "Yes" at bounding box center [1040, 278] width 264 height 22
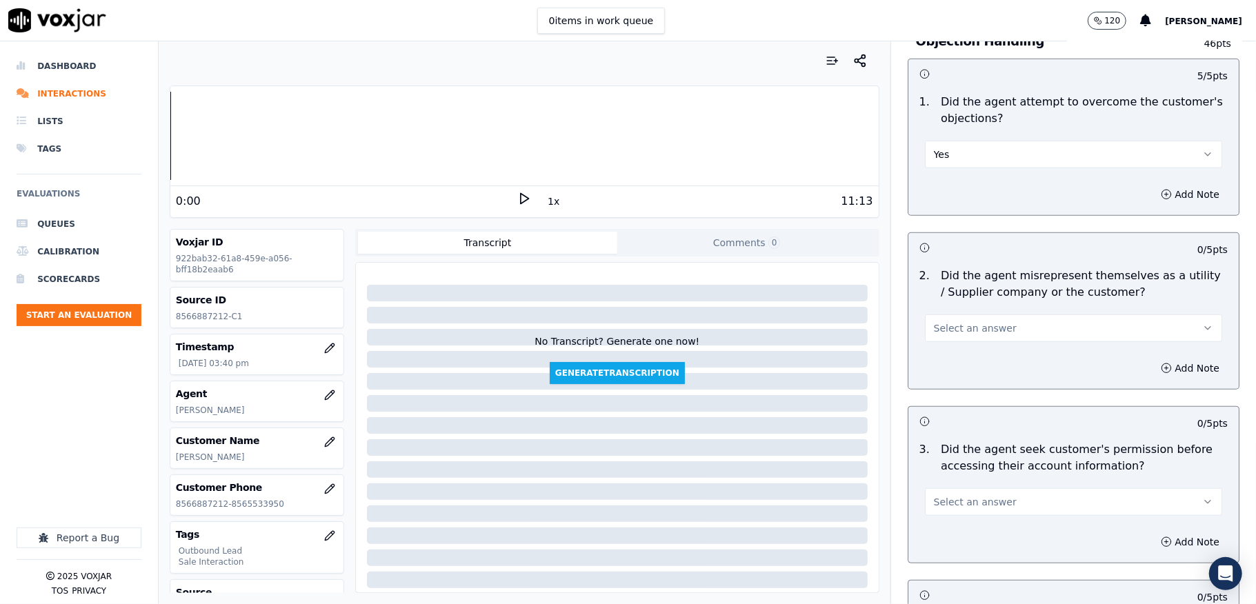
scroll to position [920, 0]
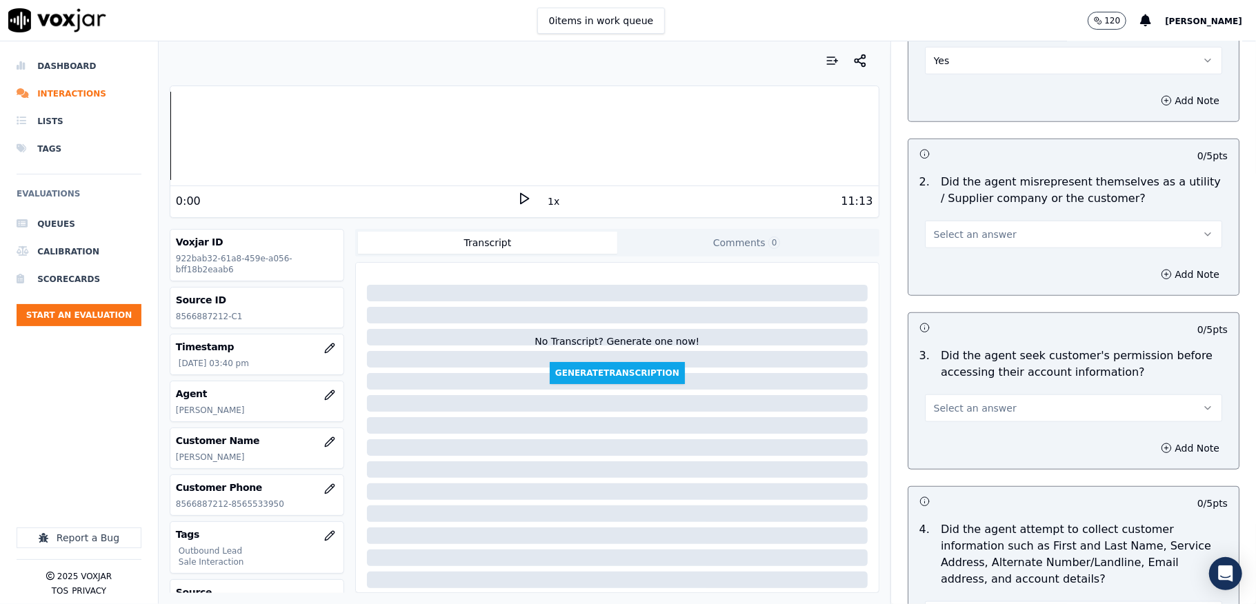
click at [949, 237] on span "Select an answer" at bounding box center [975, 235] width 83 height 14
click at [940, 290] on div "No" at bounding box center [1040, 290] width 264 height 22
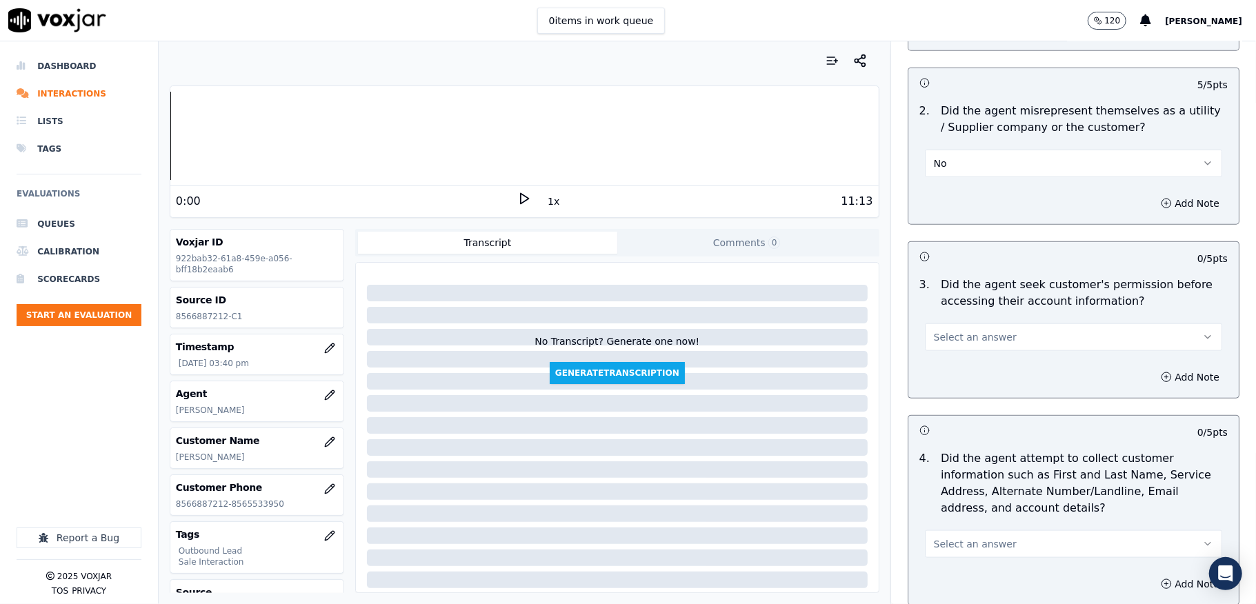
scroll to position [1104, 0]
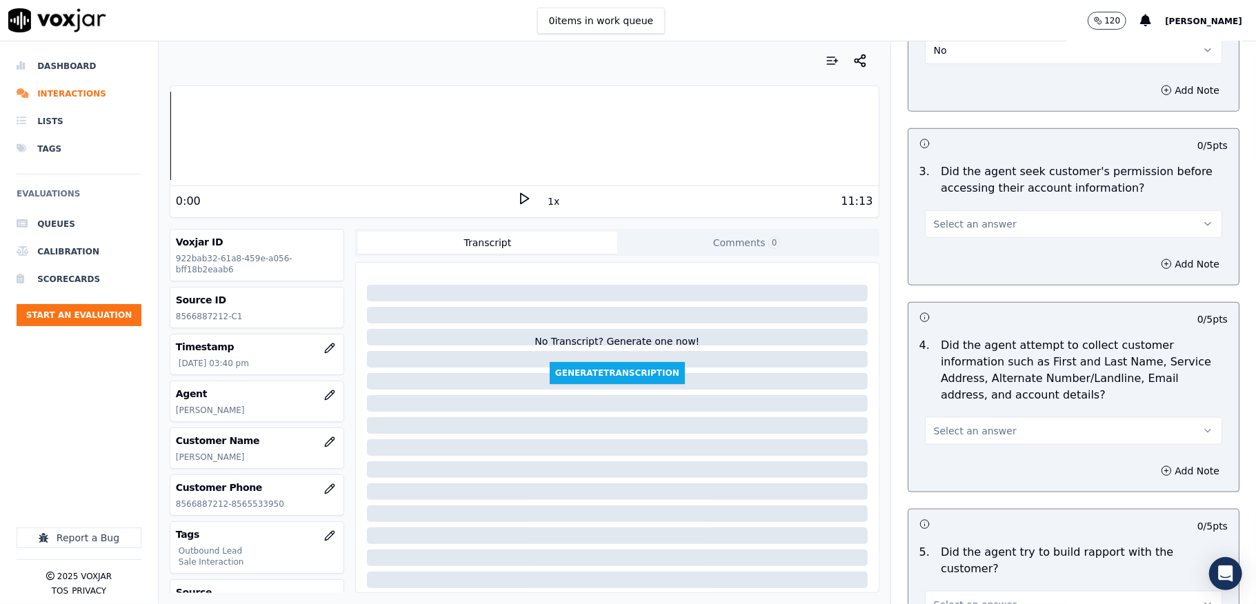
click at [959, 221] on span "Select an answer" at bounding box center [975, 224] width 83 height 14
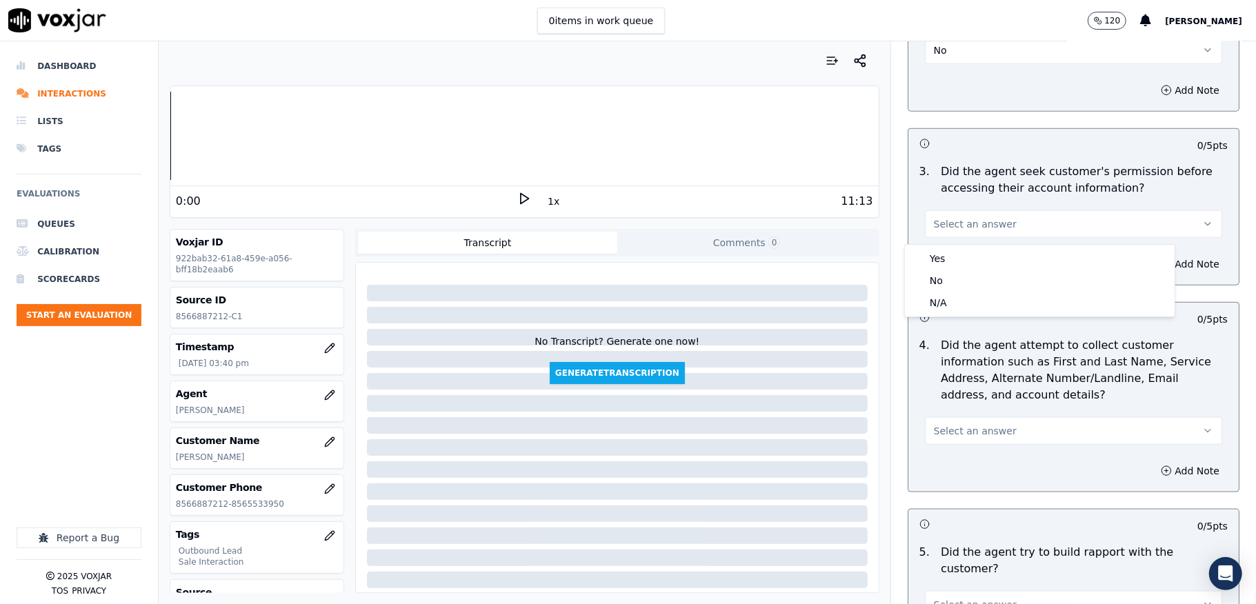
click at [945, 248] on div "Yes" at bounding box center [1040, 259] width 264 height 22
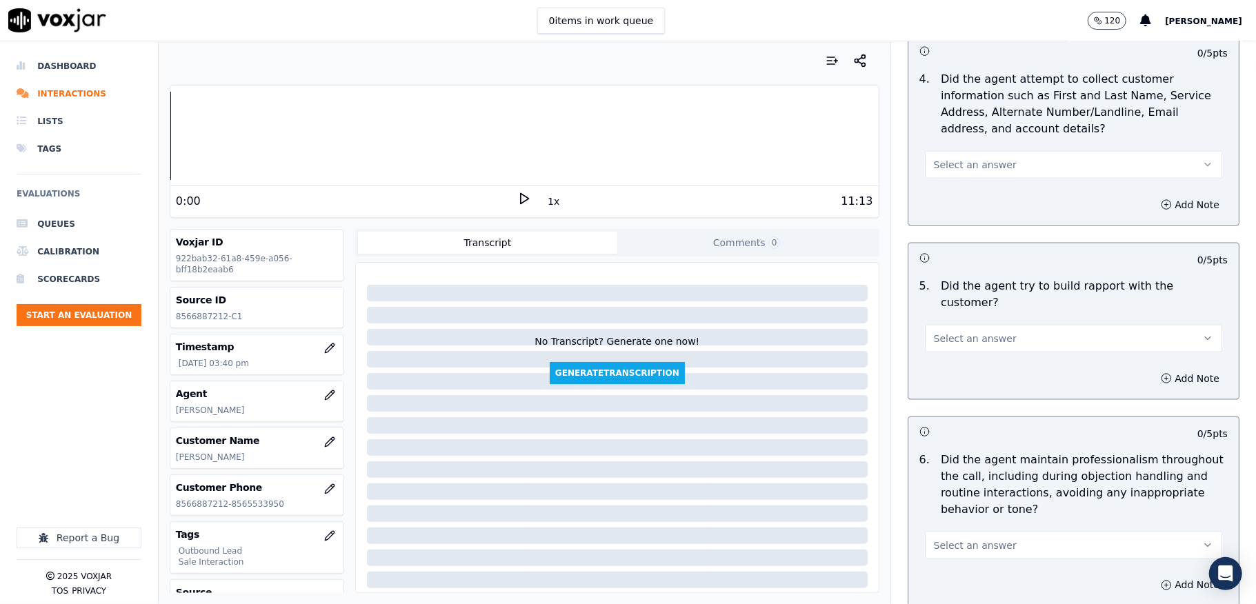
scroll to position [1380, 0]
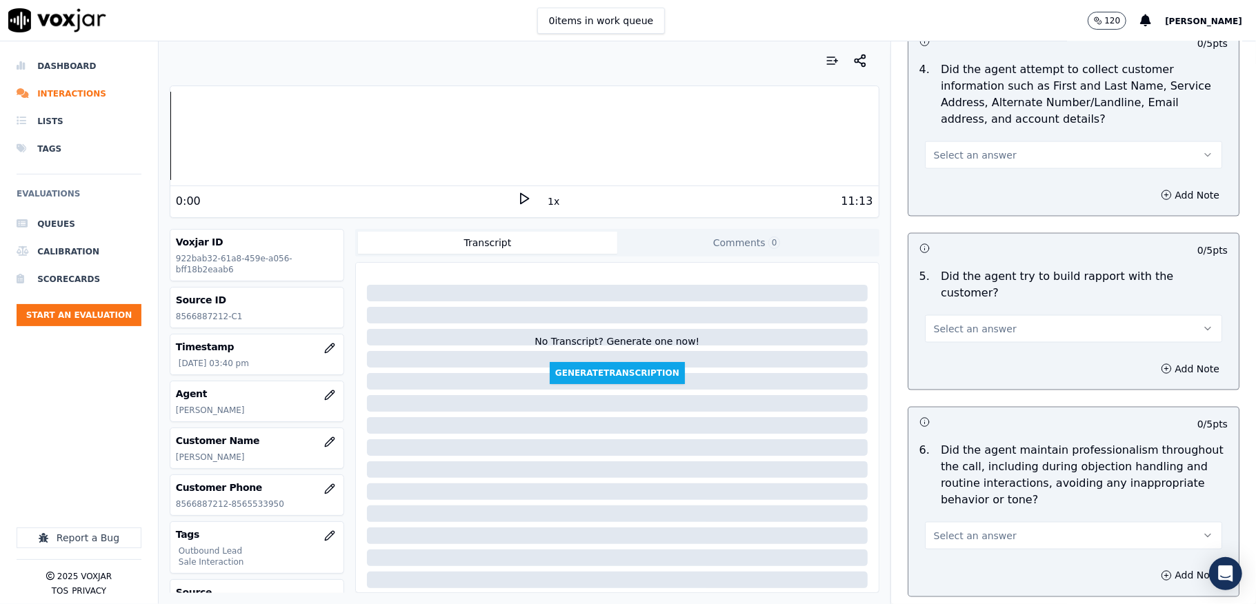
click at [970, 156] on span "Select an answer" at bounding box center [975, 155] width 83 height 14
click at [945, 230] on div "N/A" at bounding box center [1040, 234] width 264 height 22
click at [972, 322] on span "Select an answer" at bounding box center [975, 329] width 83 height 14
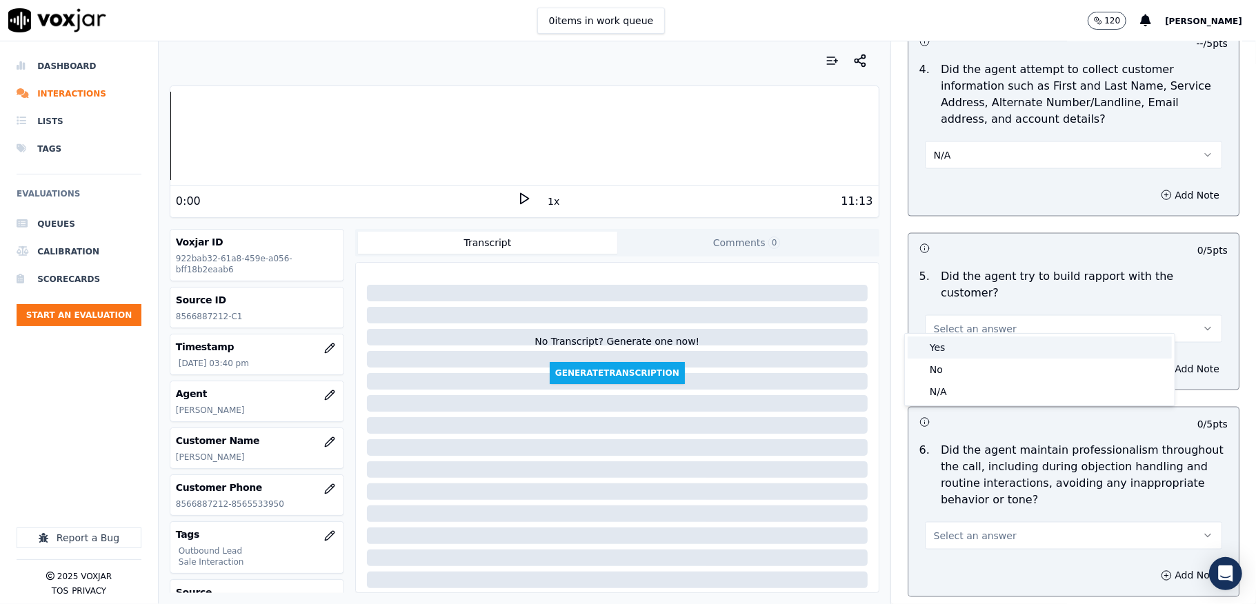
drag, startPoint x: 941, startPoint y: 349, endPoint x: 939, endPoint y: 332, distance: 17.4
click at [940, 349] on div "Yes" at bounding box center [1040, 348] width 264 height 22
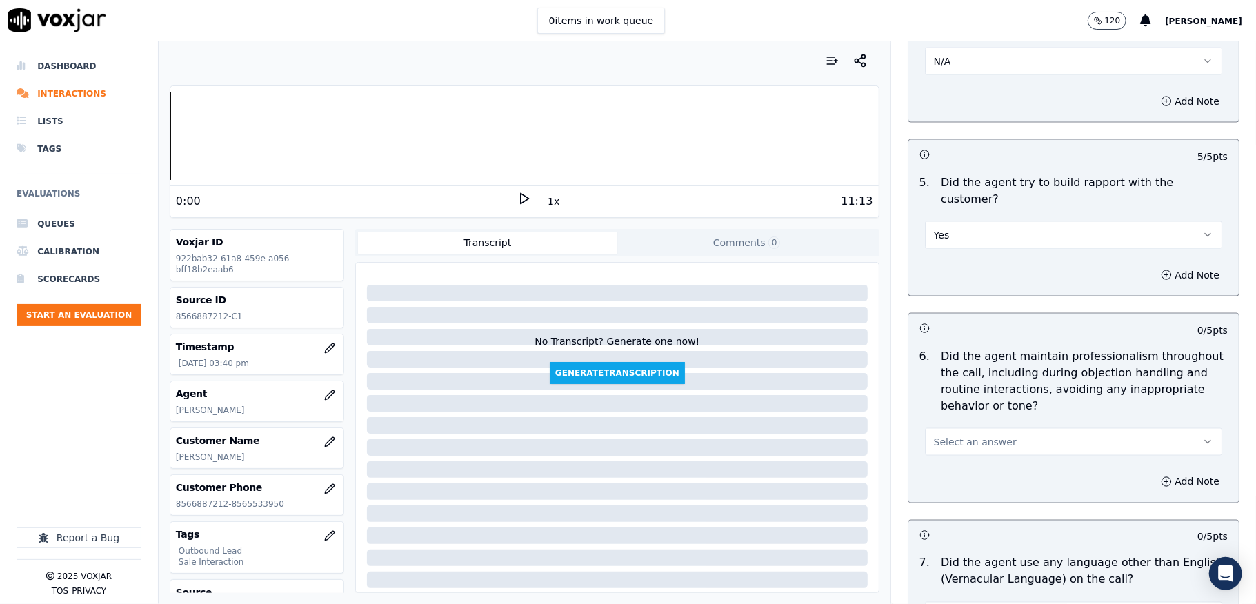
scroll to position [1656, 0]
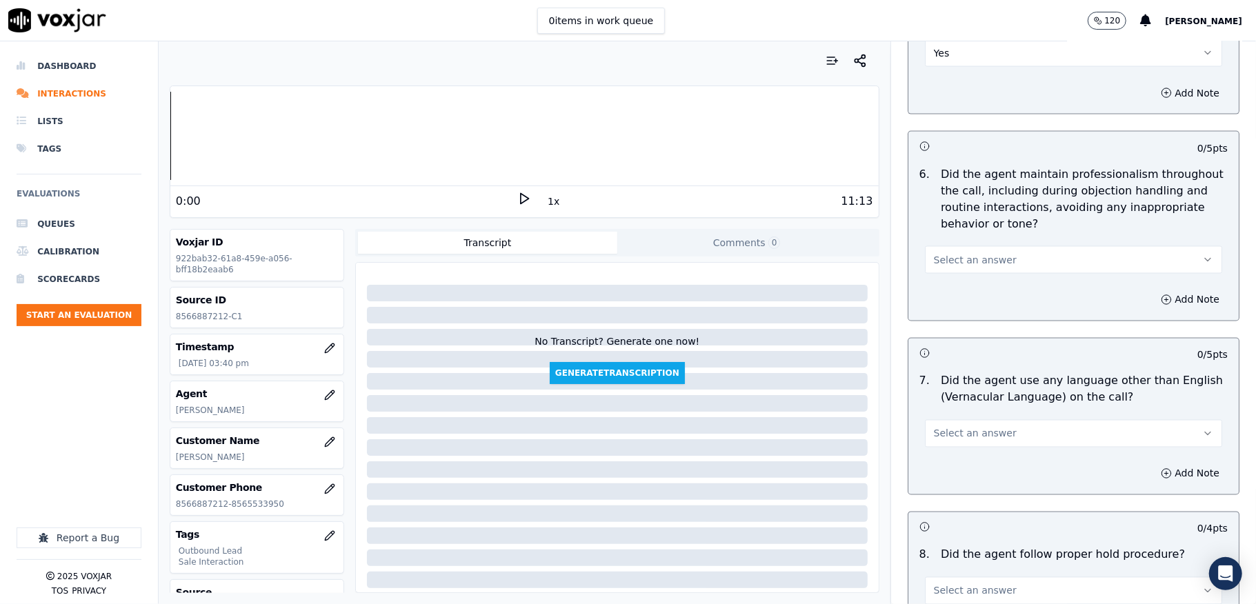
click at [976, 253] on span "Select an answer" at bounding box center [975, 260] width 83 height 14
click at [939, 281] on div "Yes" at bounding box center [1040, 279] width 264 height 22
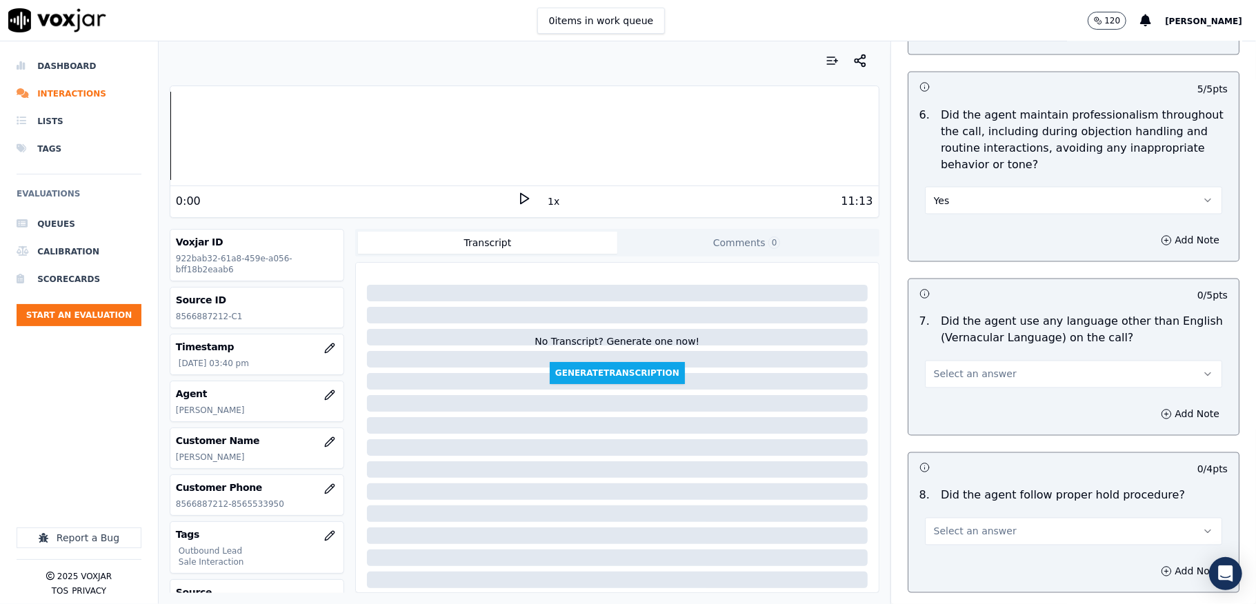
scroll to position [1748, 0]
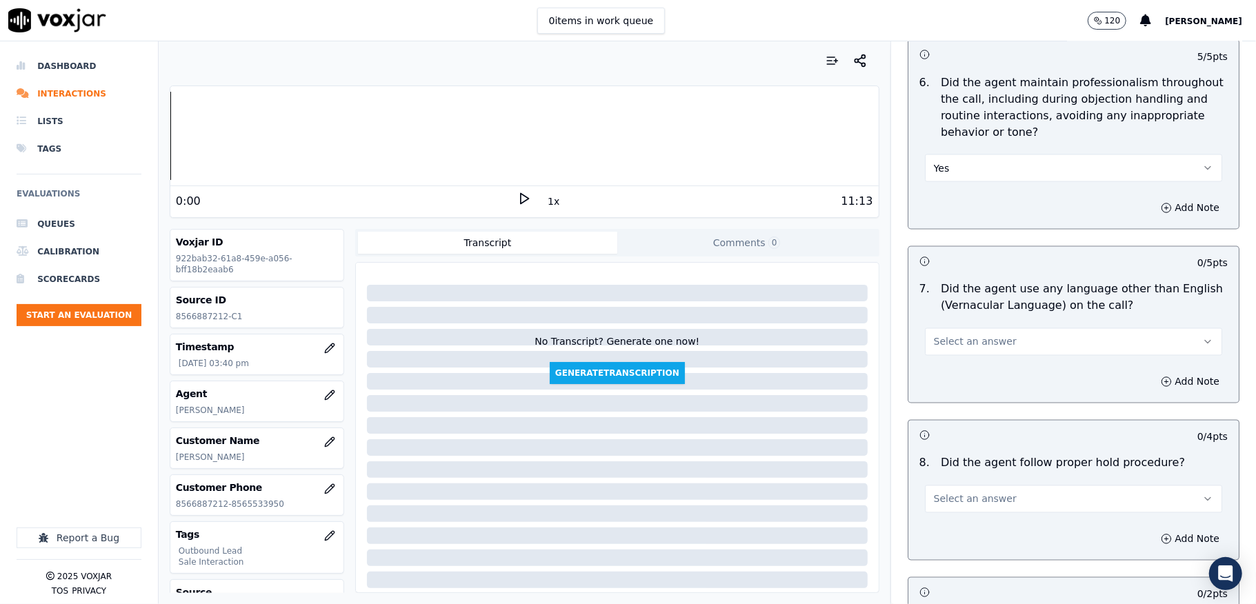
click at [952, 335] on span "Select an answer" at bounding box center [975, 342] width 83 height 14
click at [936, 374] on div "No" at bounding box center [1040, 384] width 264 height 22
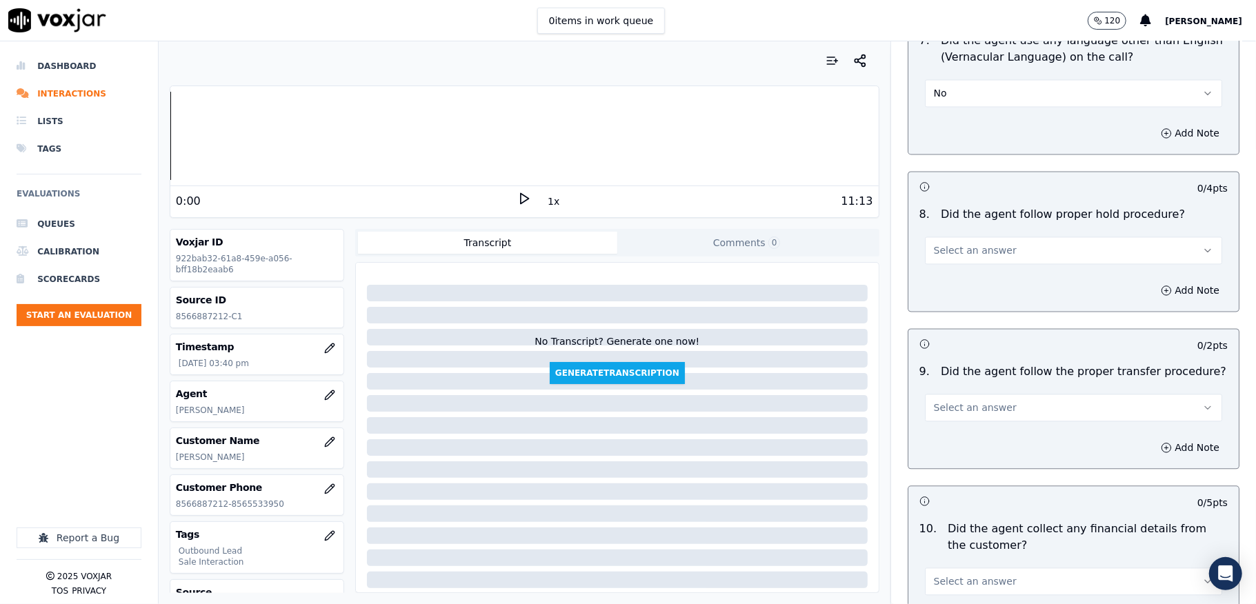
scroll to position [2024, 0]
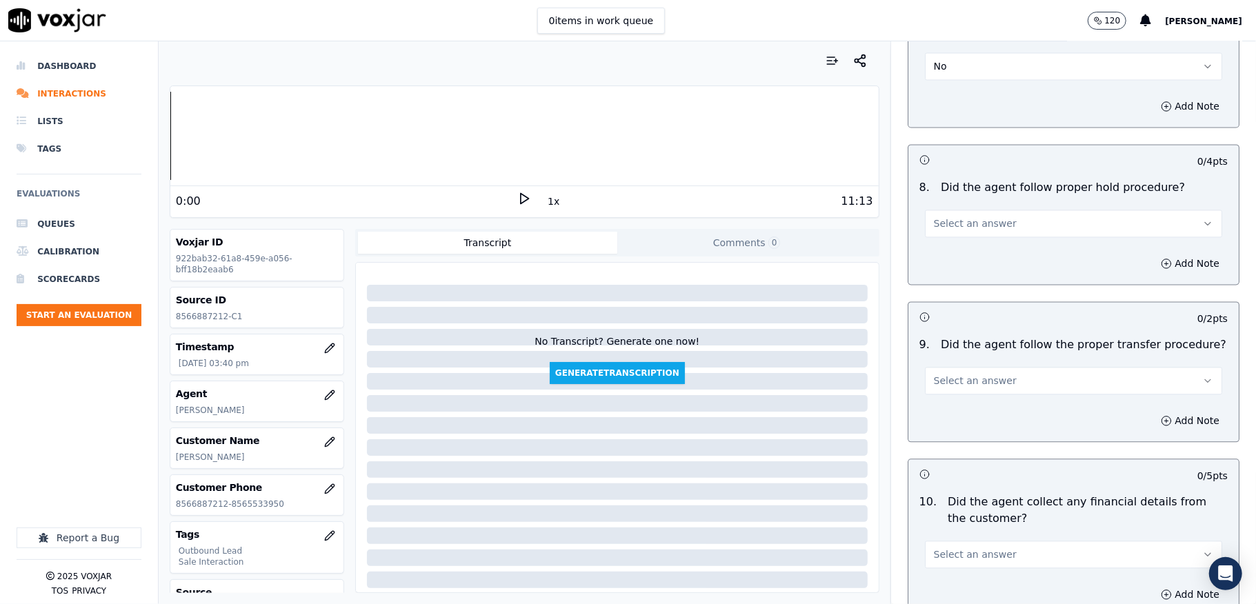
click at [970, 217] on span "Select an answer" at bounding box center [975, 224] width 83 height 14
click at [933, 275] on div "No" at bounding box center [1040, 266] width 264 height 22
click at [947, 243] on div "Add Note" at bounding box center [1074, 263] width 330 height 41
click at [947, 216] on button "No" at bounding box center [1073, 224] width 297 height 28
click at [931, 246] on div "Yes" at bounding box center [1040, 244] width 264 height 22
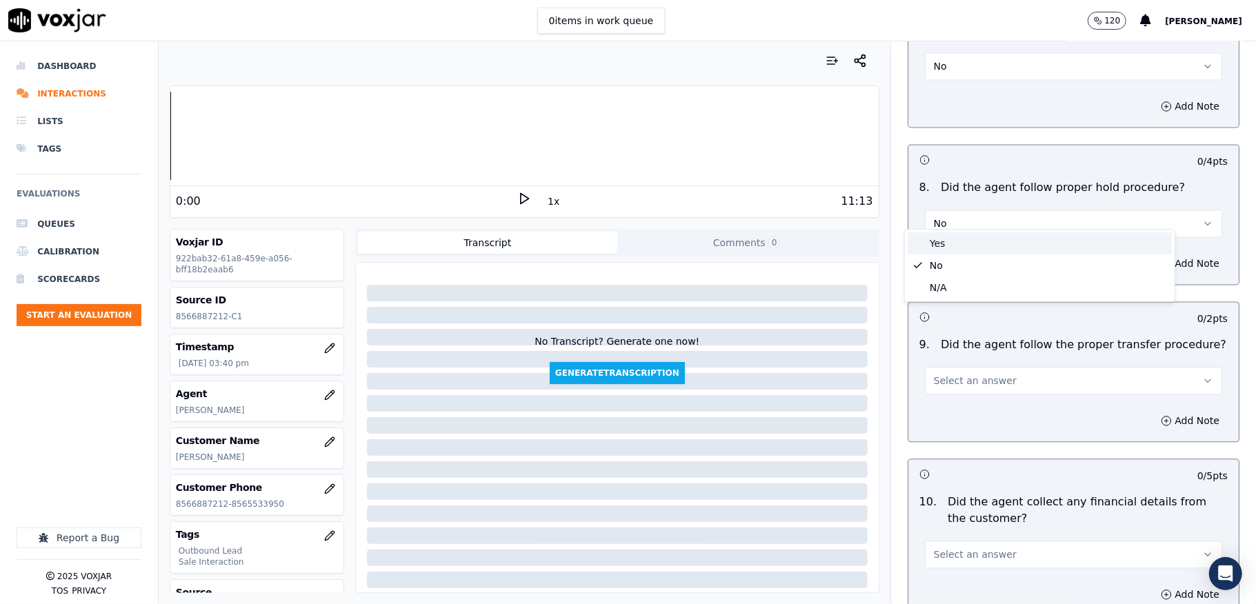
click at [931, 246] on div "Add Note" at bounding box center [1074, 263] width 330 height 41
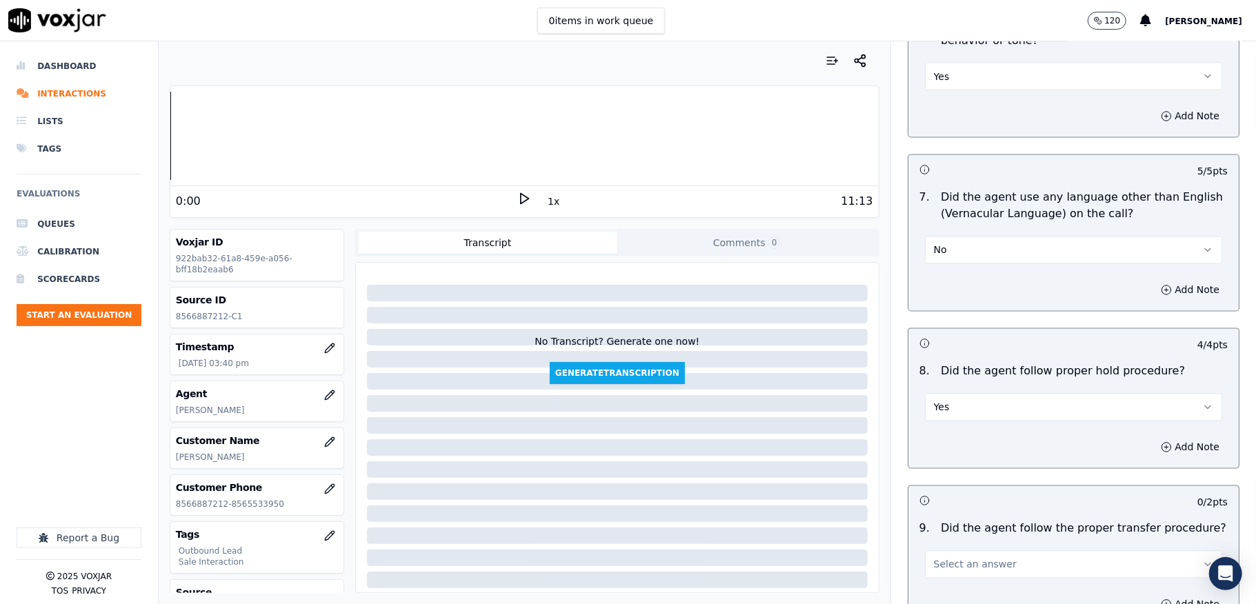
scroll to position [1932, 0]
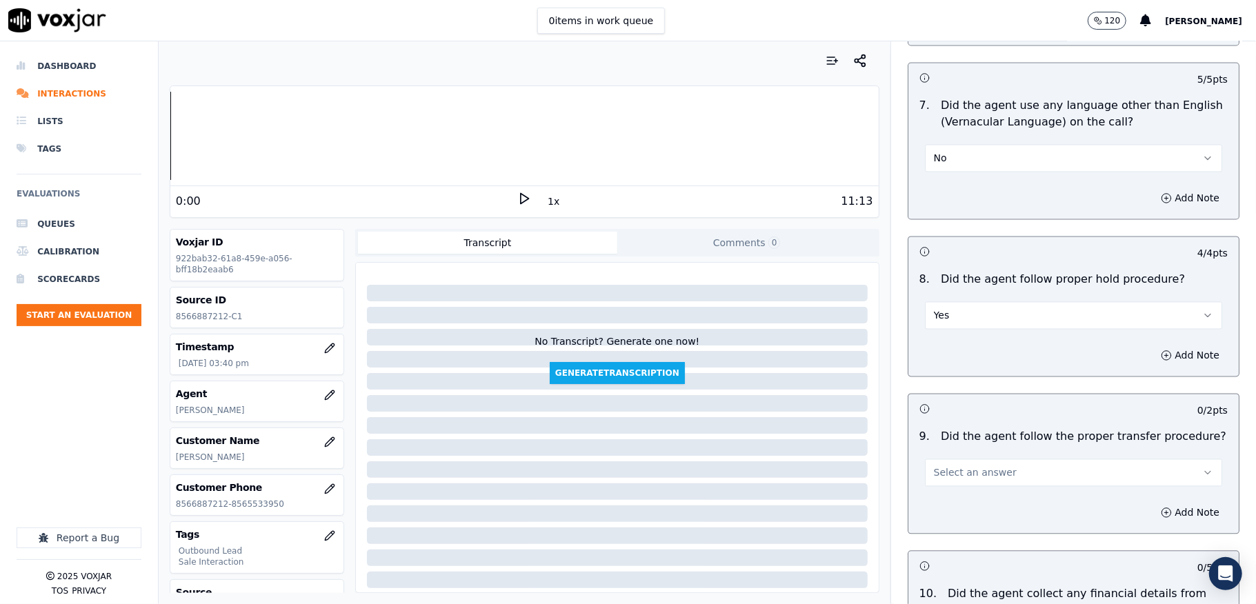
click at [966, 301] on button "Yes" at bounding box center [1073, 315] width 297 height 28
click at [942, 355] on div "No" at bounding box center [1040, 357] width 264 height 22
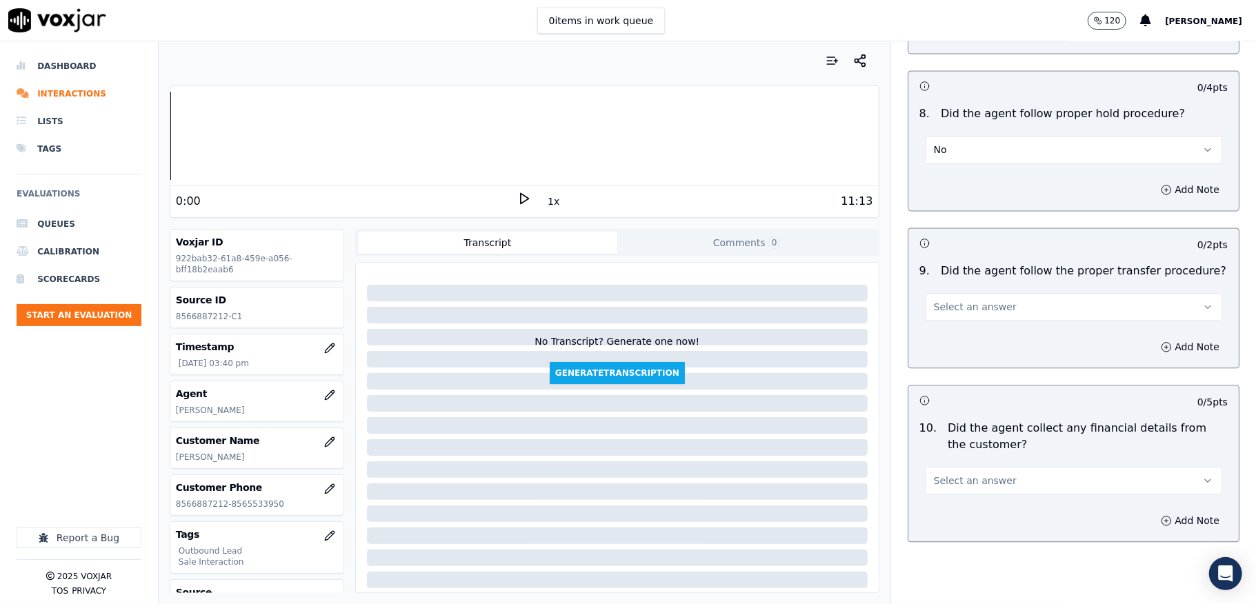
scroll to position [2115, 0]
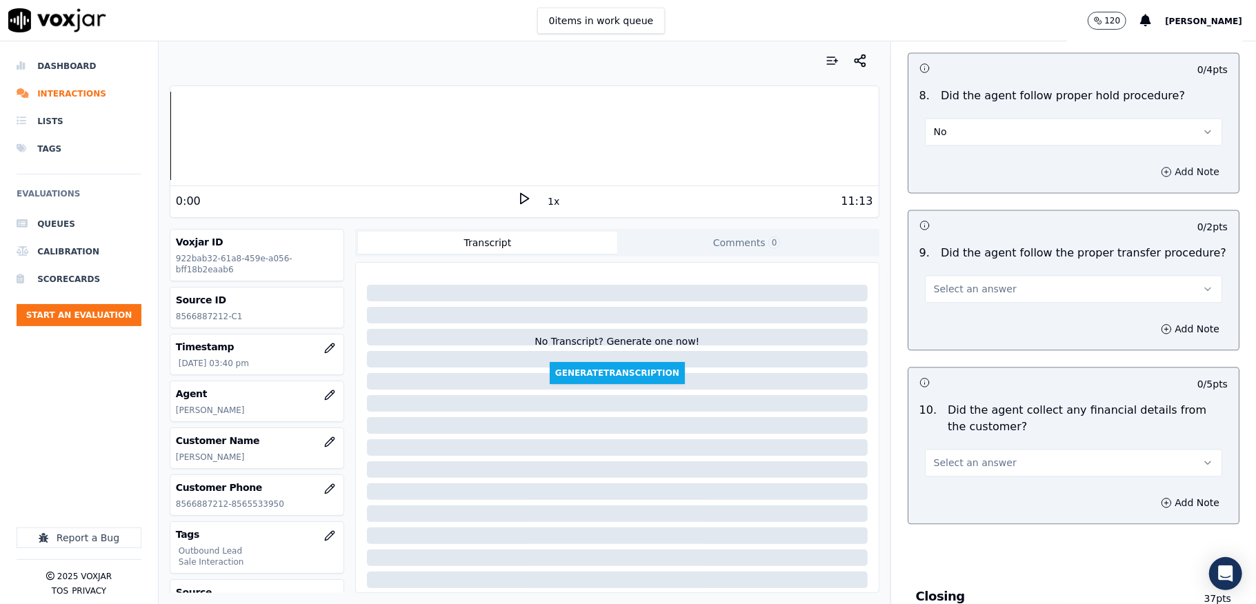
click at [1153, 162] on button "Add Note" at bounding box center [1190, 171] width 75 height 19
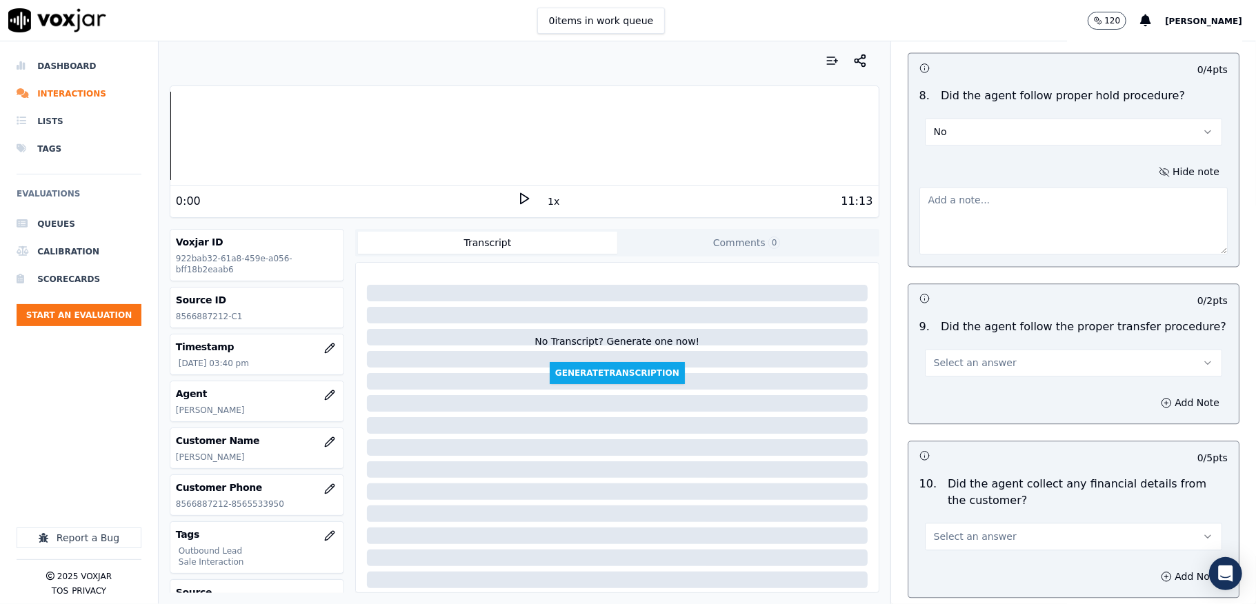
click at [1060, 221] on textarea at bounding box center [1074, 221] width 308 height 68
paste textarea "@5:27 - [PERSON_NAME] failed to share proper hold statement during the interact…"
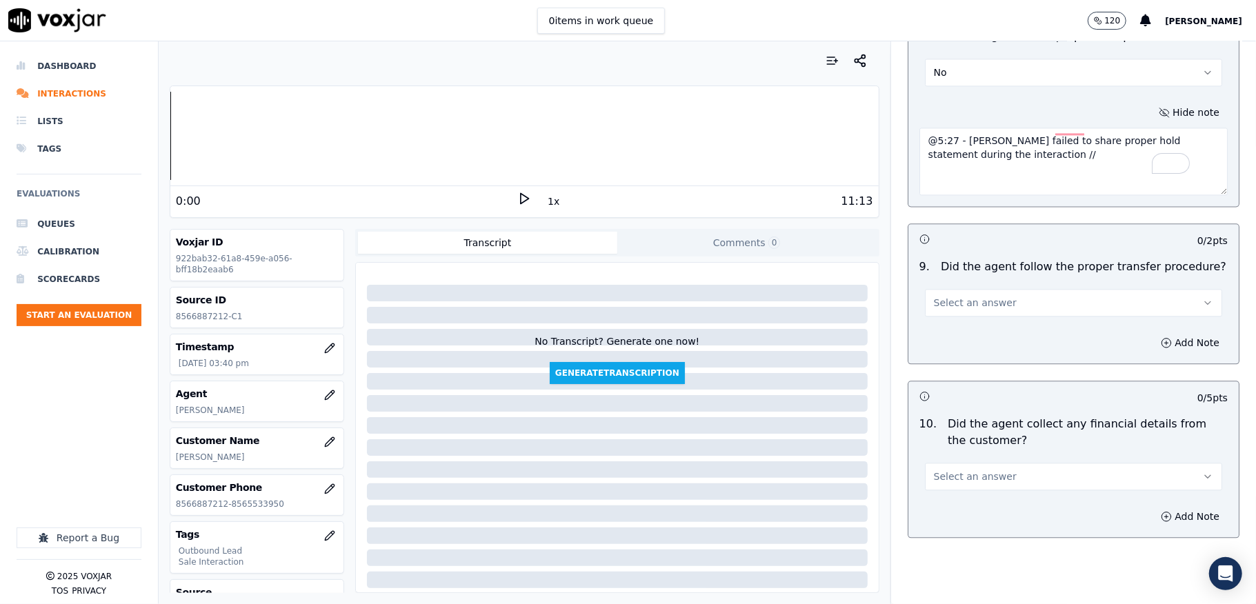
scroll to position [2208, 0]
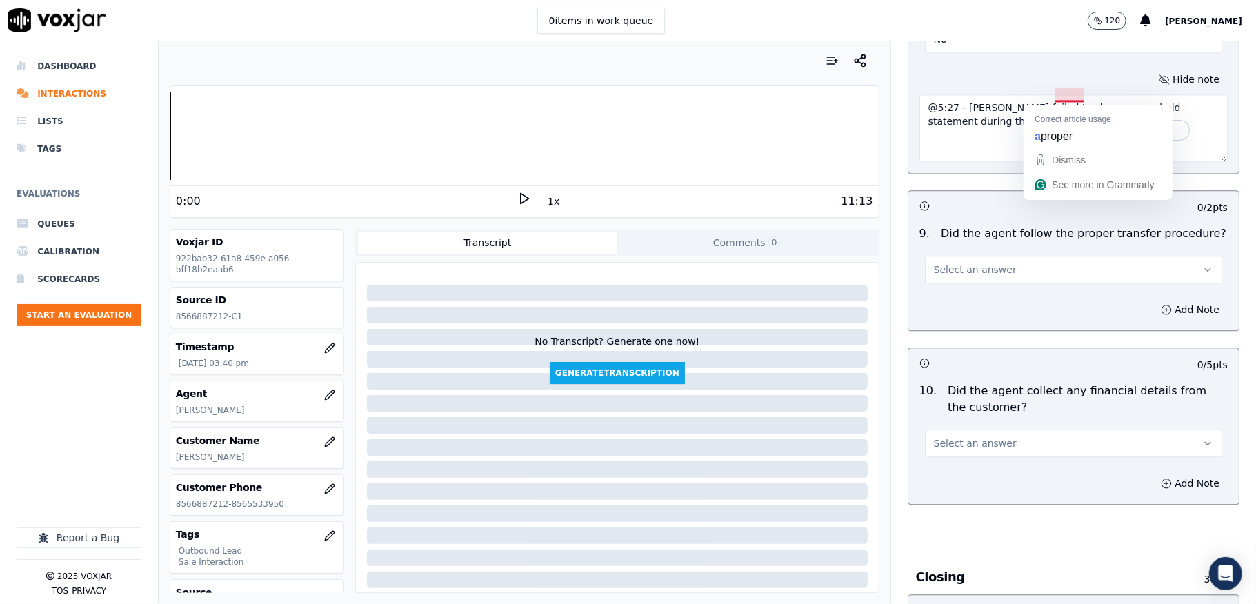
type textarea "@5:27 - [PERSON_NAME] failed to share proper hold statement during the interact…"
click at [949, 263] on span "Select an answer" at bounding box center [975, 270] width 83 height 14
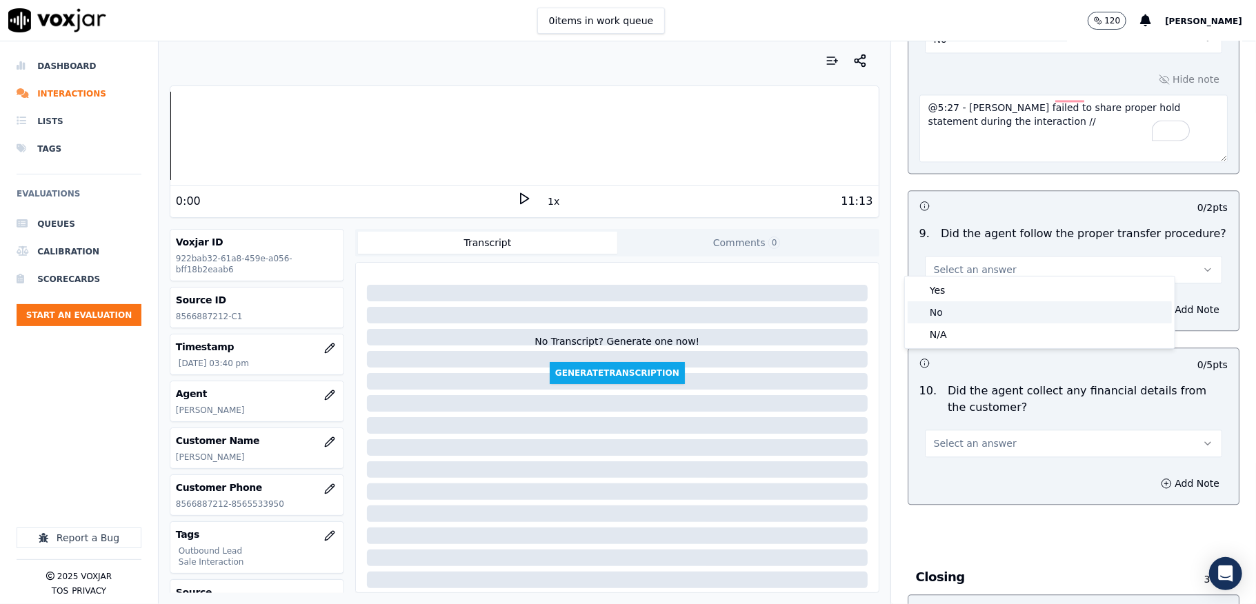
click at [939, 312] on div "No" at bounding box center [1040, 312] width 264 height 22
click at [949, 266] on button "No" at bounding box center [1073, 270] width 297 height 28
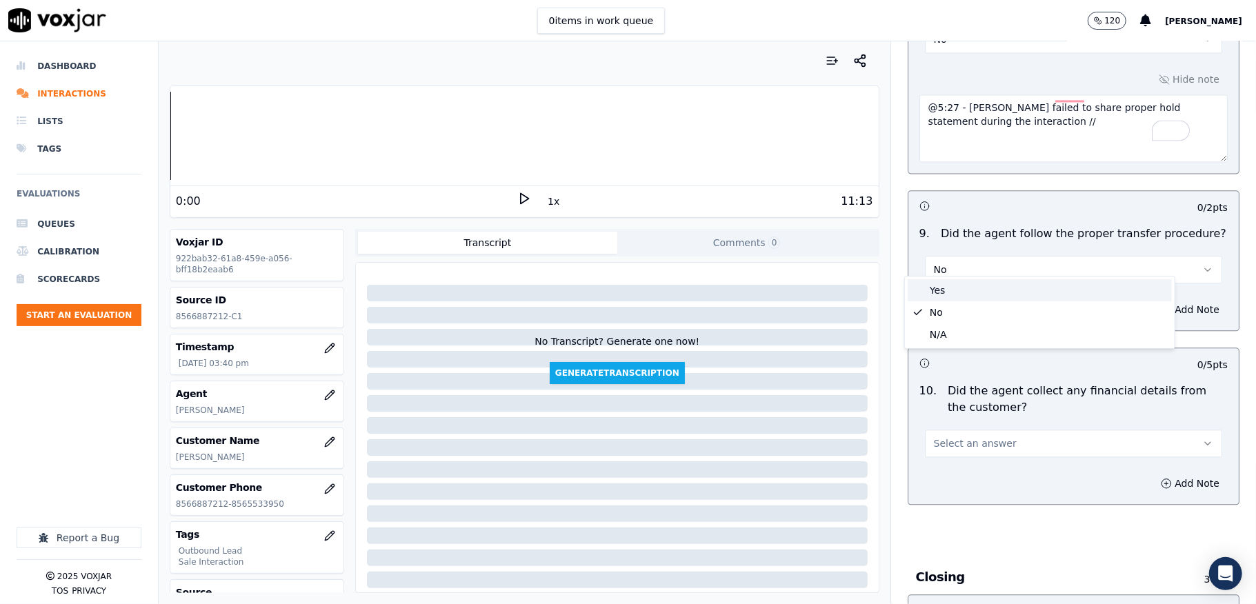
click at [933, 293] on div "Yes" at bounding box center [1040, 290] width 264 height 22
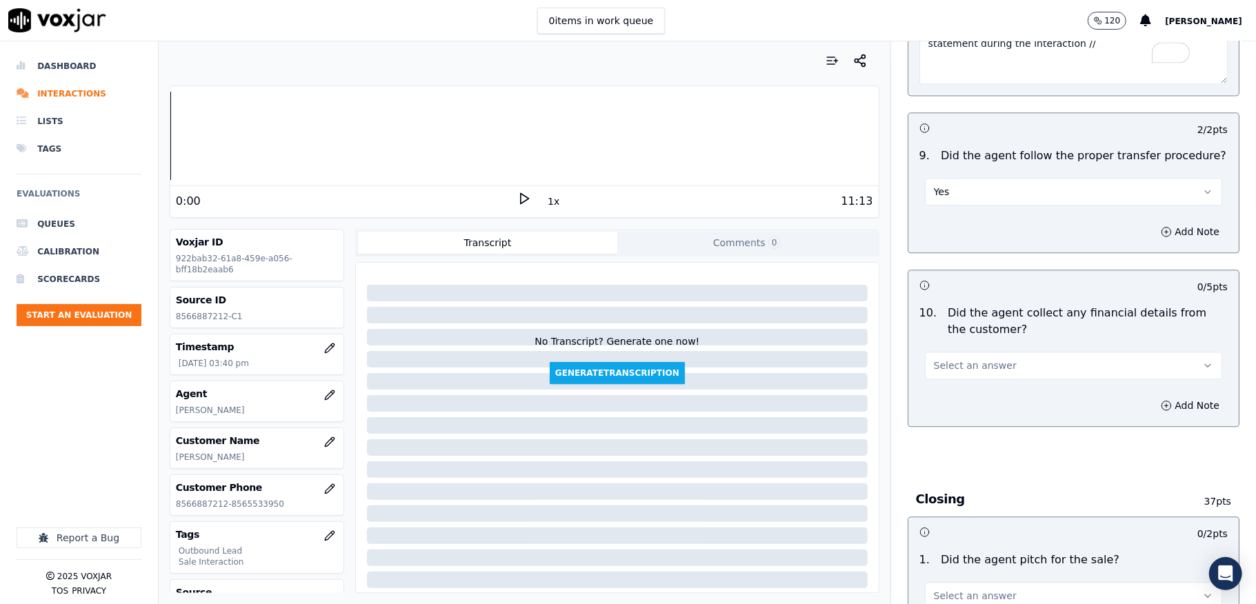
scroll to position [2391, 0]
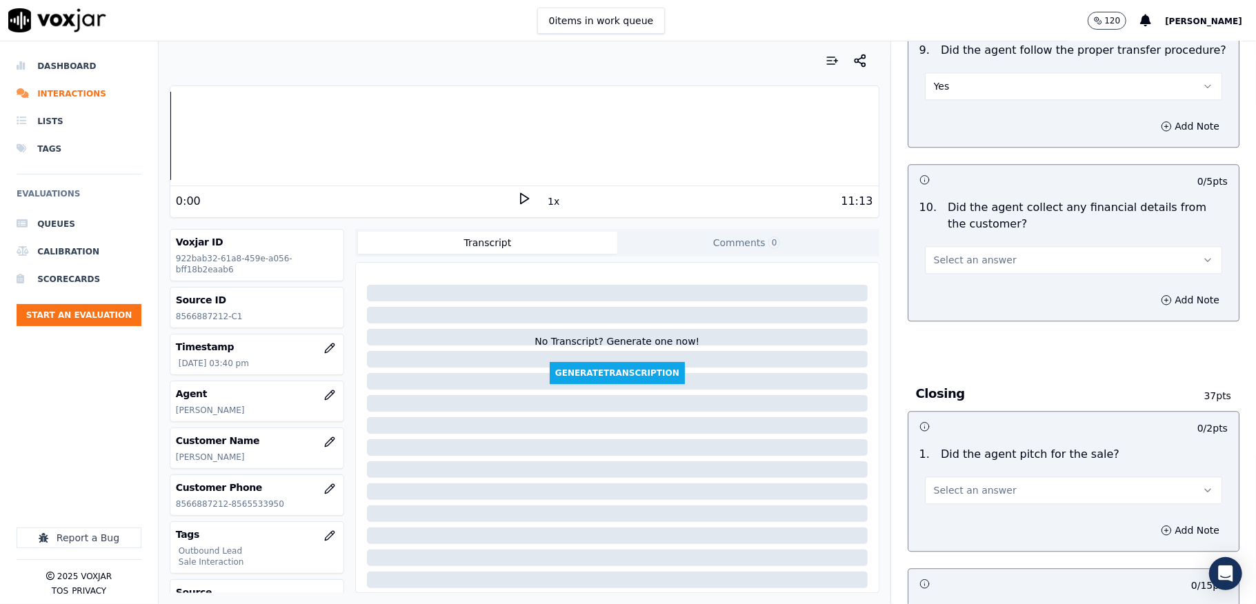
click at [974, 253] on span "Select an answer" at bounding box center [975, 260] width 83 height 14
click at [948, 305] on div "No" at bounding box center [1040, 303] width 264 height 22
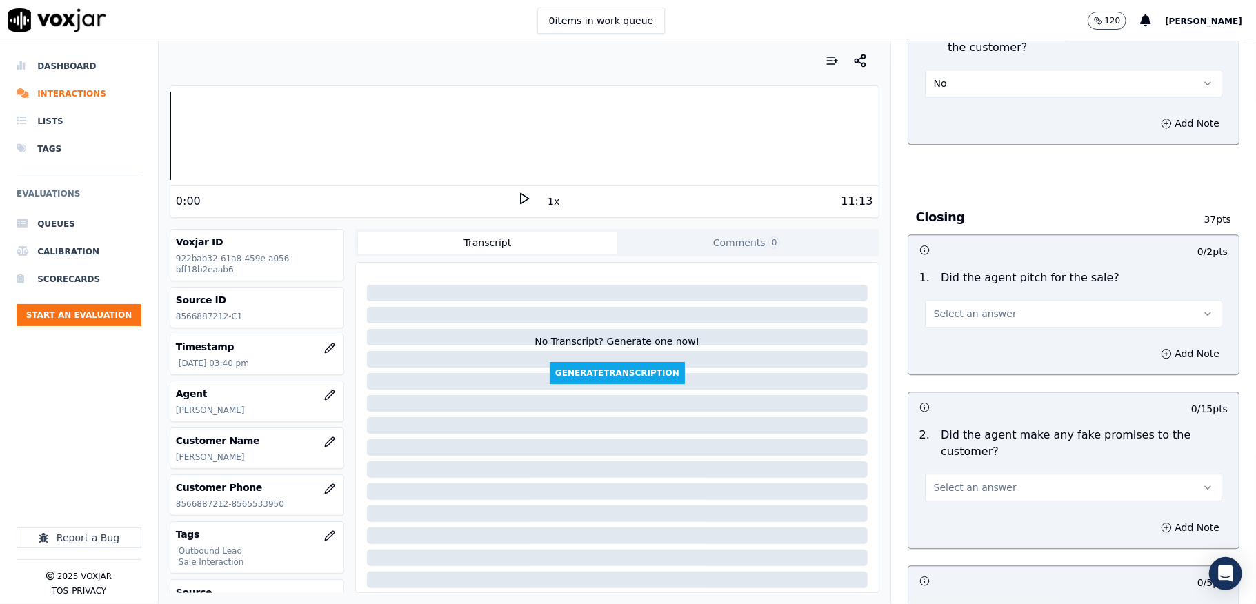
scroll to position [2576, 0]
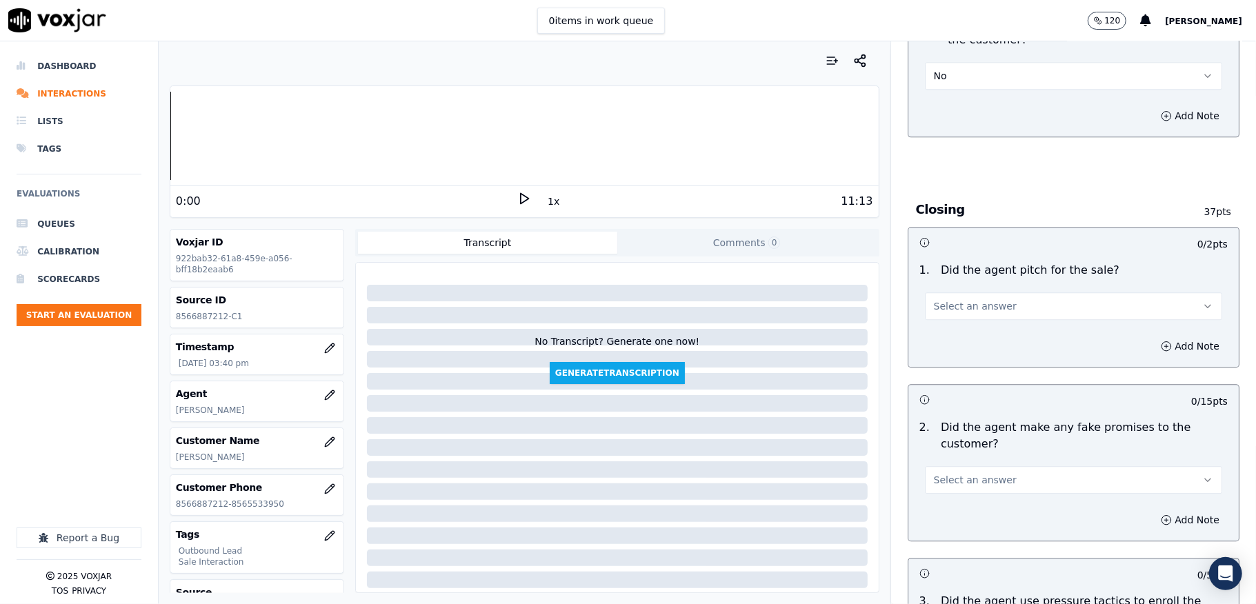
click at [955, 302] on span "Select an answer" at bounding box center [975, 306] width 83 height 14
click at [953, 327] on div "Yes" at bounding box center [1040, 328] width 264 height 22
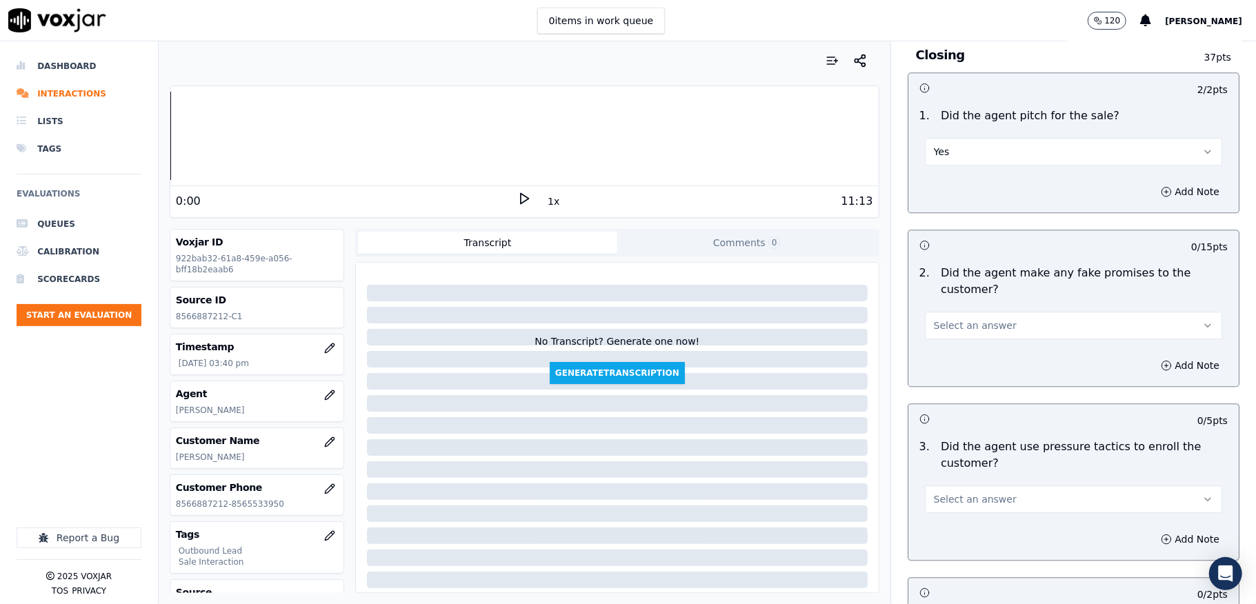
scroll to position [2760, 0]
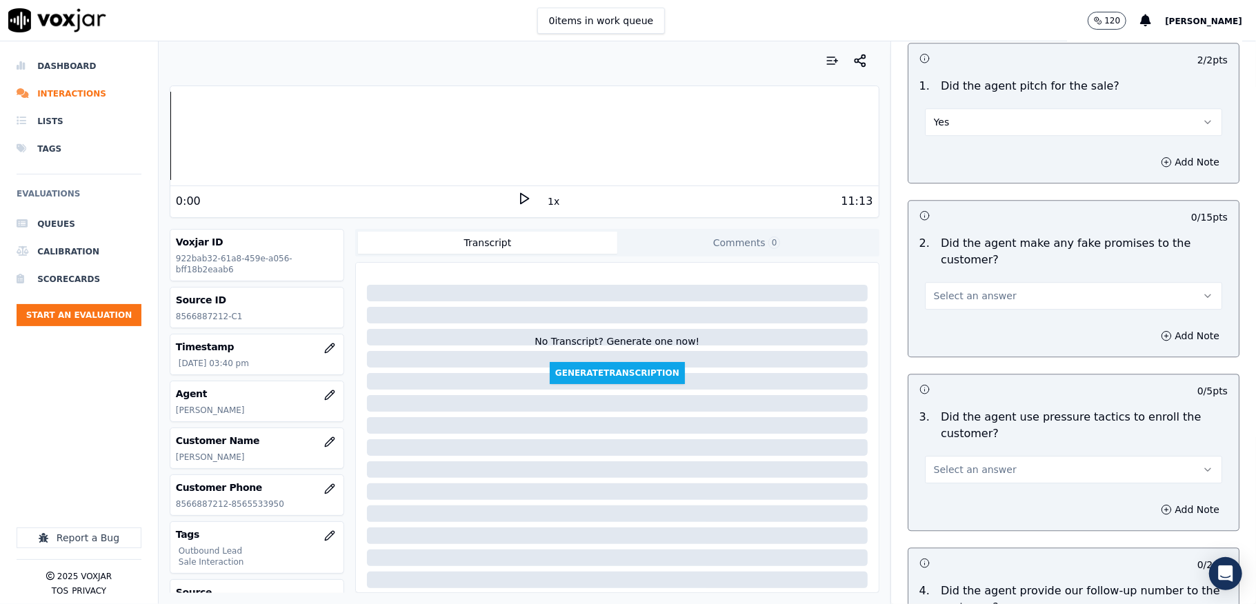
click at [991, 282] on button "Select an answer" at bounding box center [1073, 296] width 297 height 28
click at [948, 343] on div "No" at bounding box center [1040, 340] width 264 height 22
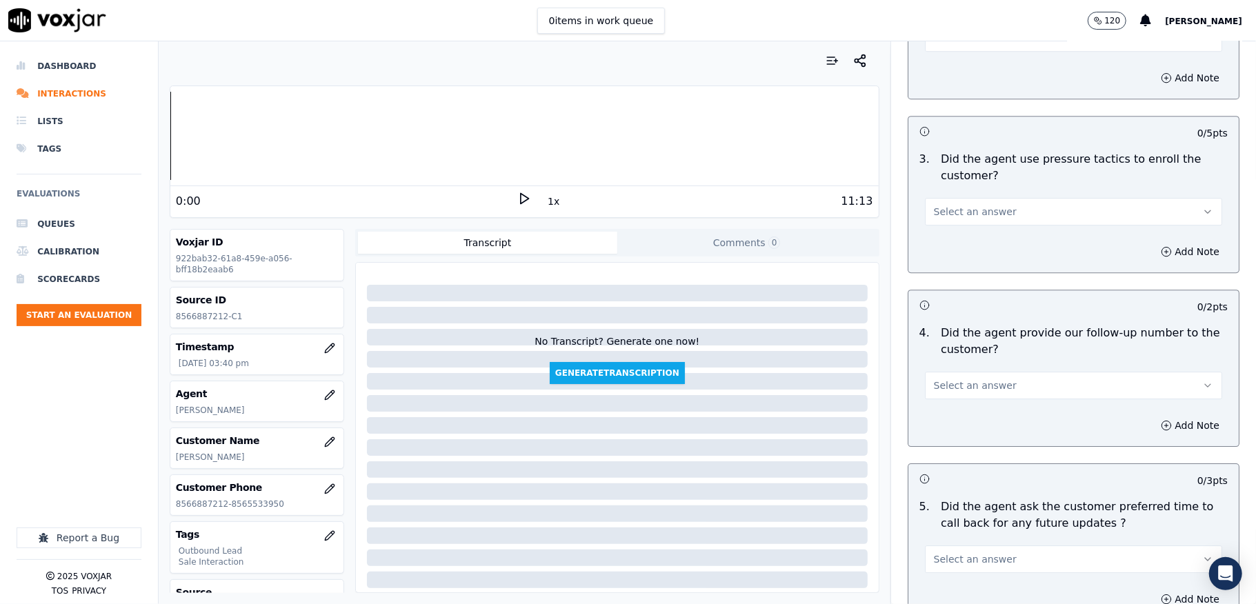
scroll to position [3036, 0]
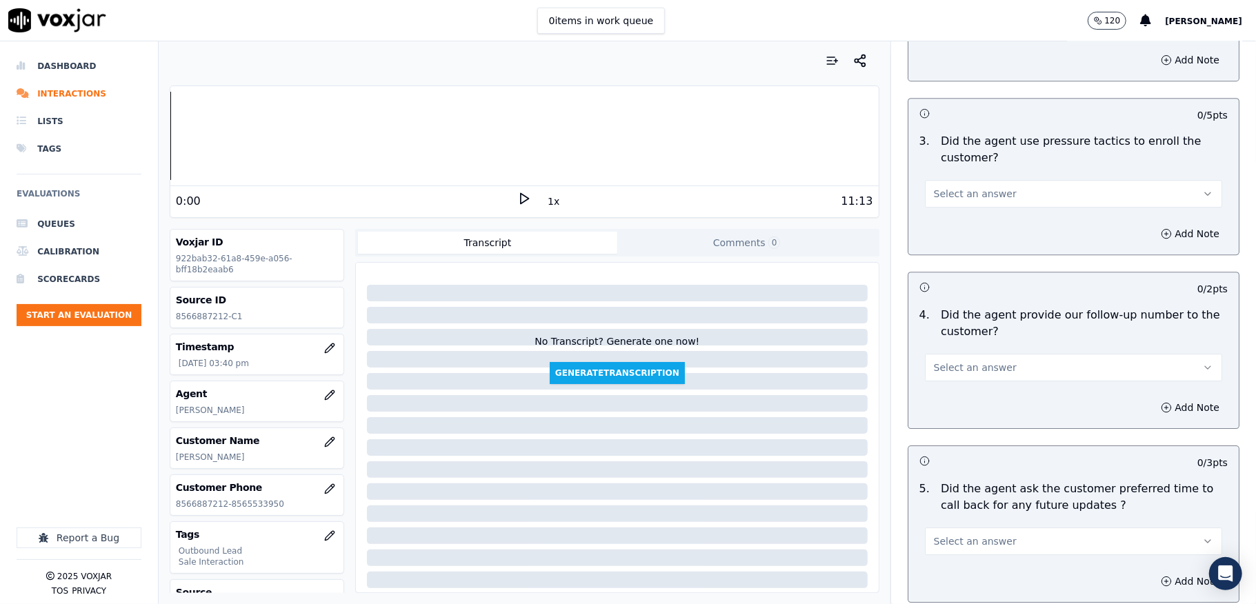
click at [978, 187] on span "Select an answer" at bounding box center [975, 194] width 83 height 14
click at [942, 236] on div "No" at bounding box center [1040, 239] width 264 height 22
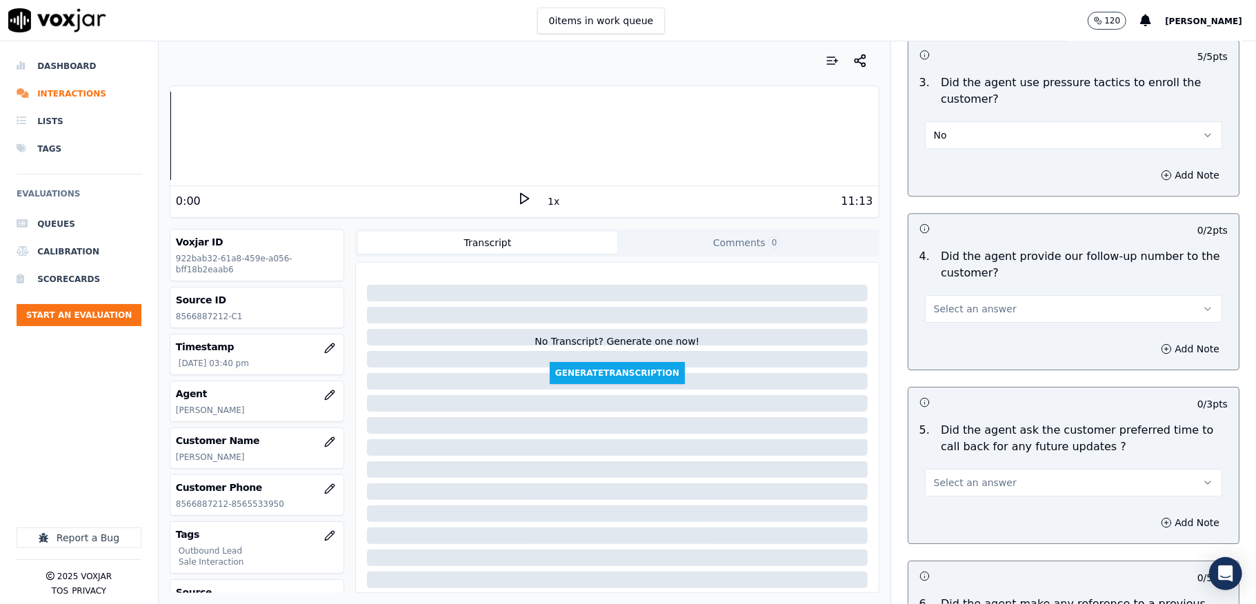
scroll to position [3127, 0]
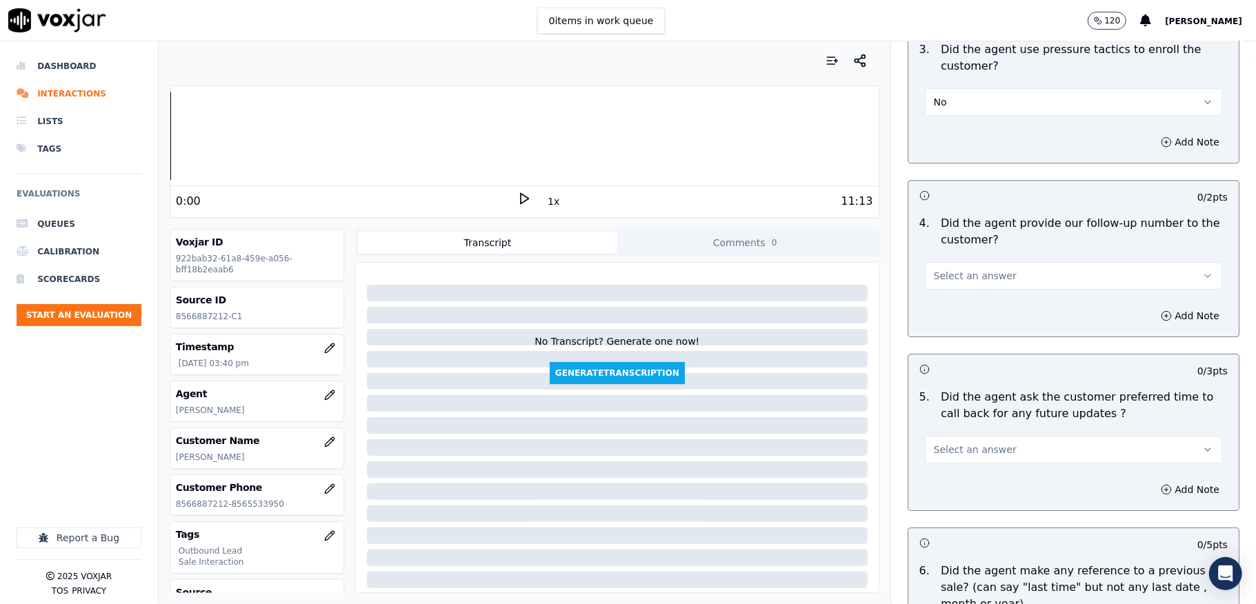
click at [949, 269] on span "Select an answer" at bounding box center [975, 276] width 83 height 14
click at [941, 297] on div "Yes" at bounding box center [1040, 299] width 264 height 22
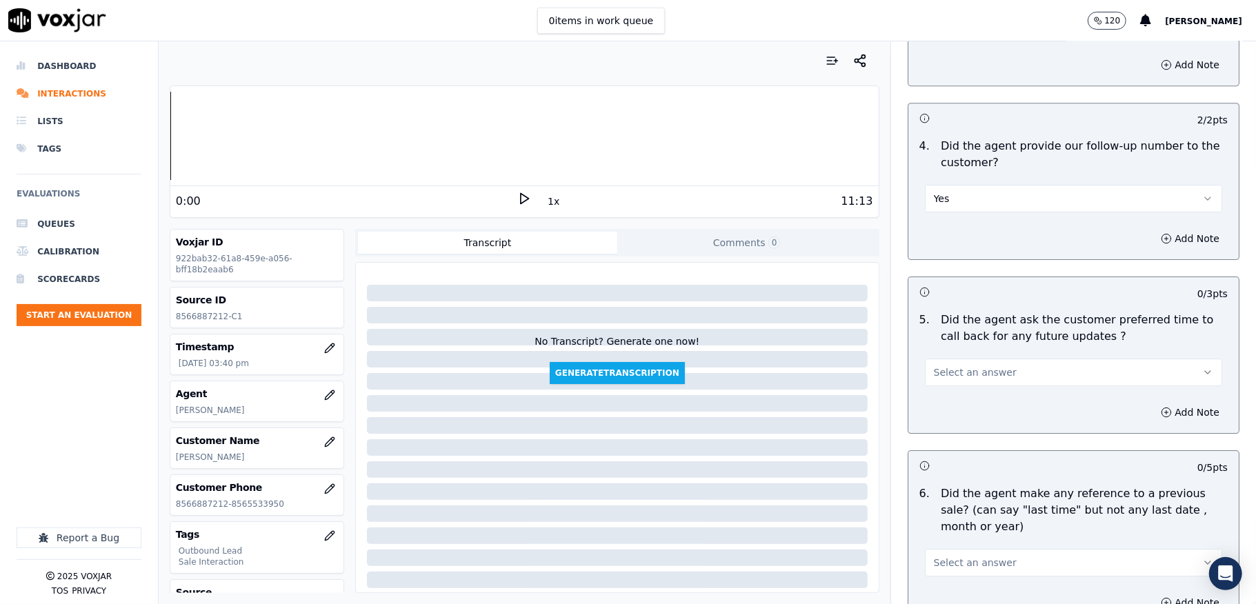
scroll to position [3312, 0]
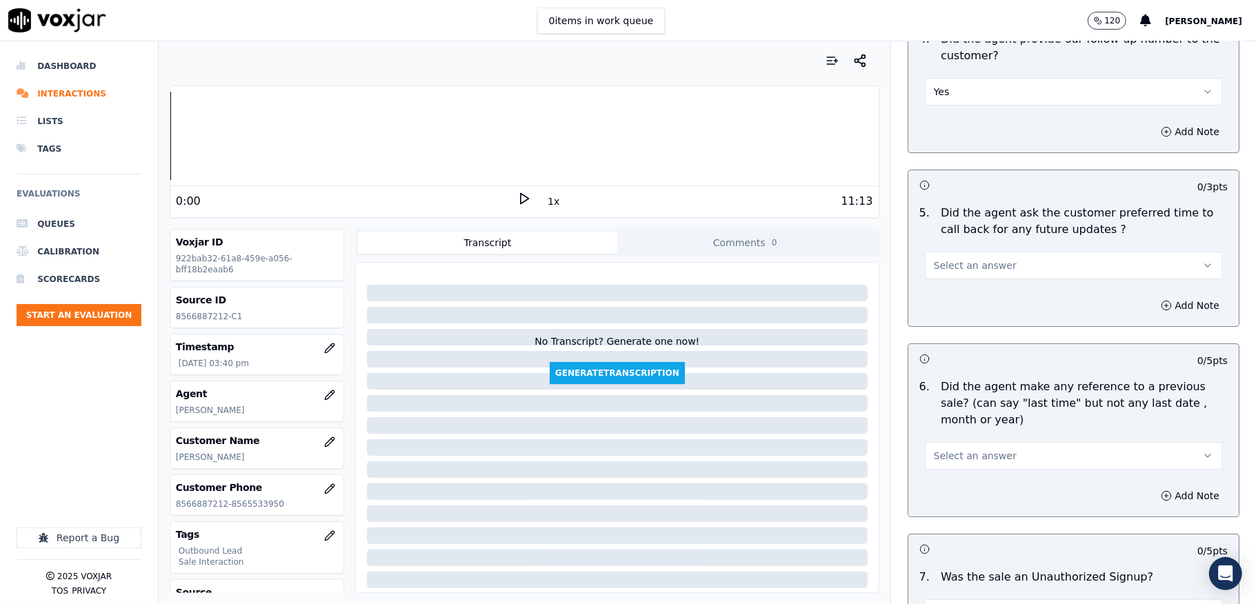
click at [969, 259] on span "Select an answer" at bounding box center [975, 266] width 83 height 14
click at [947, 313] on div "No" at bounding box center [1040, 311] width 264 height 22
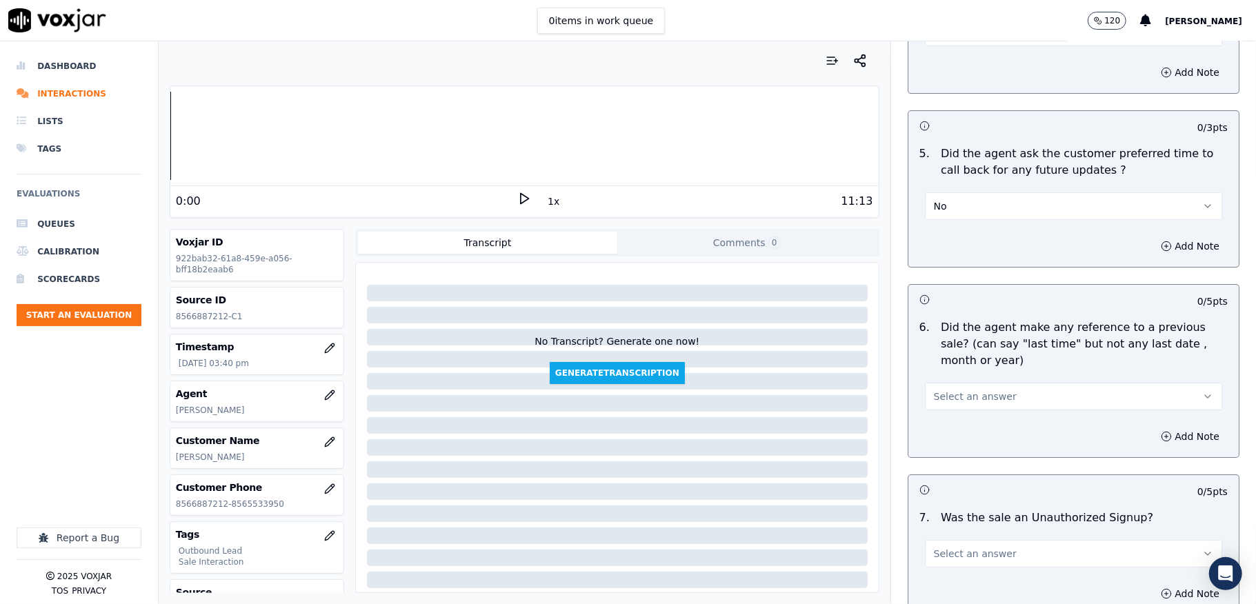
scroll to position [3495, 0]
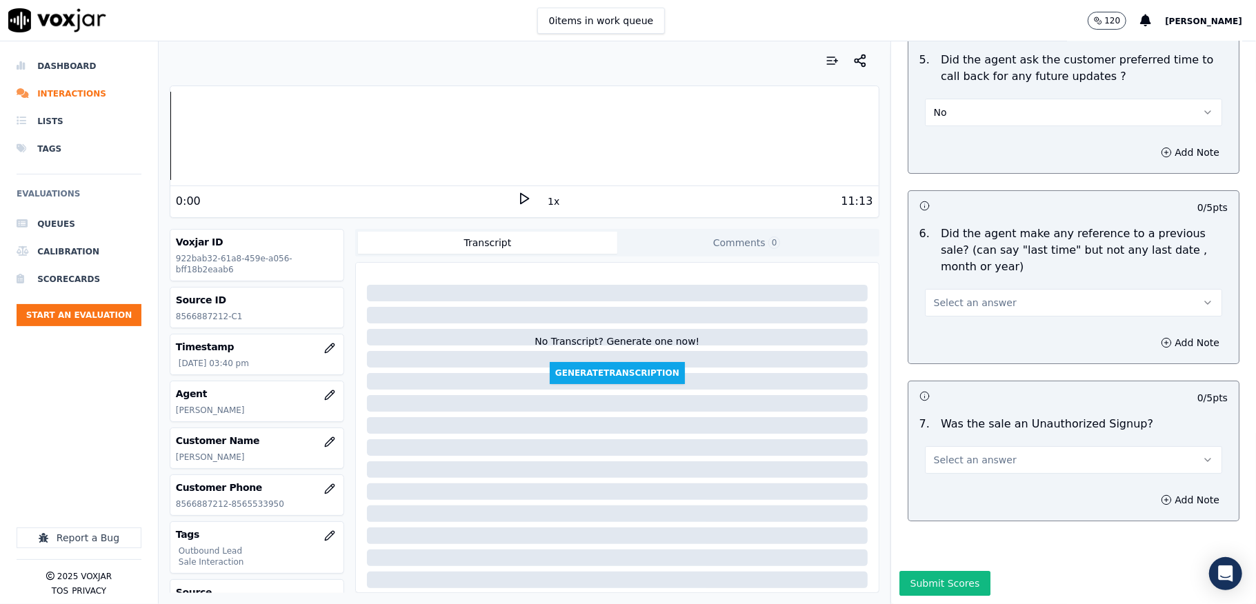
click at [941, 99] on button "No" at bounding box center [1073, 113] width 297 height 28
click at [931, 144] on div "N/A" at bounding box center [1040, 150] width 264 height 22
click at [1005, 289] on button "Select an answer" at bounding box center [1073, 303] width 297 height 28
click at [955, 312] on div "No" at bounding box center [1040, 318] width 264 height 22
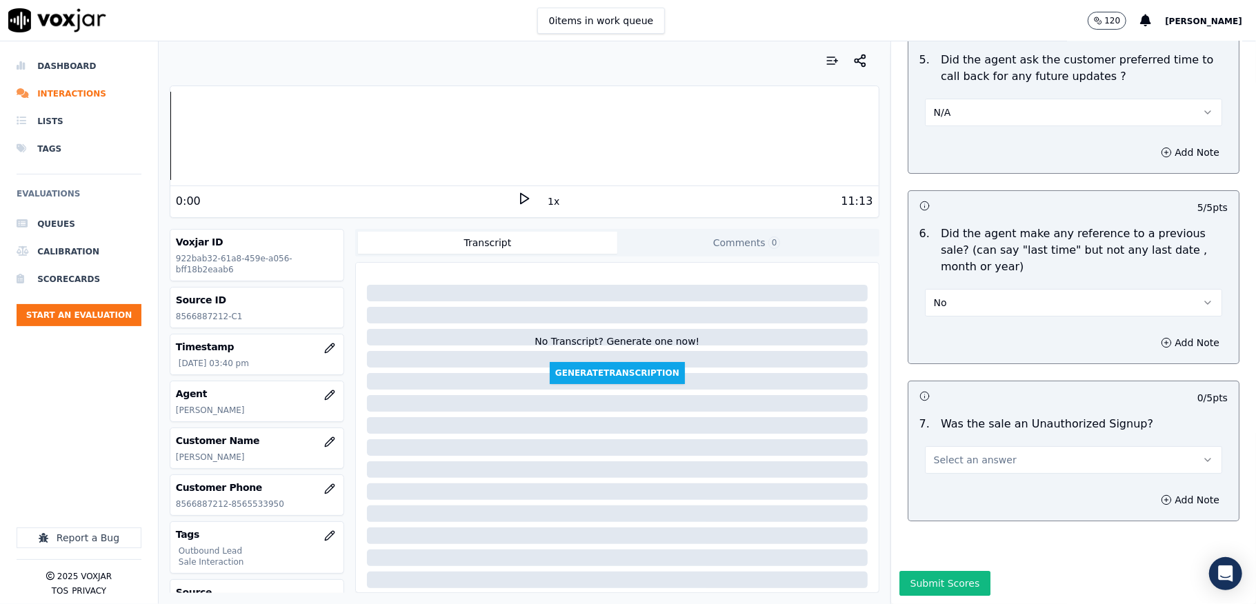
click at [969, 446] on button "Select an answer" at bounding box center [1073, 460] width 297 height 28
click at [947, 466] on div "No" at bounding box center [1040, 466] width 264 height 22
click at [920, 571] on button "Submit Scores" at bounding box center [946, 583] width 92 height 25
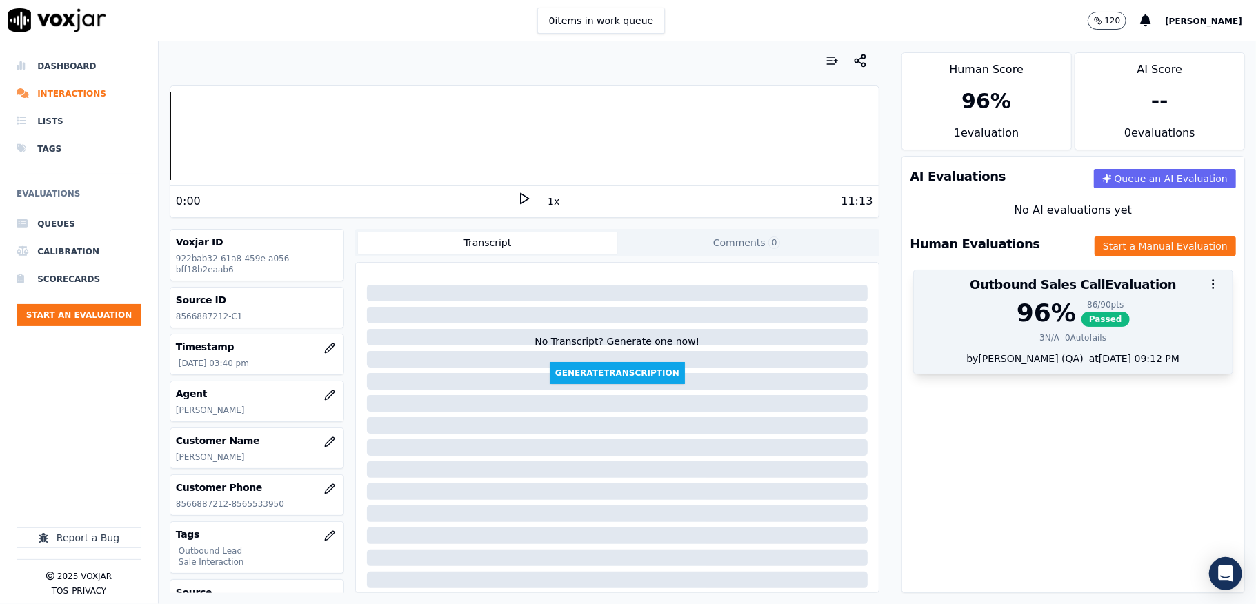
click at [1082, 319] on span "Passed" at bounding box center [1106, 319] width 48 height 15
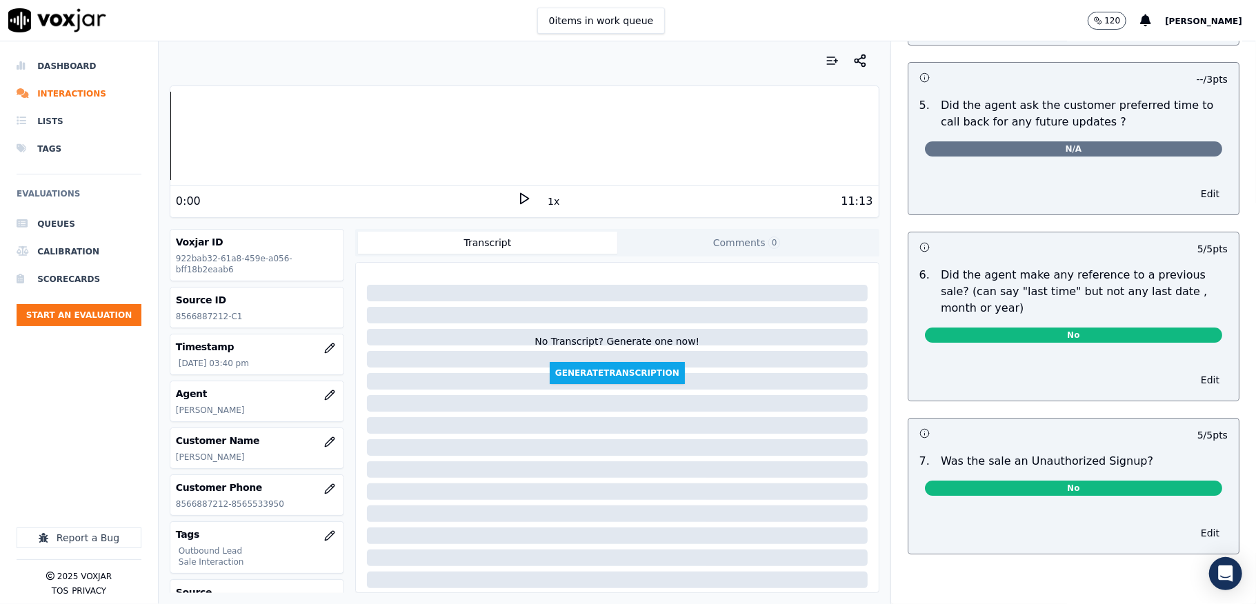
scroll to position [0, 0]
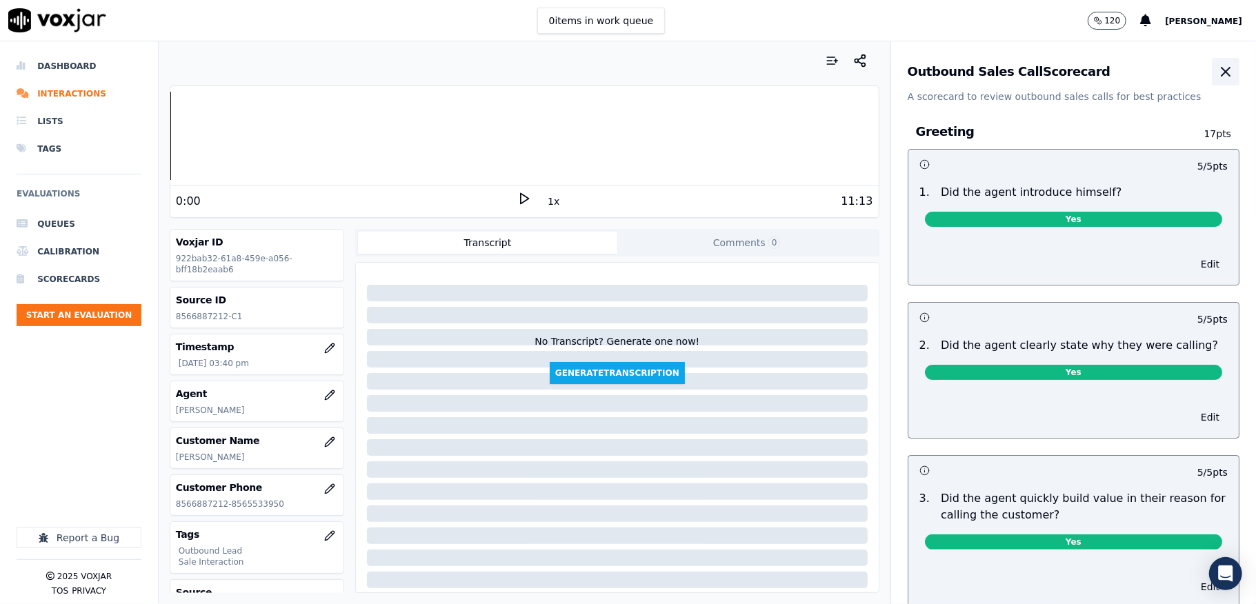
click at [1212, 83] on button "button" at bounding box center [1226, 72] width 28 height 28
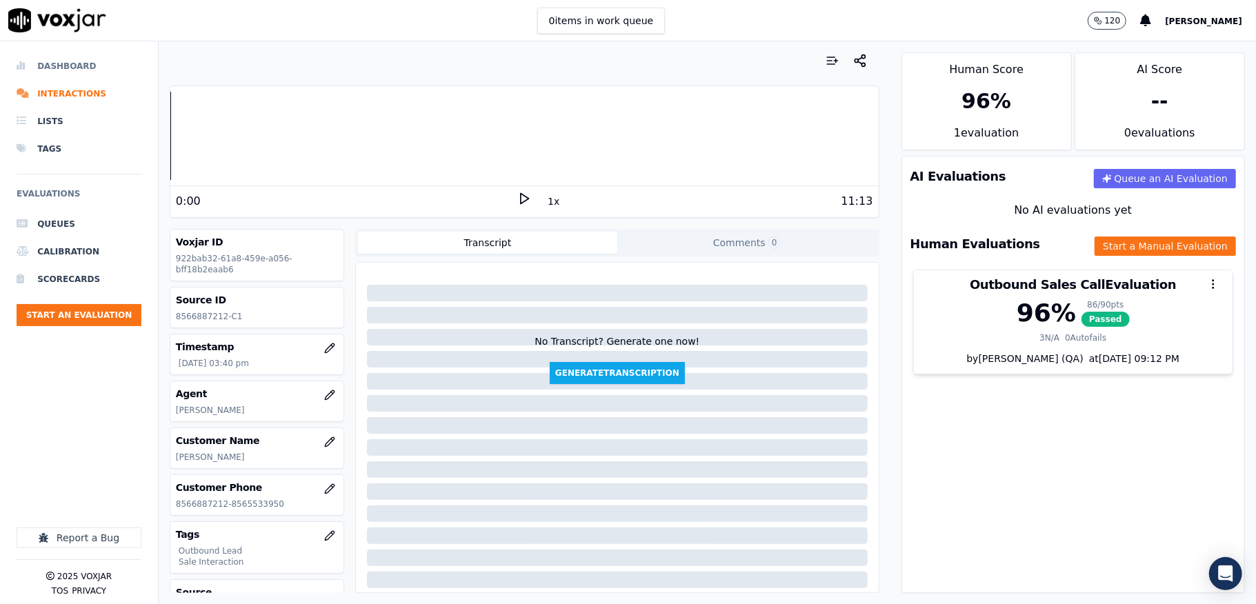
click at [57, 72] on li "Dashboard" at bounding box center [79, 66] width 125 height 28
